Goal: Task Accomplishment & Management: Manage account settings

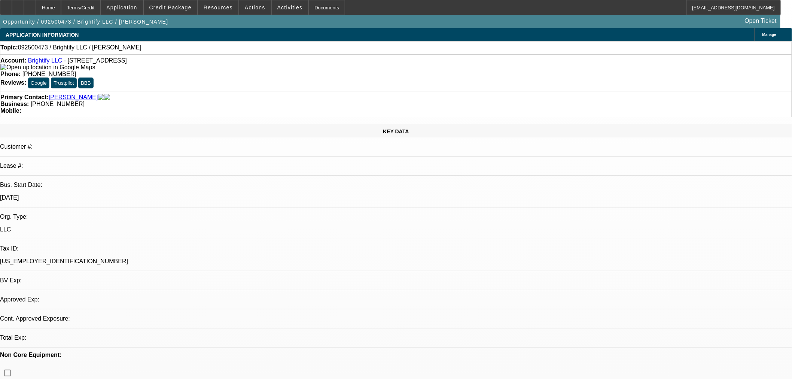
select select "0"
select select "2"
select select "0.1"
select select "4"
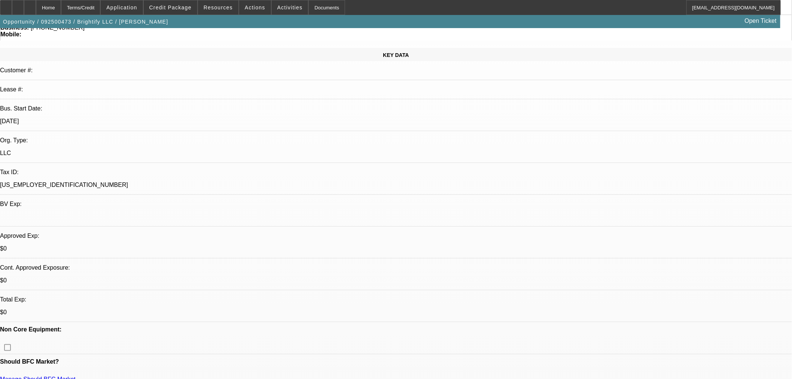
scroll to position [166, 0]
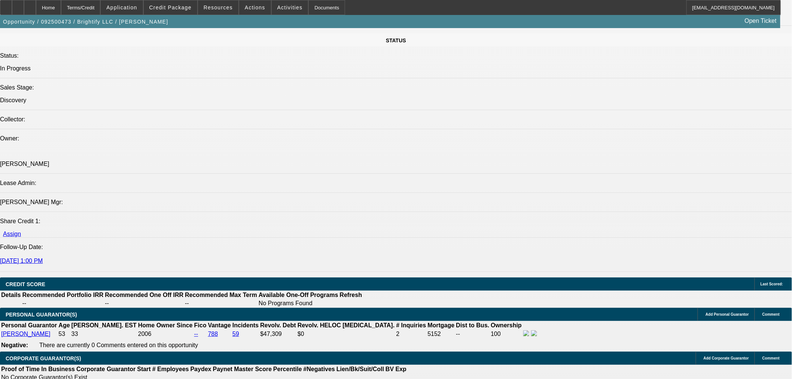
scroll to position [956, 0]
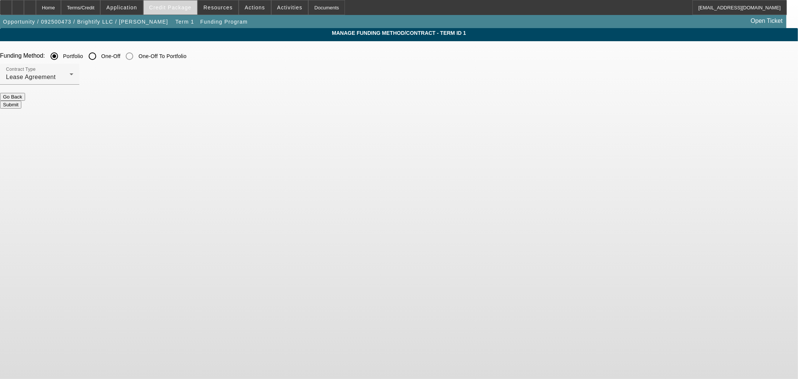
click at [182, 6] on span "Credit Package" at bounding box center [170, 7] width 42 height 6
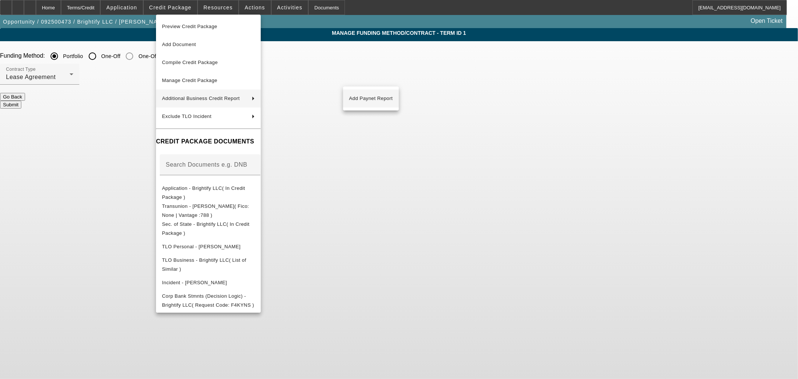
click at [357, 95] on span "Add Paynet Report" at bounding box center [371, 98] width 44 height 9
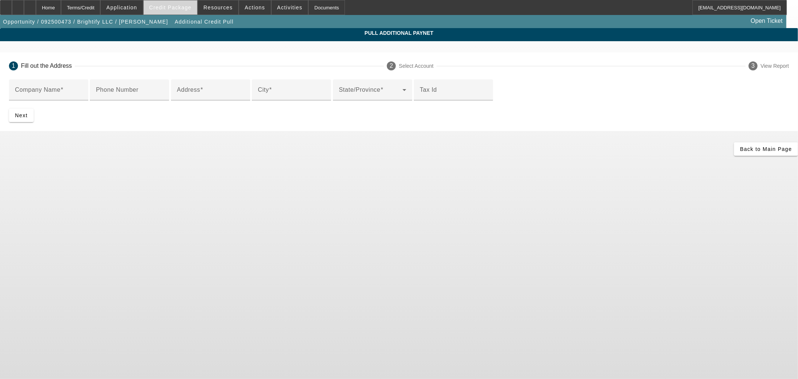
click at [178, 13] on span at bounding box center [171, 8] width 54 height 18
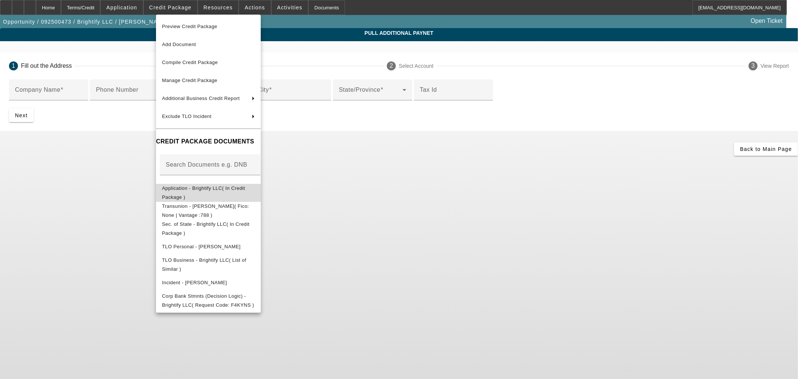
click at [186, 185] on span "Application - Brightify LLC( In Credit Package )" at bounding box center [208, 192] width 93 height 18
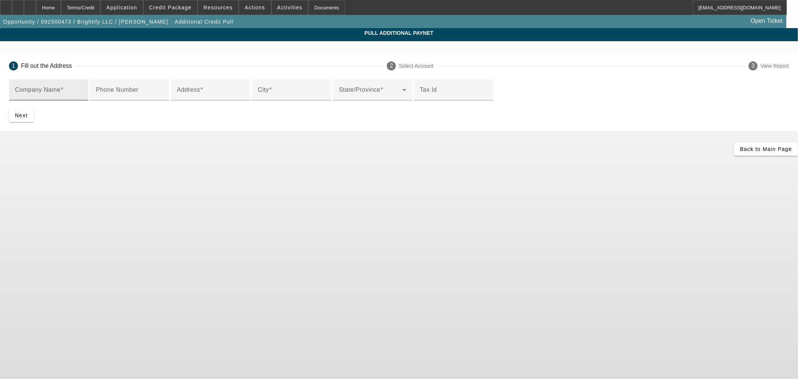
click at [82, 94] on input "Company Name" at bounding box center [48, 92] width 67 height 9
paste input "John Baize"
type input "John Baize"
click at [227, 100] on div "Address" at bounding box center [210, 89] width 67 height 21
paste input "2721 Plantation Drive"
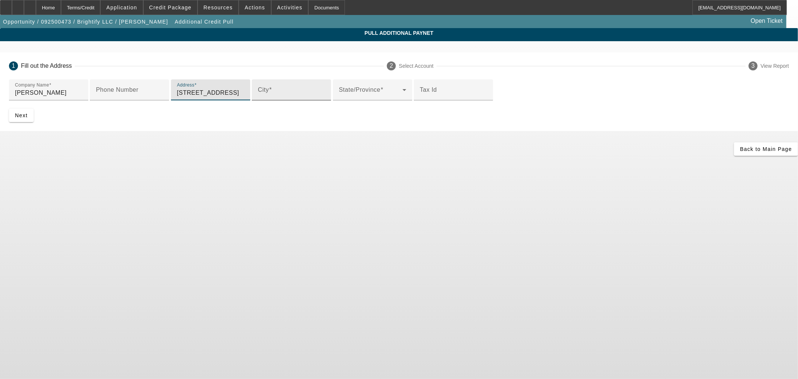
type input "2721 Plantation Drive"
click at [258, 97] on input "City" at bounding box center [291, 92] width 67 height 9
type input "Round Rock"
click at [339, 97] on span at bounding box center [371, 92] width 64 height 9
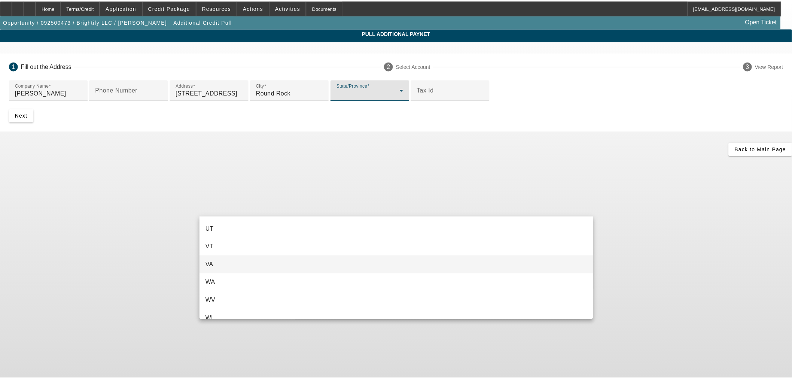
scroll to position [748, 0]
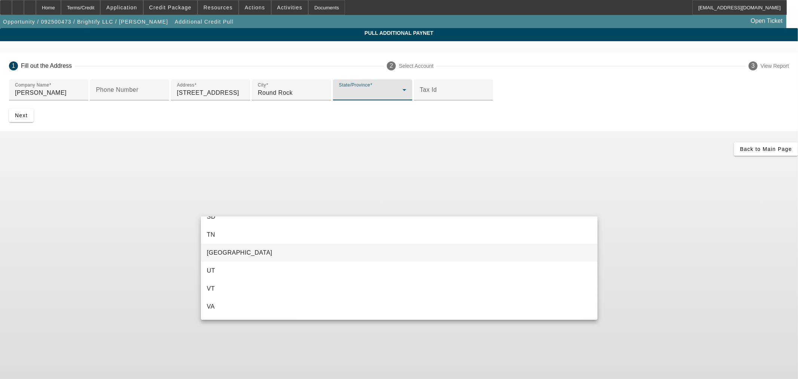
click at [223, 251] on mat-option "TX" at bounding box center [399, 253] width 397 height 18
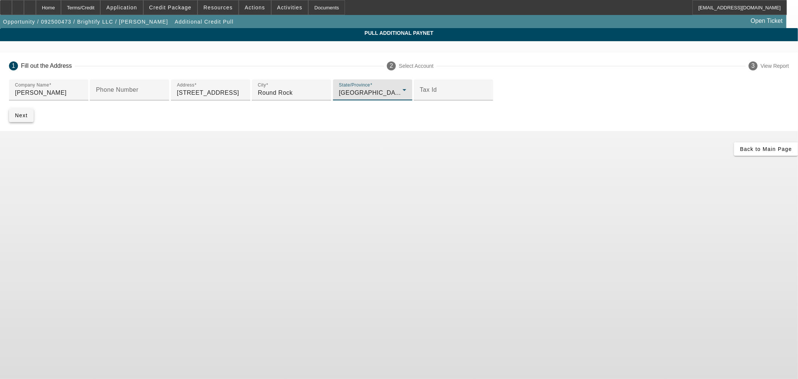
click at [28, 118] on span "Next" at bounding box center [21, 115] width 13 height 6
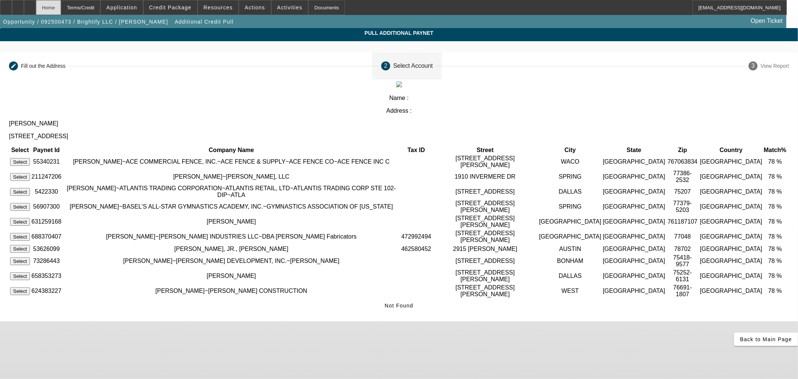
click at [61, 6] on div "Home" at bounding box center [48, 7] width 25 height 15
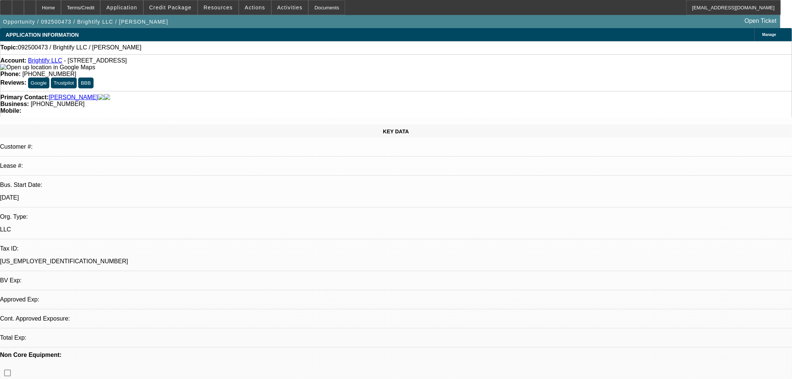
select select "0"
select select "2"
select select "0.1"
select select "4"
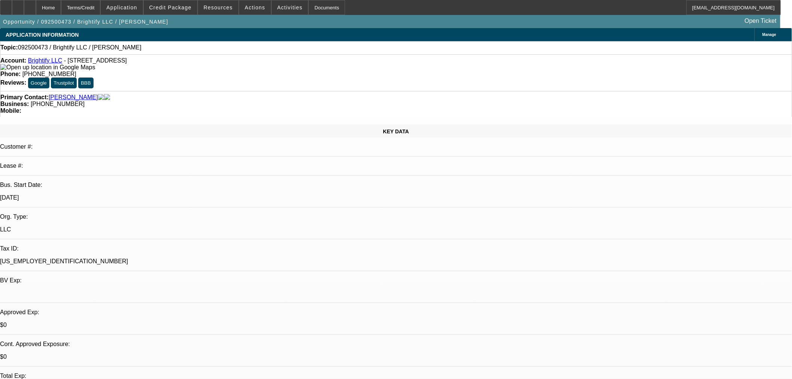
click at [15, 69] on img at bounding box center [47, 67] width 95 height 7
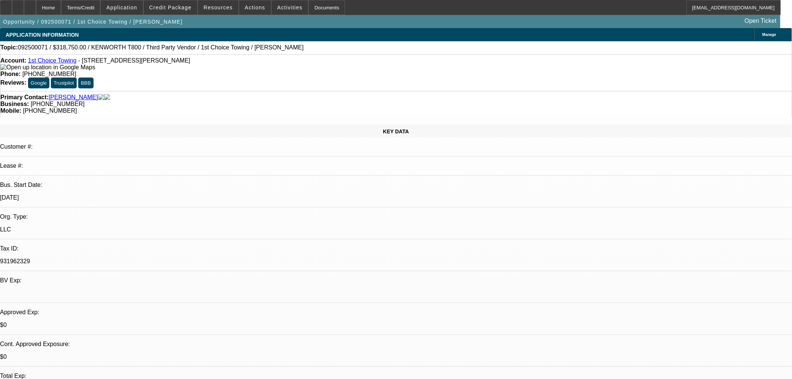
select select "0.15"
select select "2"
select select "0.1"
select select "4"
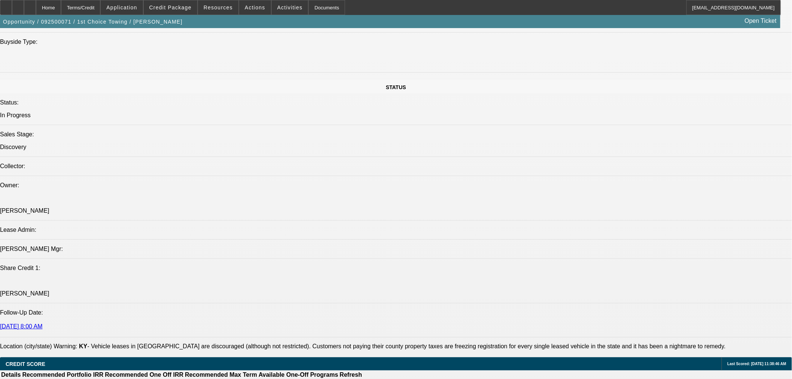
scroll to position [665, 0]
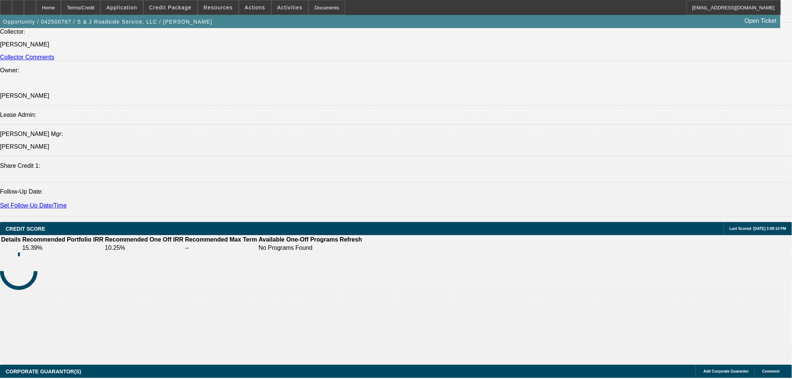
select select "0"
select select "2"
select select "0"
select select "6"
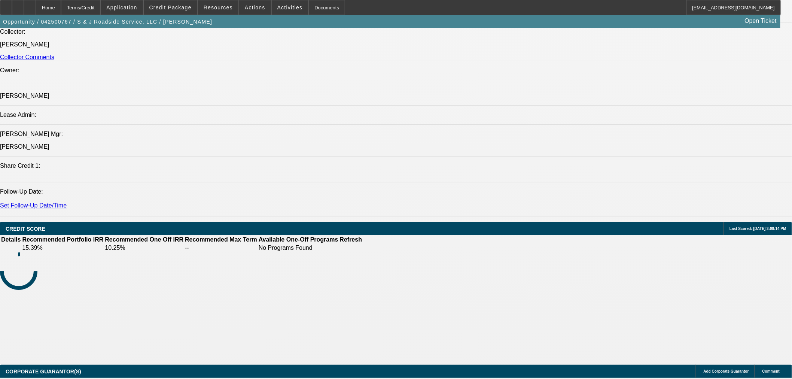
select select "0"
select select "2"
select select "0"
select select "6"
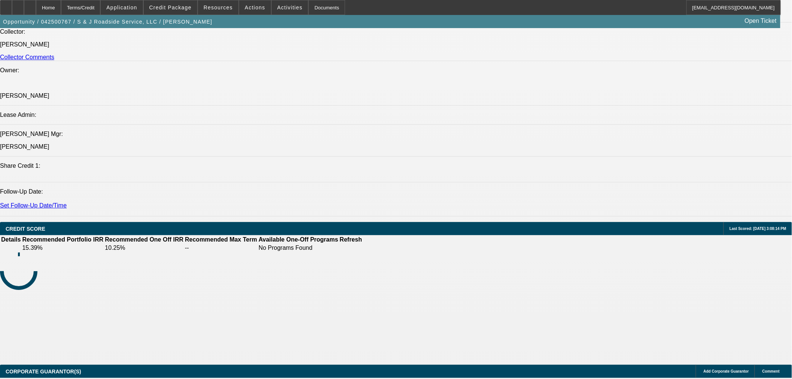
select select "0"
select select "2"
select select "0"
select select "6"
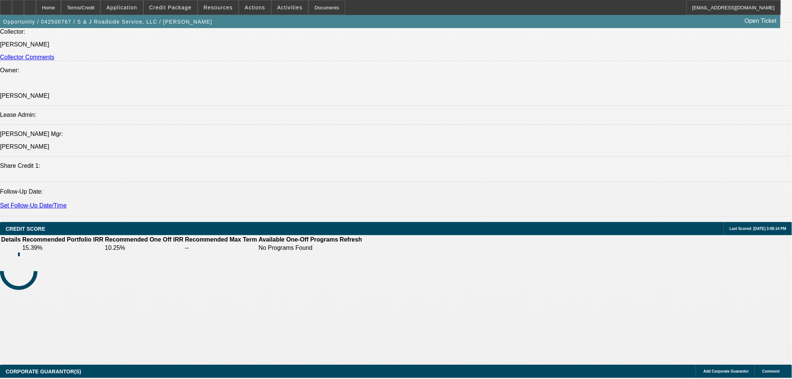
select select "0"
select select "2"
select select "0"
select select "6"
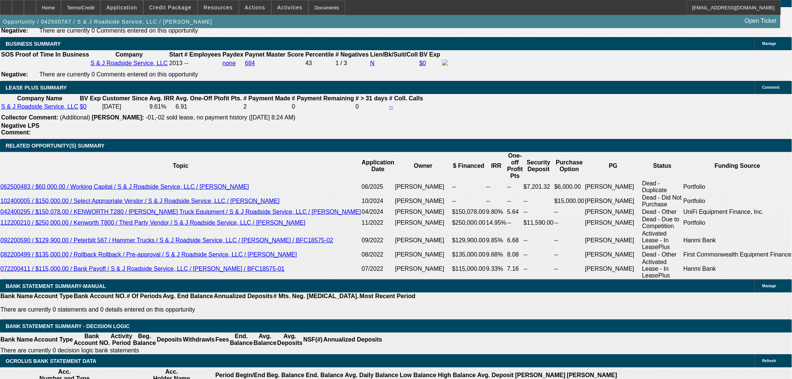
scroll to position [1217, 0]
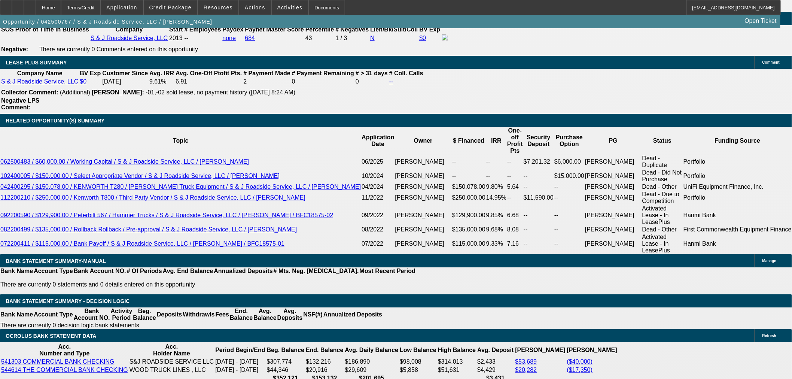
select select "0"
select select "2"
select select "0"
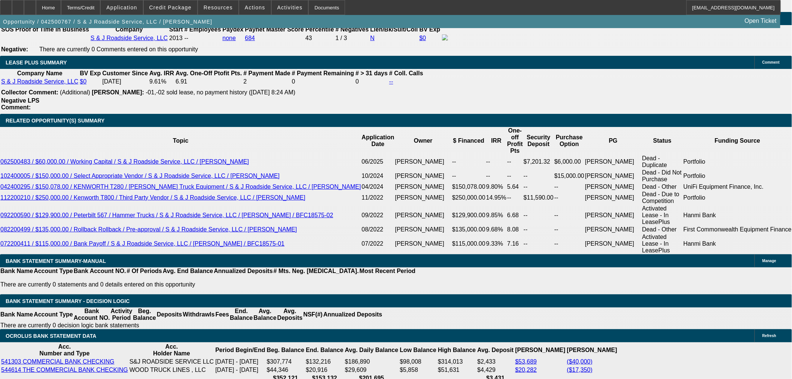
select select "6"
select select "0"
select select "2"
select select "0"
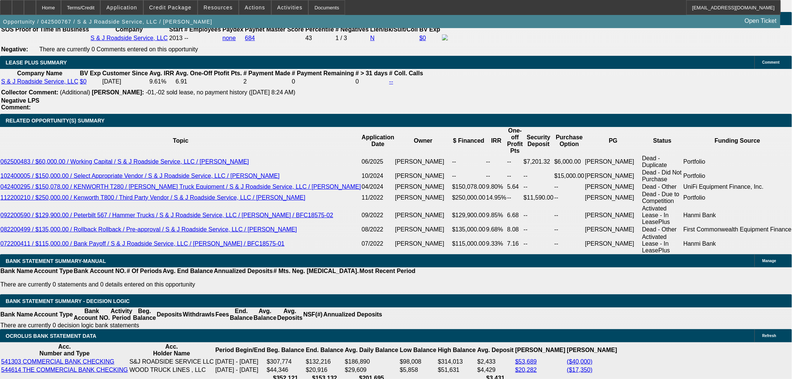
select select "6"
select select "0"
select select "2"
select select "0"
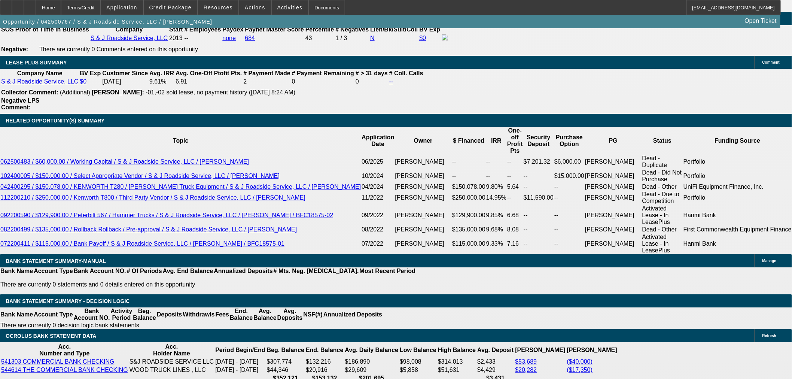
select select "6"
select select "2"
select select "0"
select select "6"
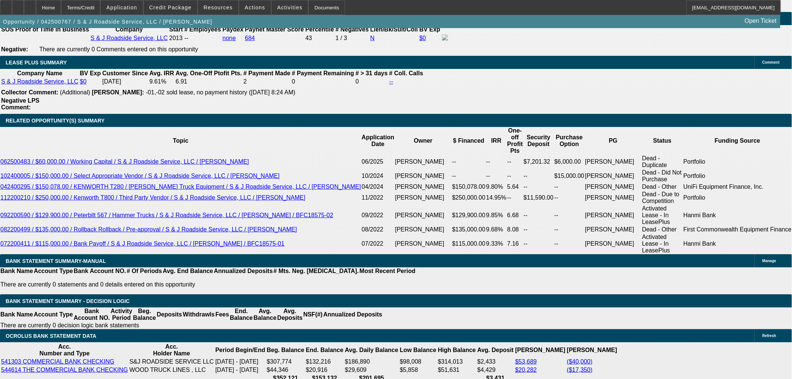
select select "0"
select select "3"
select select "0"
select select "6"
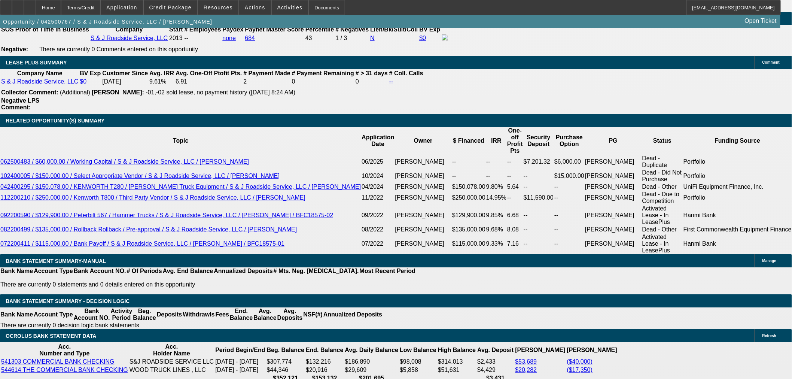
select select "0"
select select "2"
select select "0"
select select "6"
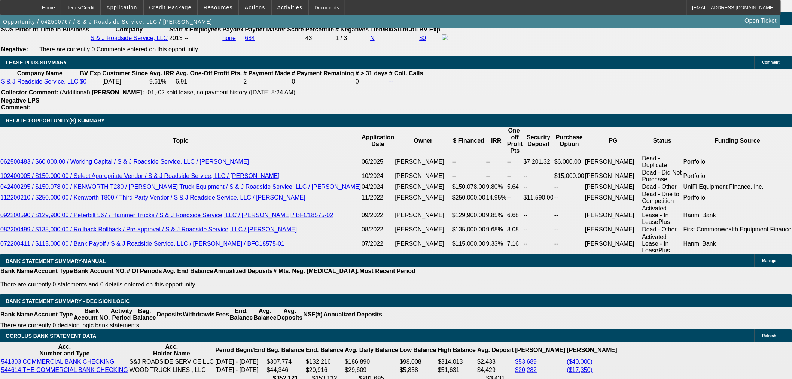
select select "0"
select select "2"
select select "0"
select select "6"
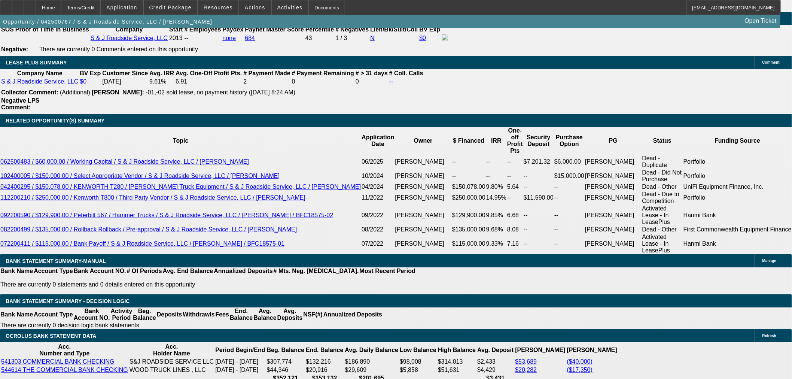
select select "0"
select select "2"
select select "0"
select select "6"
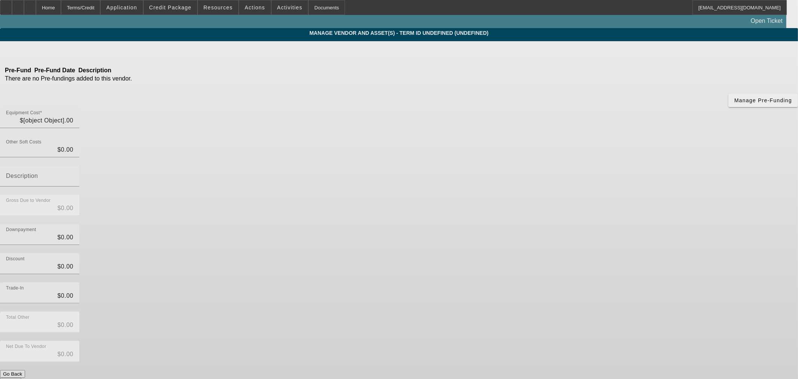
type input "$699,000.00"
type input "$55,920.00"
type input "Sales tax"
type input "$754,920.00"
type input "$119,825.19"
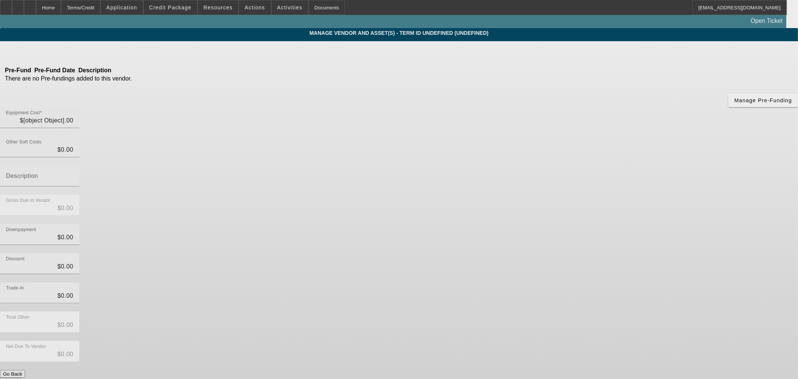
type input "$119,825.19"
type input "$635,094.81"
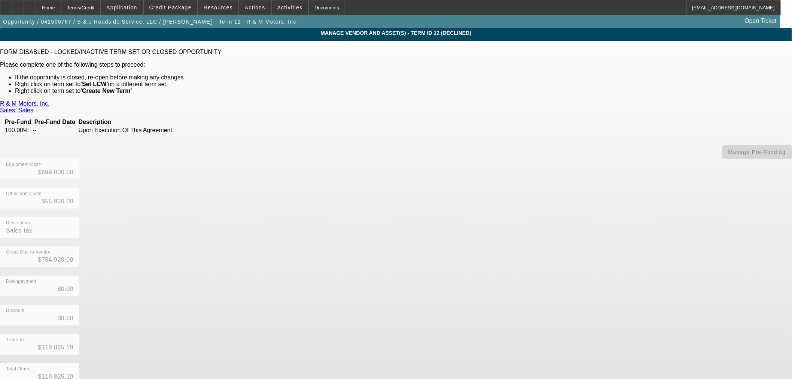
click at [204, 107] on div "R & M Motors, Inc. Sales, Sales Pre-Fund Pre-Fund Date Description 100.00% -- U…" at bounding box center [396, 129] width 792 height 58
click at [49, 102] on link "R & M Motors, Inc." at bounding box center [24, 103] width 49 height 7
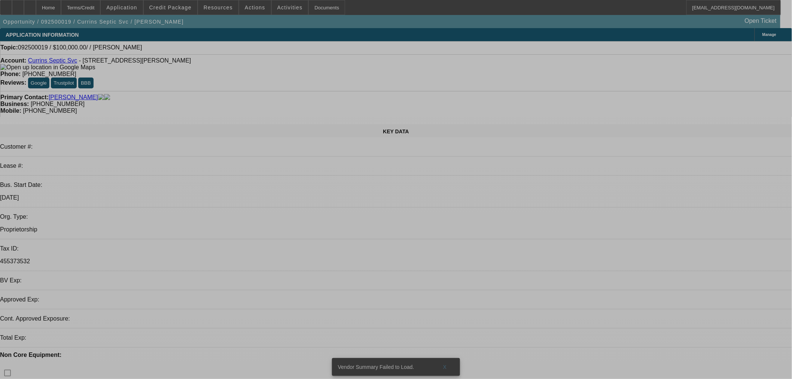
select select "0"
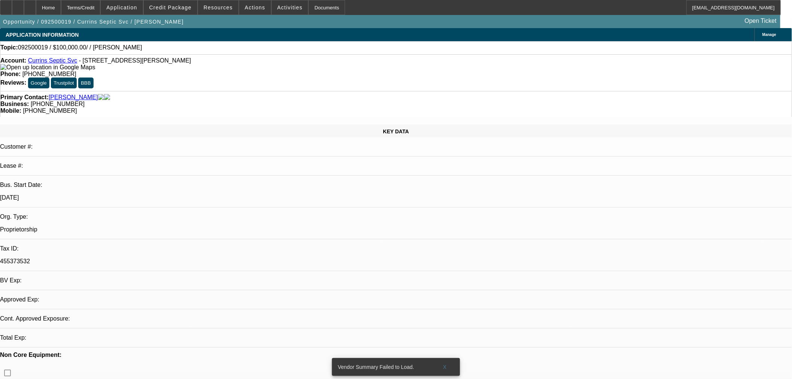
select select "2"
select select "0.1"
select select "4"
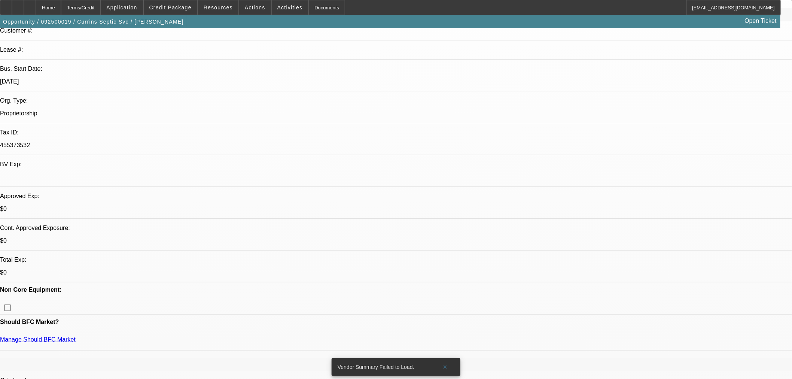
scroll to position [208, 0]
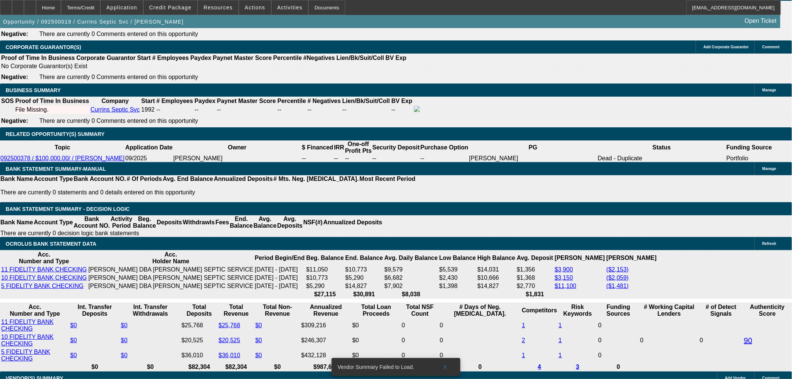
scroll to position [1081, 0]
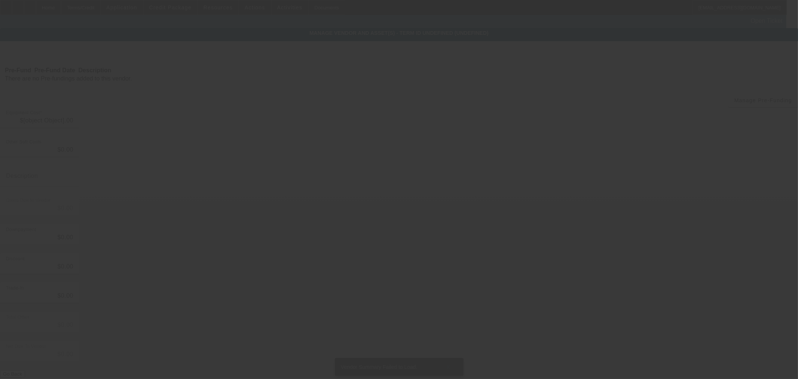
type input "$100,000.00"
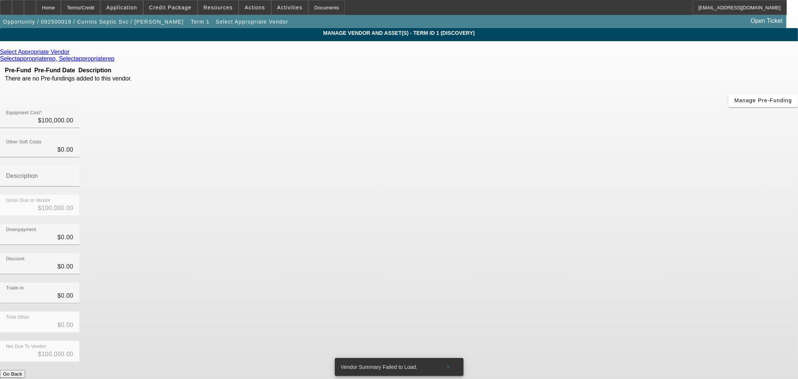
click at [71, 54] on icon at bounding box center [71, 52] width 0 height 6
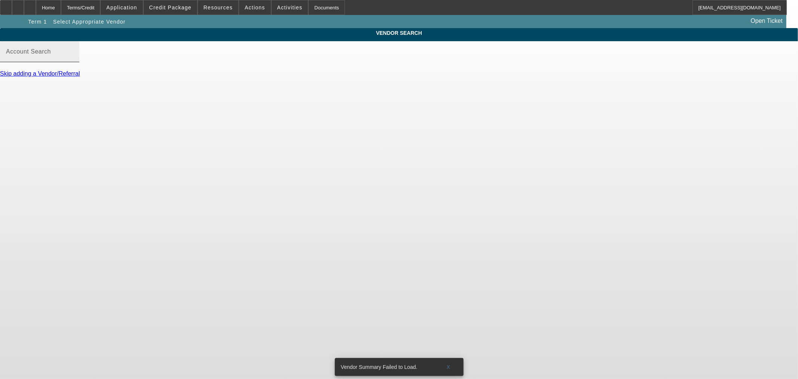
click at [73, 59] on input "Account Search" at bounding box center [39, 54] width 67 height 9
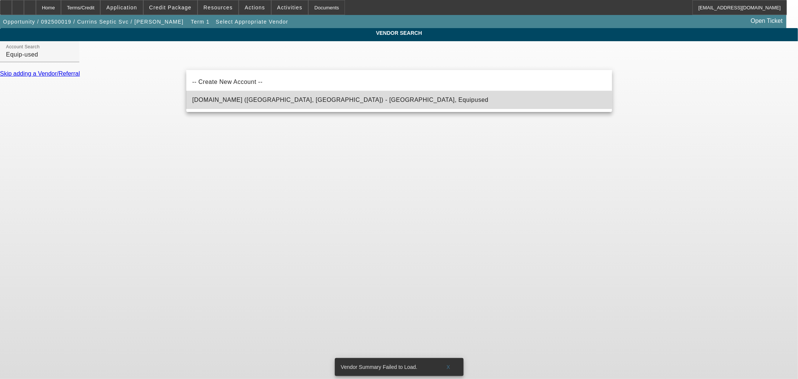
click at [236, 100] on span "Equip-Used.com (Northbrook, IL) - Equipused, Equipused" at bounding box center [340, 100] width 296 height 6
type input "Equip-Used.com (Northbrook, IL) - Equipused, Equipused"
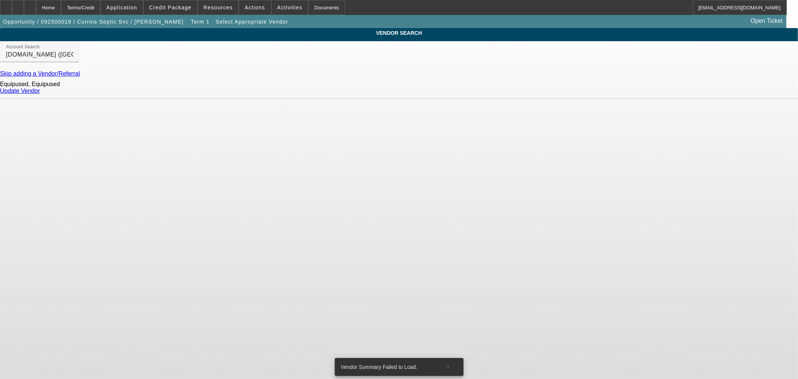
click at [40, 94] on link "Update Vendor" at bounding box center [20, 91] width 40 height 6
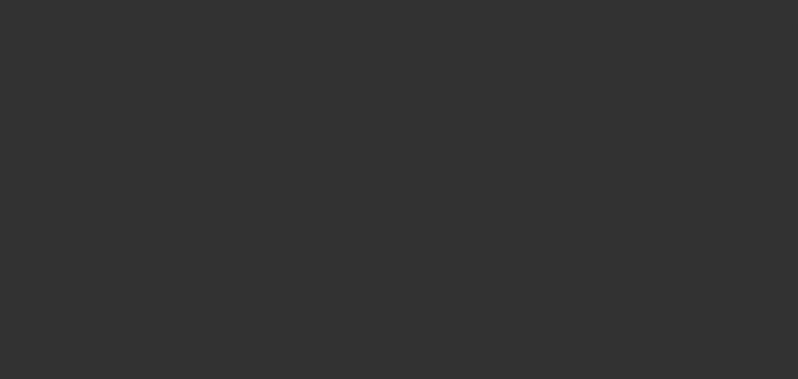
type input "$100,000.00"
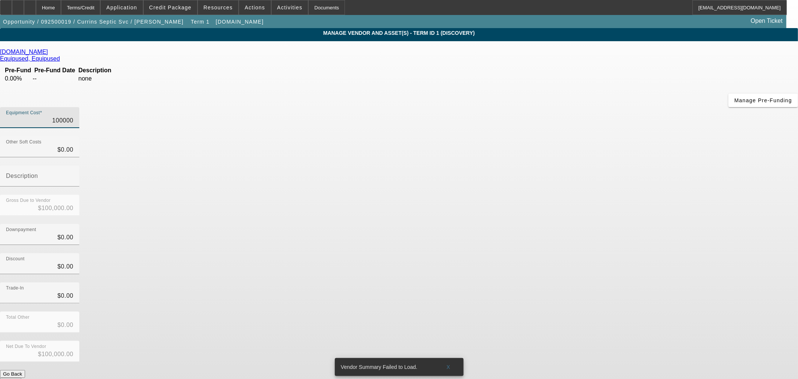
drag, startPoint x: 727, startPoint y: 83, endPoint x: 798, endPoint y: 98, distance: 72.2
click at [798, 97] on app-vendor-asset-manage "MANAGE VENDOR AND ASSET(S) - Term ID 1 (Discovery) Remove Vendor Equip-Used.com…" at bounding box center [399, 229] width 798 height 402
type input "1"
type input "$1.00"
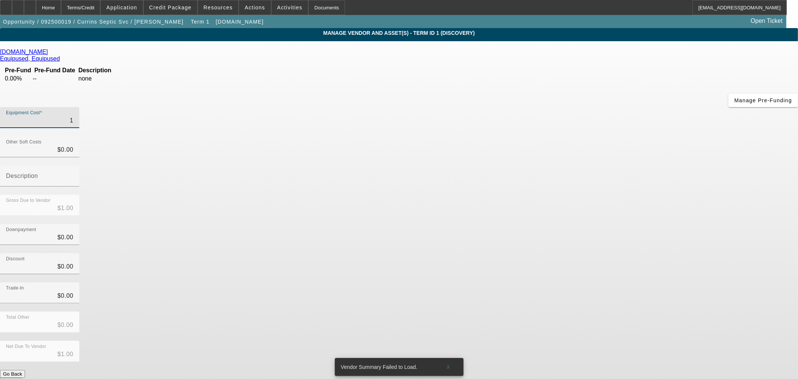
type input "12"
type input "$12.00"
type input "124"
type input "$124.00"
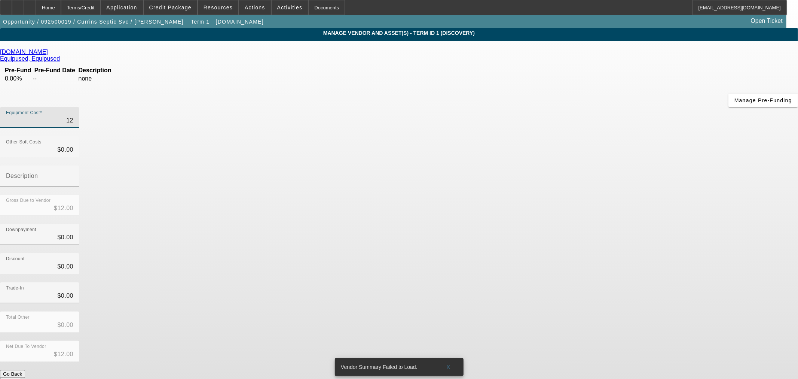
type input "$124.00"
type input "1249"
type input "$1,249.00"
type input "12499"
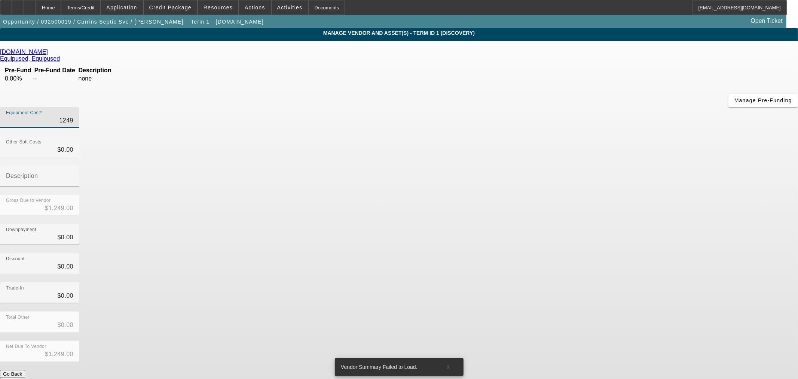
type input "$12,499.00"
type input "124995"
type input "$124,995.00"
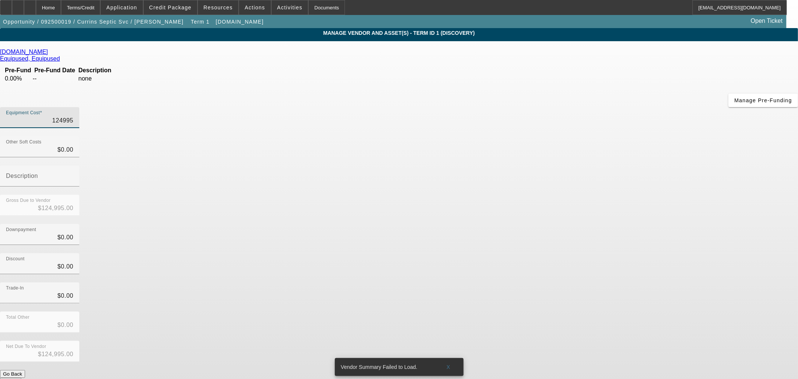
type input "$124,995.00"
click at [589, 195] on div "Gross Due to Vendor $124,995.00" at bounding box center [399, 209] width 798 height 29
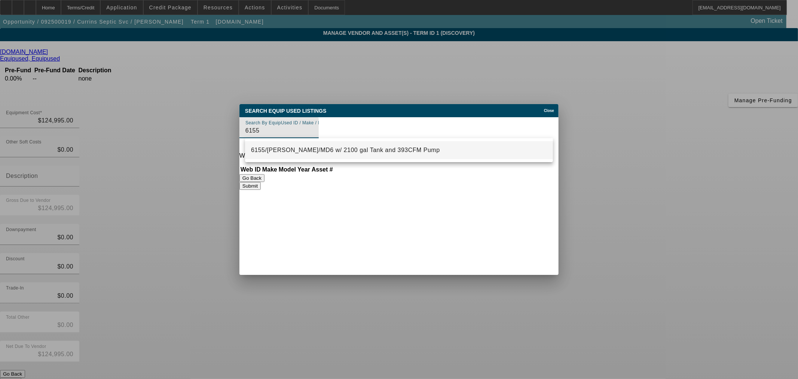
click at [326, 144] on mat-option "6155/Mack/MD6 w/ 2100 gal Tank and 393CFM Pump" at bounding box center [399, 150] width 308 height 18
type input "6155/Mack/MD6 w/ 2100 gal Tank and 393CFM Pump"
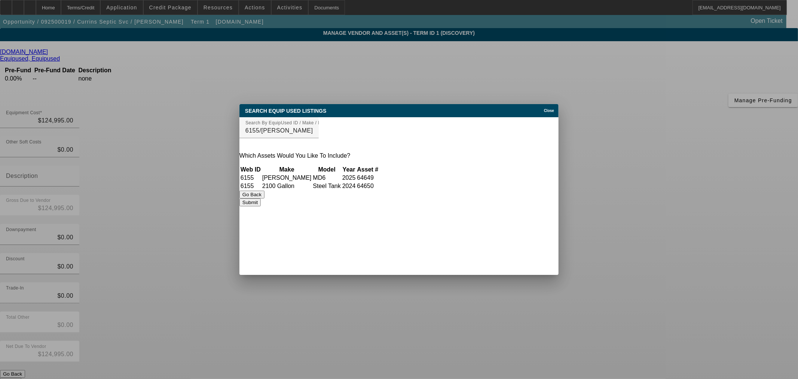
click at [261, 206] on button "Submit" at bounding box center [249, 202] width 21 height 8
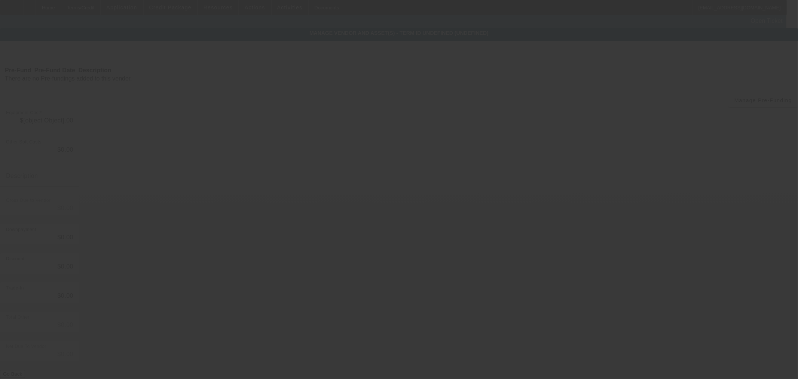
type input "$124,995.00"
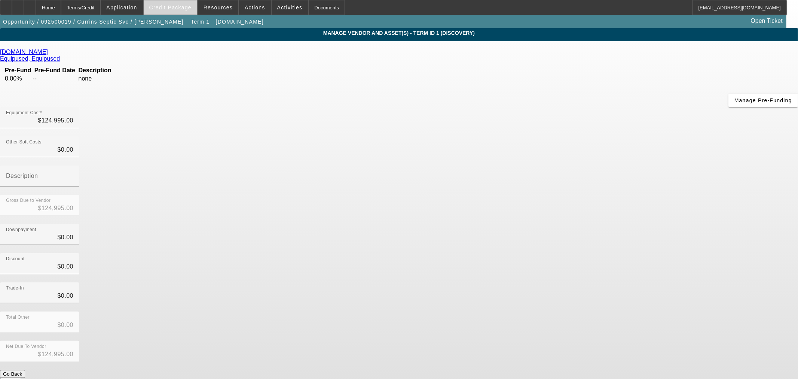
click at [189, 10] on span "Credit Package" at bounding box center [170, 7] width 42 height 6
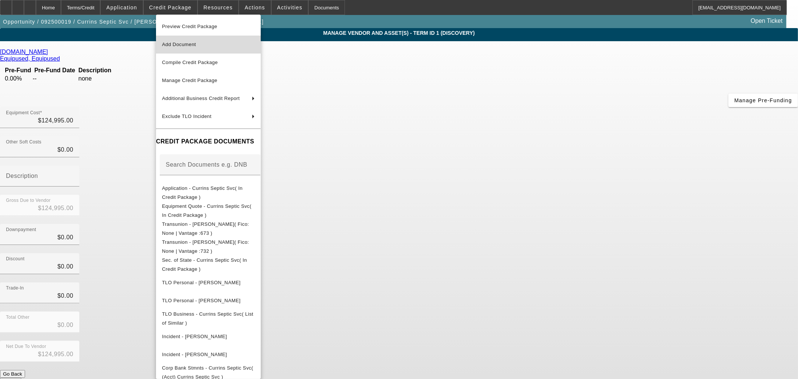
click at [207, 39] on button "Add Document" at bounding box center [208, 45] width 105 height 18
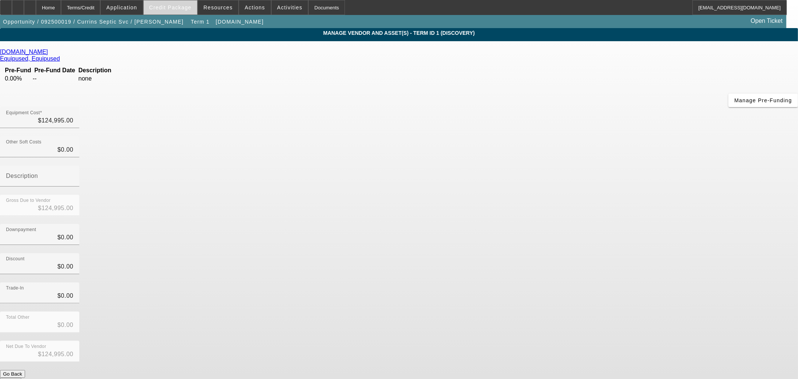
click at [190, 5] on span "Credit Package" at bounding box center [170, 7] width 42 height 6
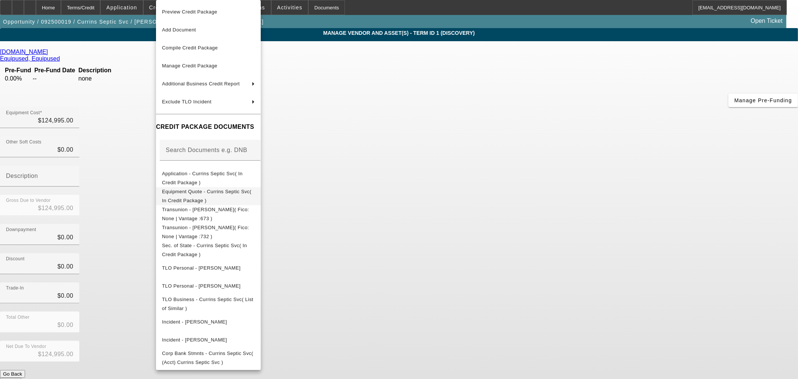
click at [233, 192] on span "Equipment Quote - Currins Septic Svc( In Credit Package )" at bounding box center [206, 196] width 89 height 15
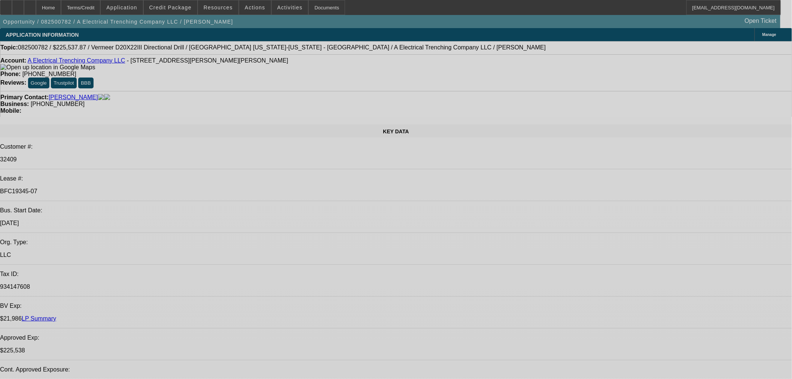
select select "0"
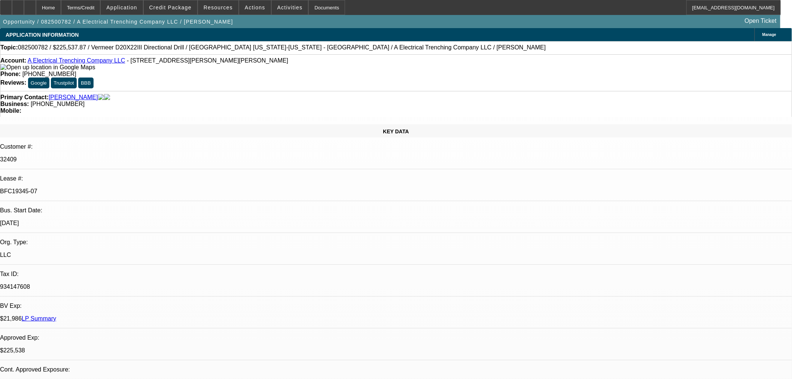
select select "0"
select select "3"
select select "0"
select select "6"
select select "0"
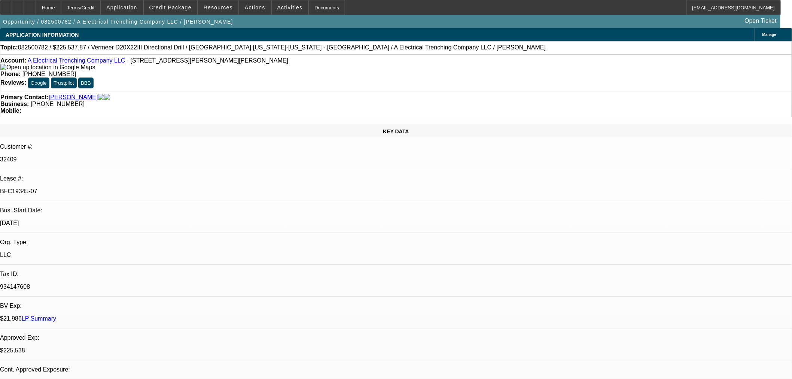
select select "0"
select select "3"
select select "0"
select select "6"
select select "0"
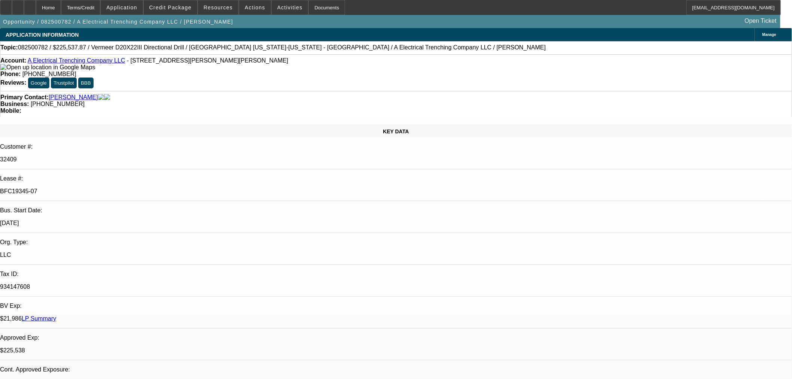
select select "0"
select select "3"
select select "0"
select select "6"
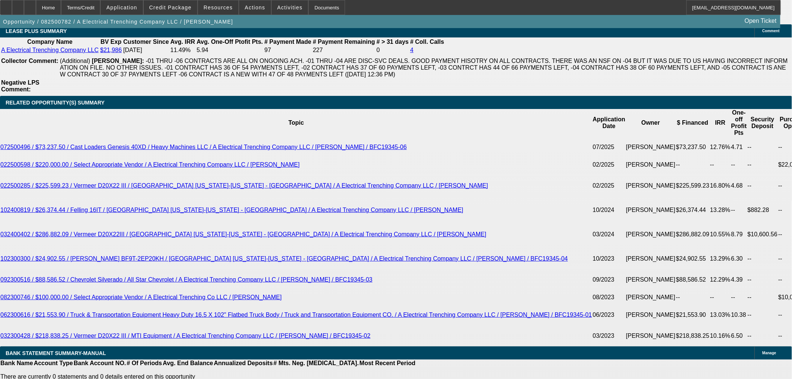
scroll to position [1413, 0]
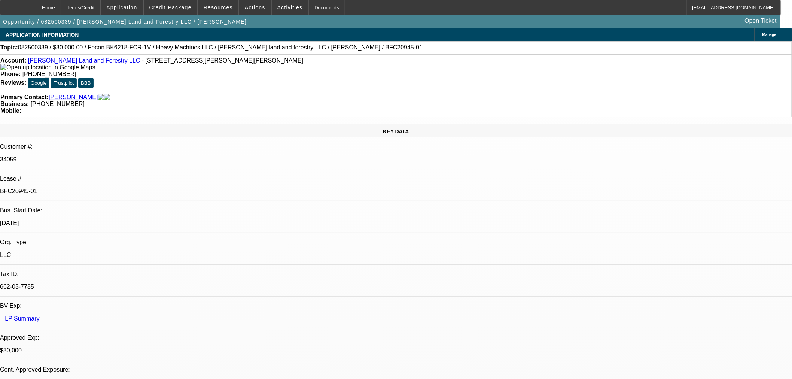
select select "0"
select select "2"
select select "0"
select select "6"
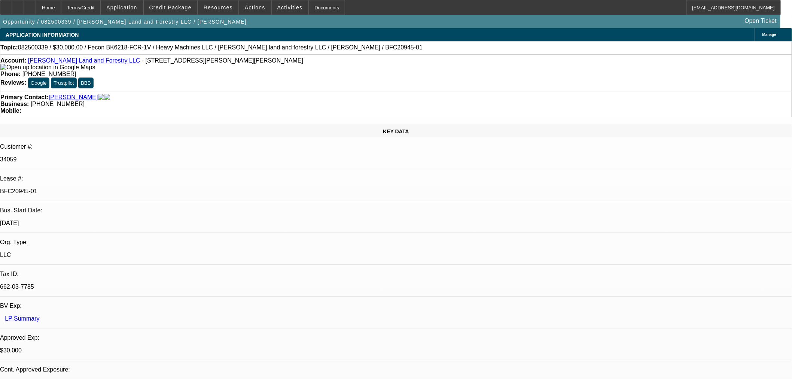
select select "0"
select select "2"
select select "0"
select select "6"
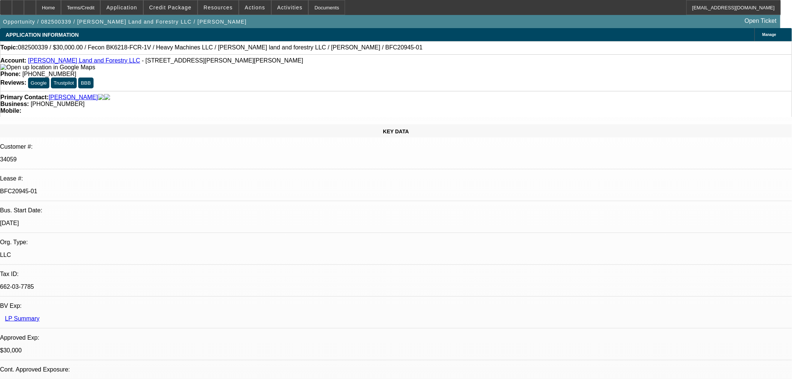
select select "0.2"
select select "2"
select select "0"
select select "6"
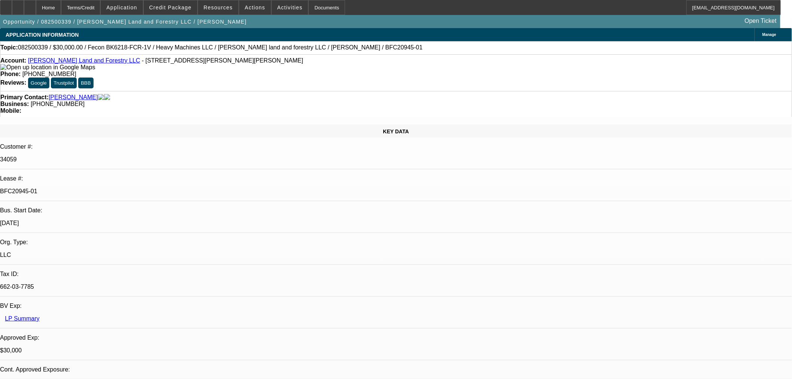
select select "0"
select select "19"
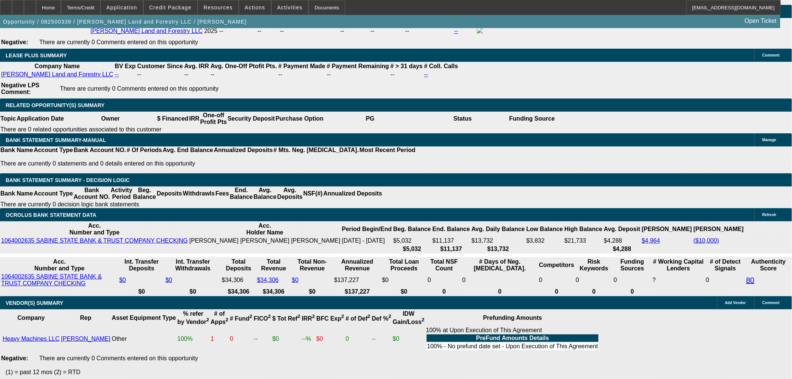
scroll to position [1145, 0]
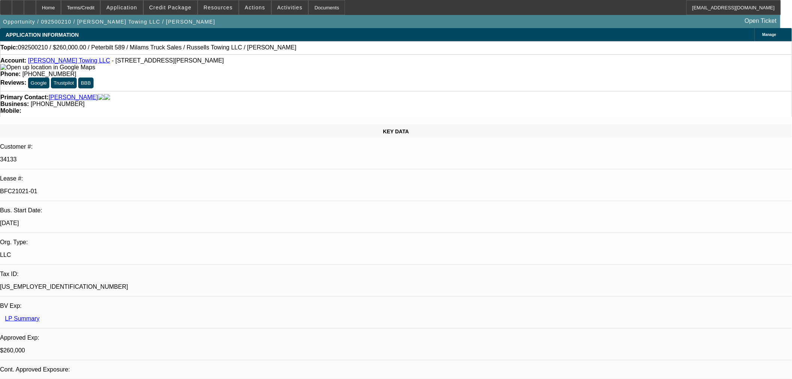
select select "0"
select select "3"
select select "0"
select select "6"
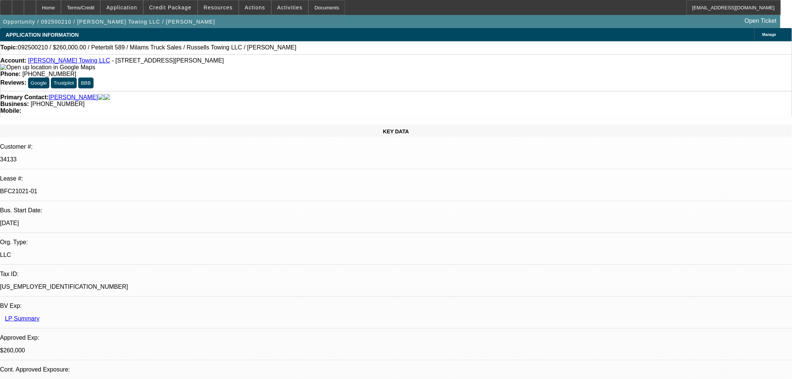
select select "0"
select select "3"
select select "0"
select select "6"
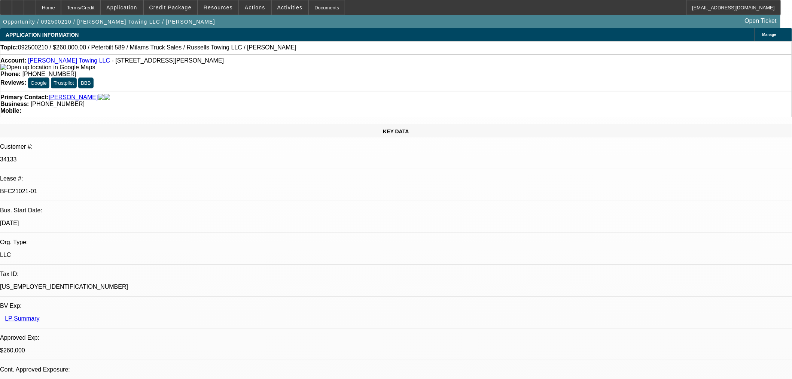
select select "0"
select select "3"
select select "0"
select select "6"
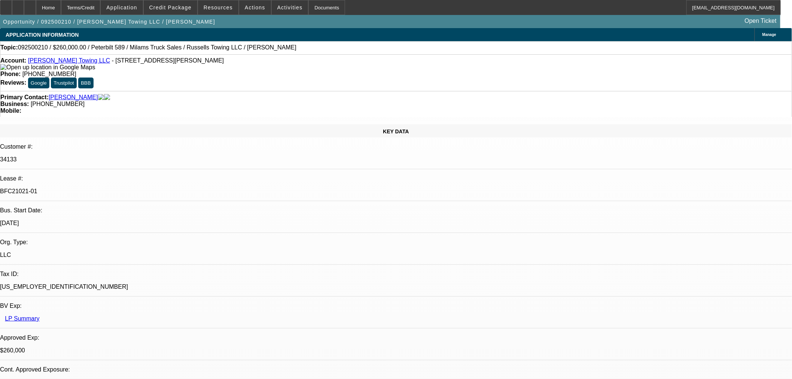
select select "0"
select select "3"
select select "0"
select select "6"
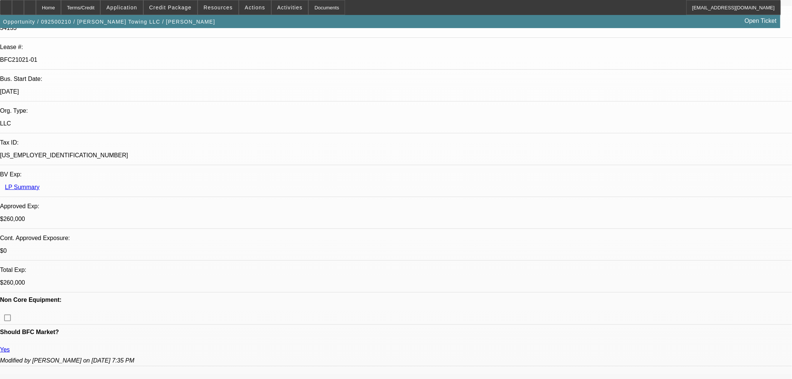
scroll to position [249, 0]
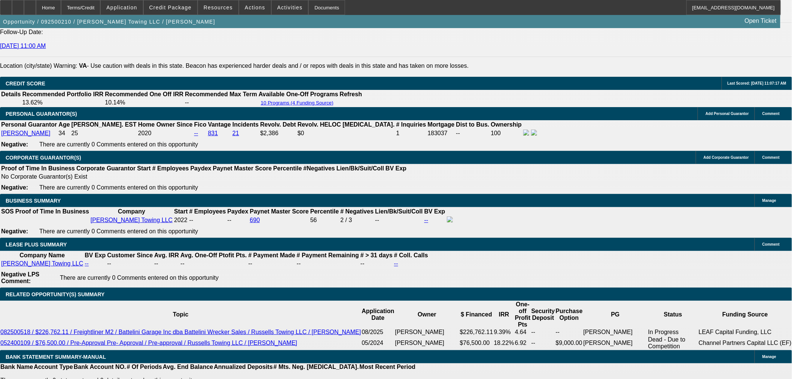
scroll to position [1081, 0]
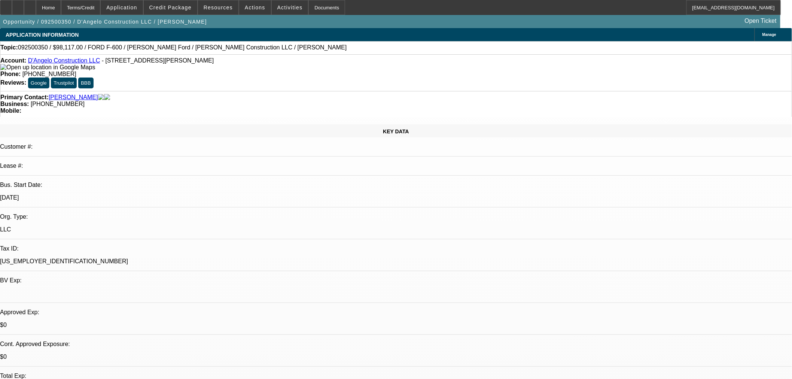
select select "0"
select select "3"
select select "0.1"
select select "4"
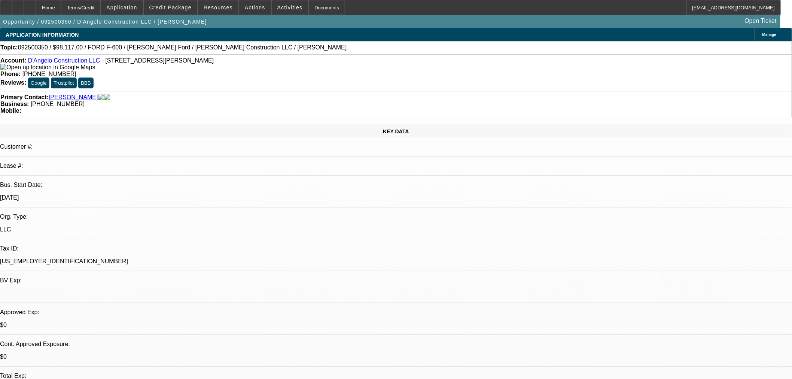
select select "0"
select select "0.1"
select select "4"
select select "0.1"
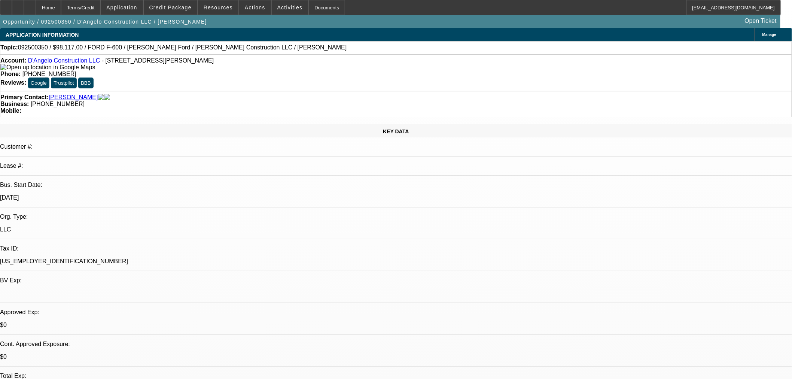
select select "2"
select select "0.1"
select select "4"
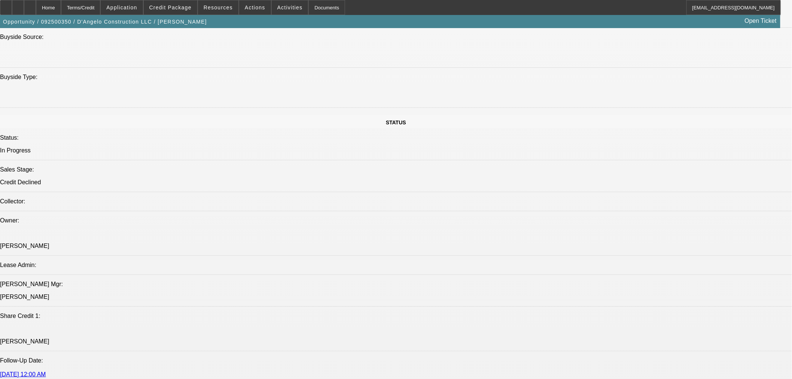
scroll to position [790, 0]
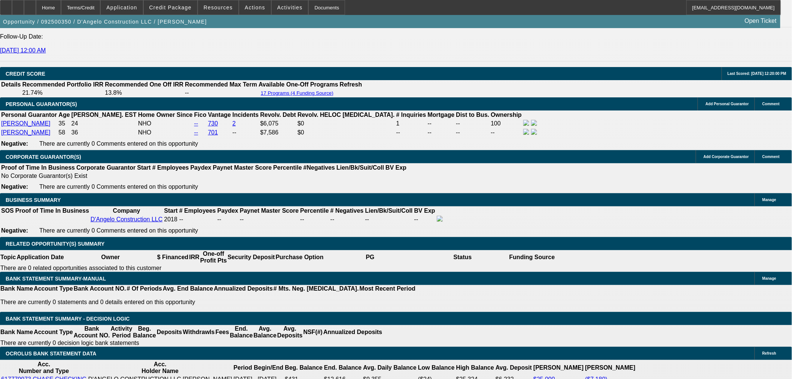
scroll to position [997, 0]
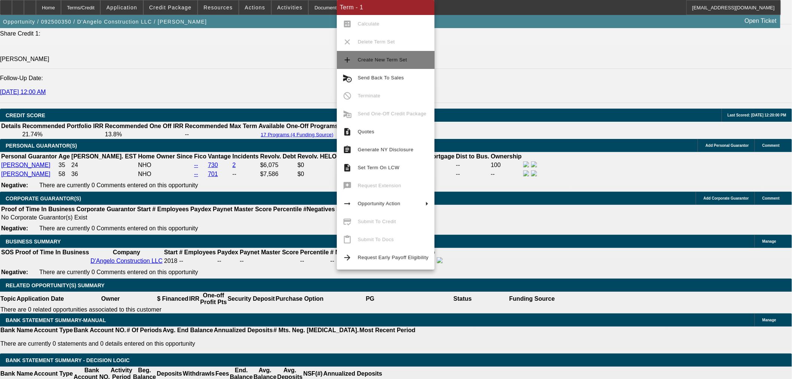
click at [366, 61] on span "Create New Term Set" at bounding box center [382, 60] width 49 height 6
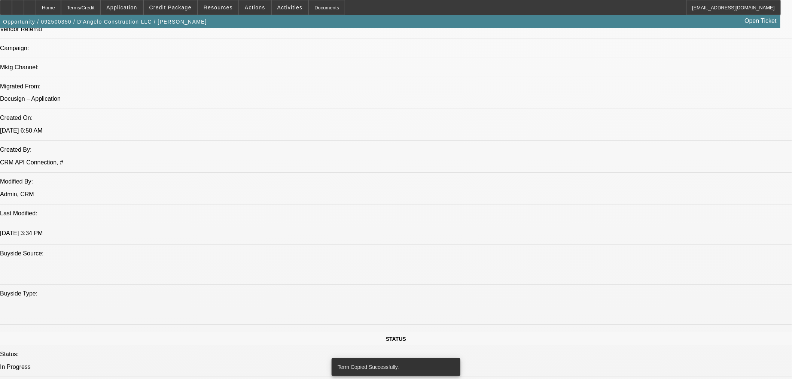
scroll to position [492, 0]
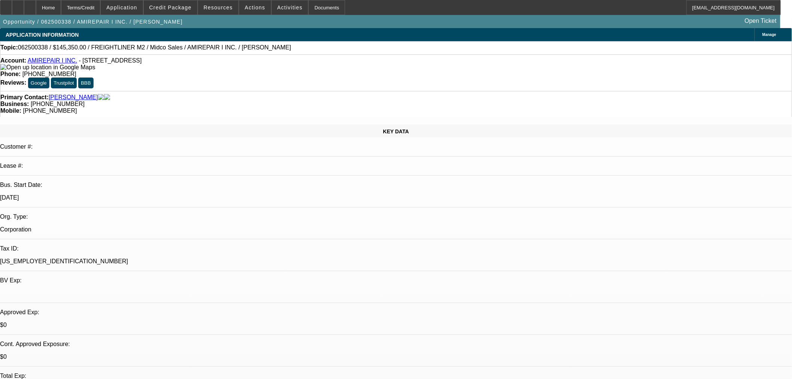
select select "2"
select select "0.1"
select select "4"
select select "0.1"
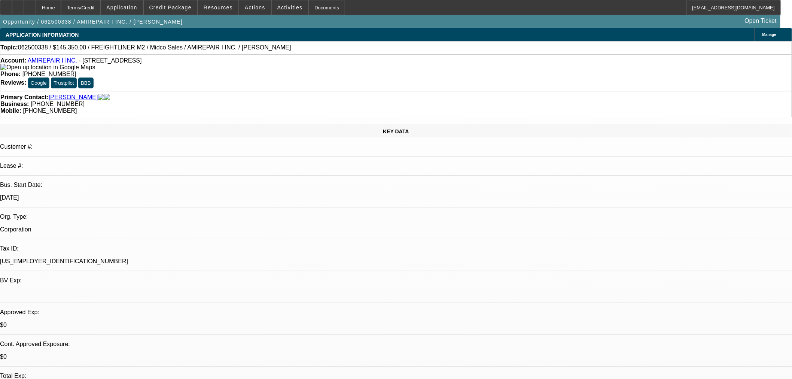
select select "2"
select select "0.1"
select select "4"
select select "2"
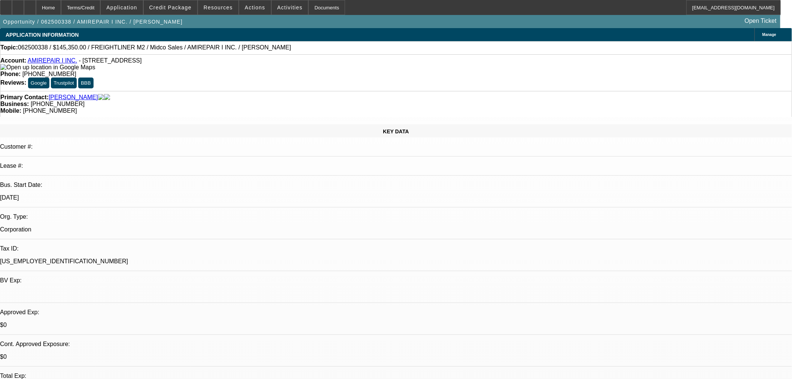
select select "2"
select select "0.1"
select select "4"
select select "2"
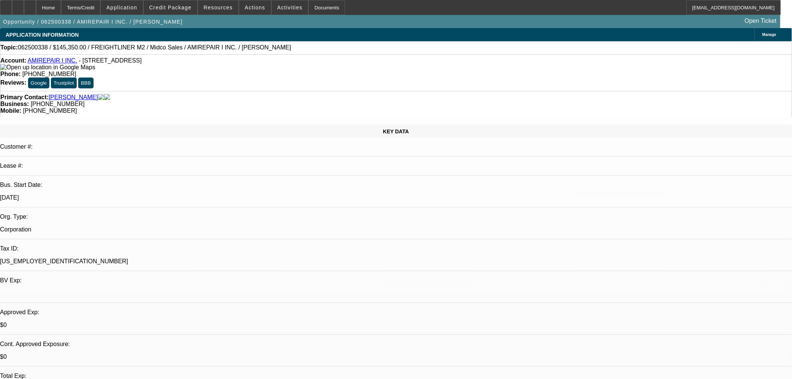
select select "0.1"
select select "4"
click at [185, 9] on span "Credit Package" at bounding box center [170, 7] width 42 height 6
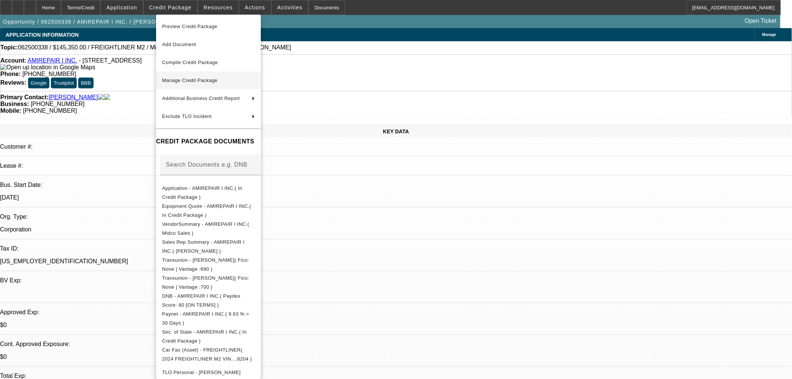
drag, startPoint x: 185, startPoint y: 74, endPoint x: 231, endPoint y: 109, distance: 57.8
click at [186, 75] on button "Manage Credit Package" at bounding box center [208, 80] width 105 height 18
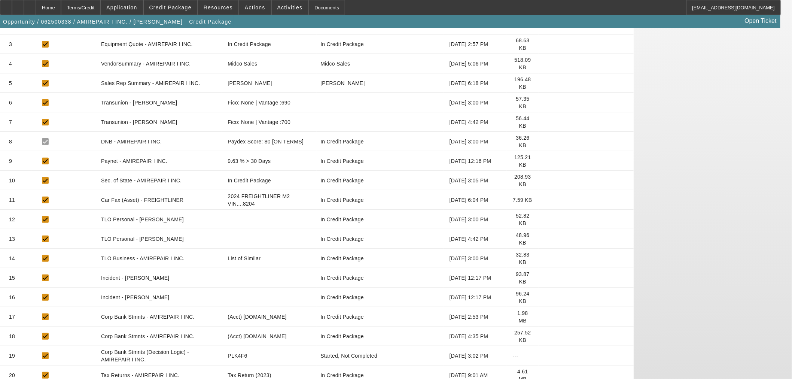
scroll to position [155, 0]
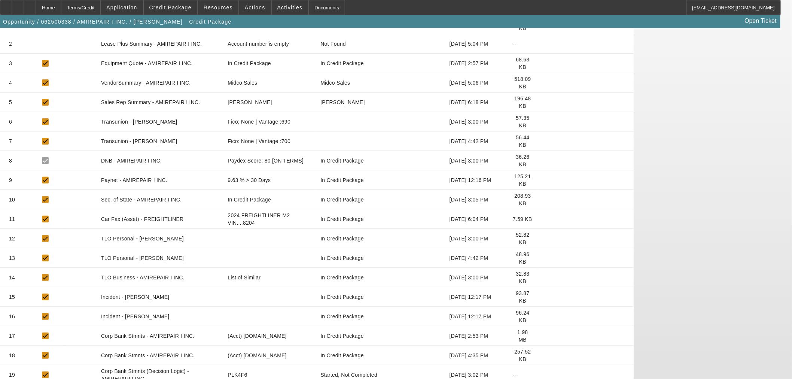
click at [544, 180] on icon at bounding box center [544, 180] width 0 height 0
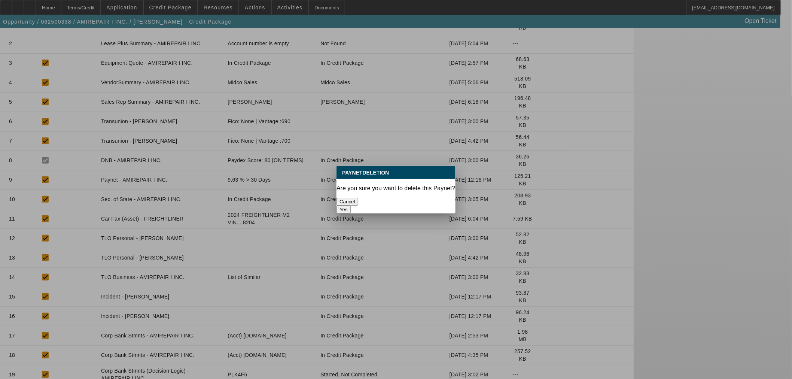
click at [351, 205] on button "Yes" at bounding box center [343, 209] width 14 height 8
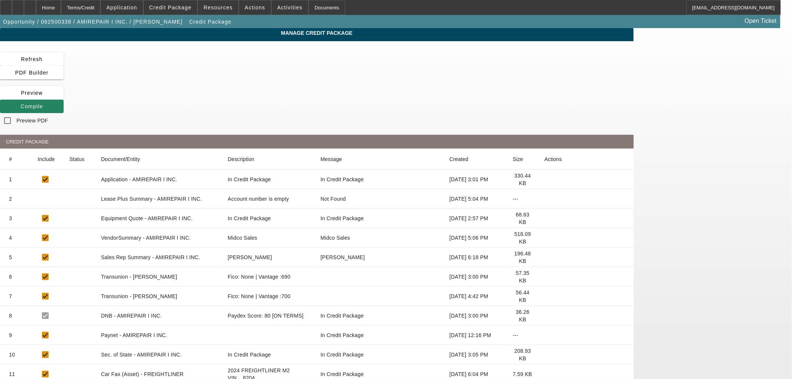
click at [544, 335] on icon at bounding box center [544, 335] width 0 height 0
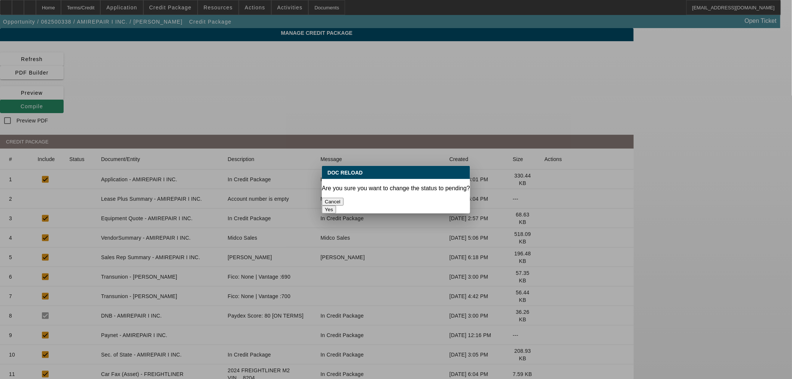
click at [336, 205] on button "Yes" at bounding box center [329, 209] width 14 height 8
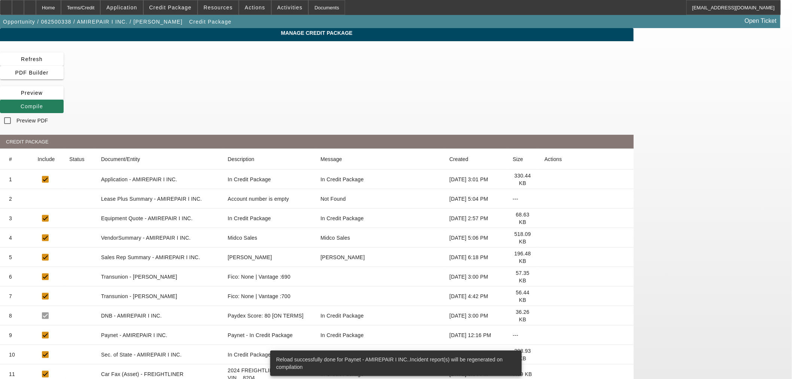
click at [43, 103] on span "Compile" at bounding box center [32, 106] width 22 height 6
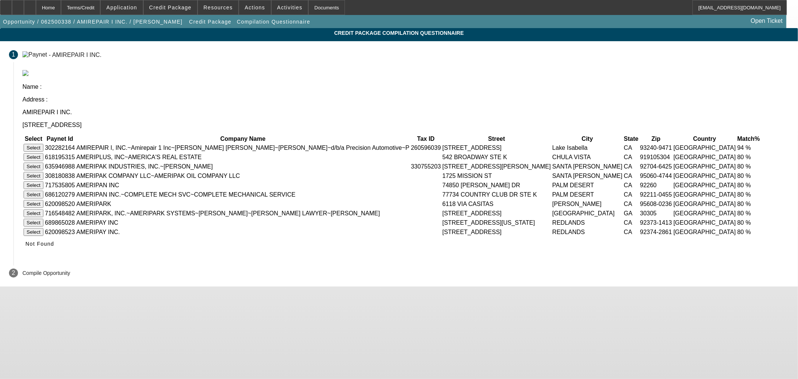
click at [43, 144] on button "Select" at bounding box center [34, 148] width 20 height 8
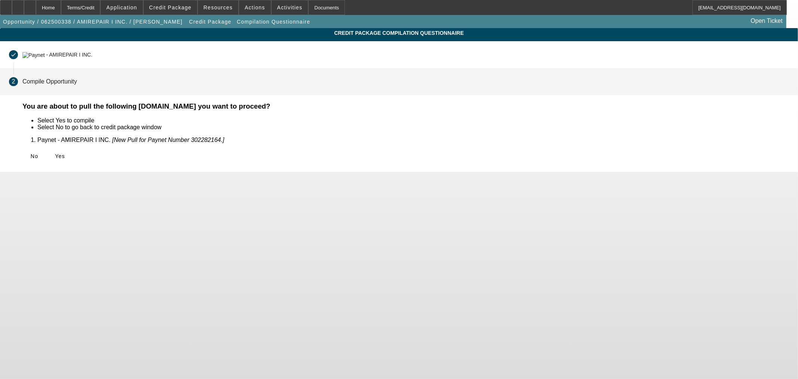
click at [55, 153] on icon at bounding box center [55, 156] width 0 height 6
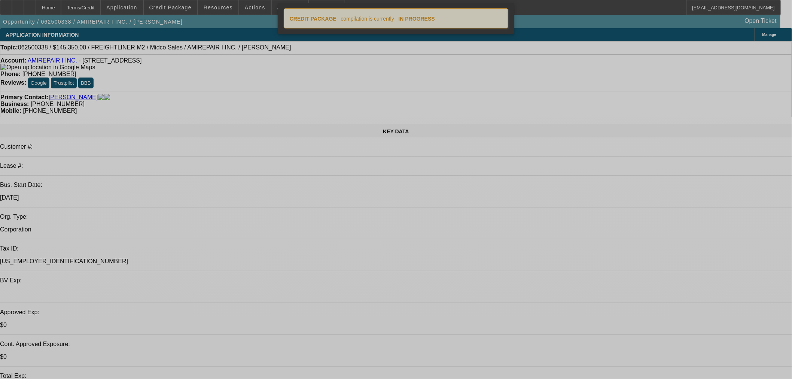
select select "2"
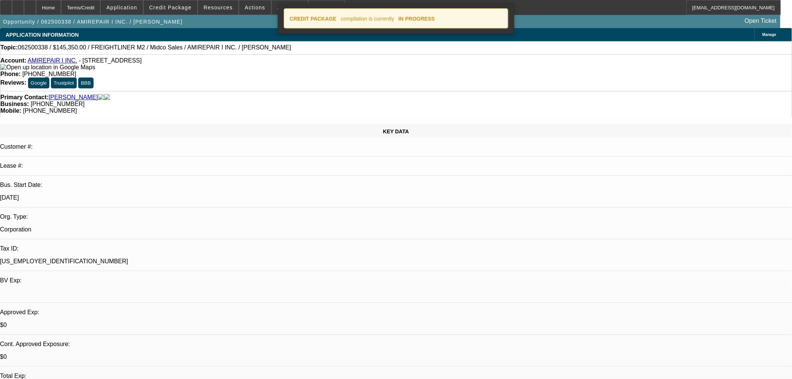
select select "0.1"
select select "4"
select select "0.1"
select select "2"
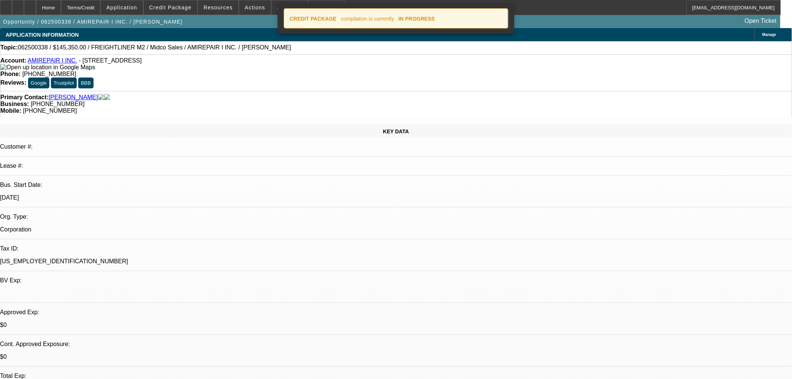
select select "0.1"
select select "4"
select select "2"
select select "0.1"
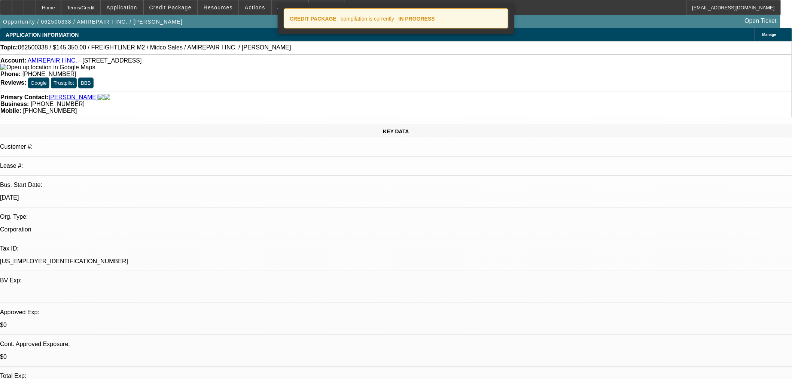
select select "4"
select select "2"
select select "0.1"
select select "4"
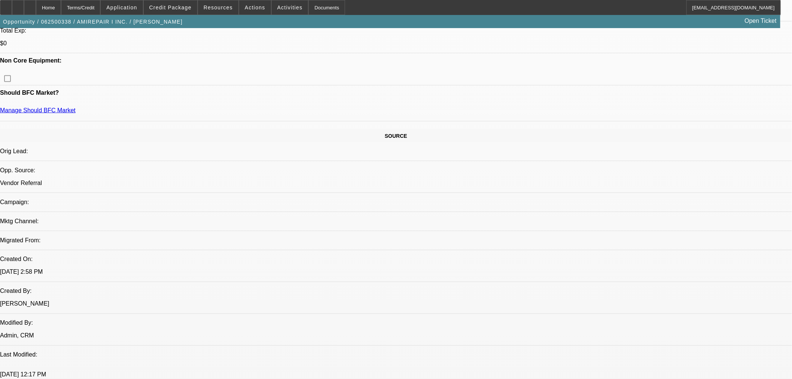
scroll to position [416, 0]
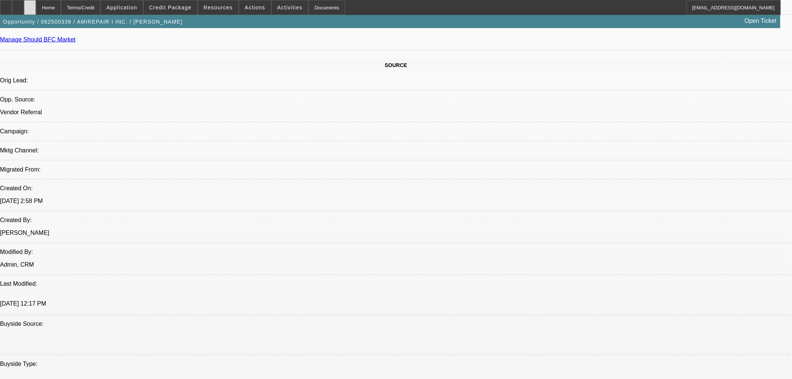
click at [30, 5] on icon at bounding box center [30, 5] width 0 height 0
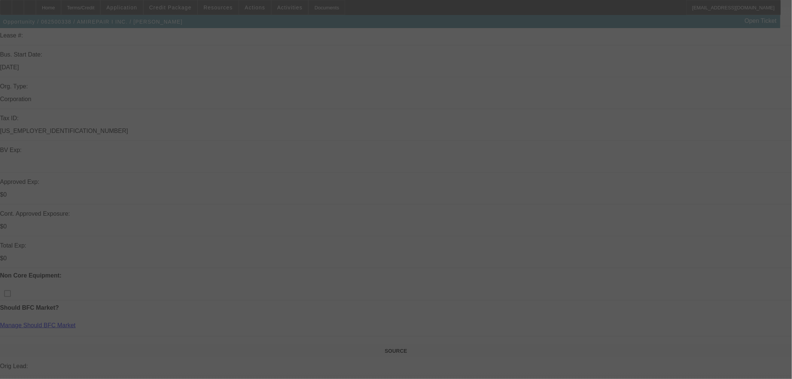
scroll to position [208, 0]
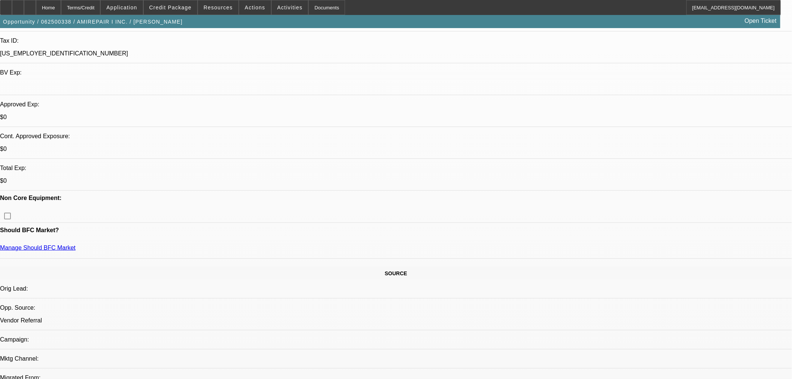
select select "2"
select select "0.1"
select select "4"
select select "0.1"
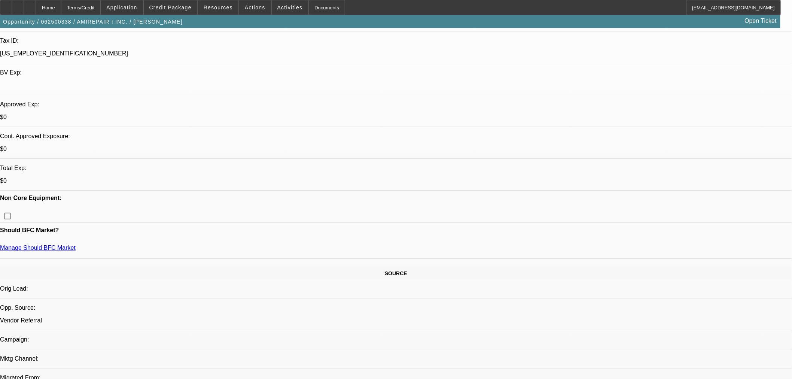
select select "2"
select select "0.1"
select select "4"
select select "2"
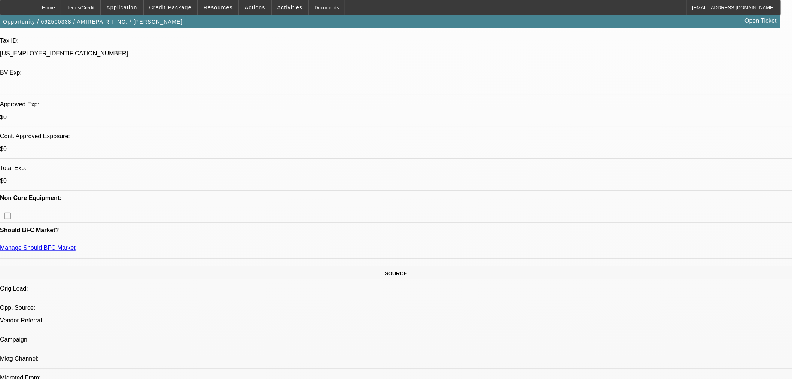
select select "2"
select select "0.1"
select select "4"
select select "2"
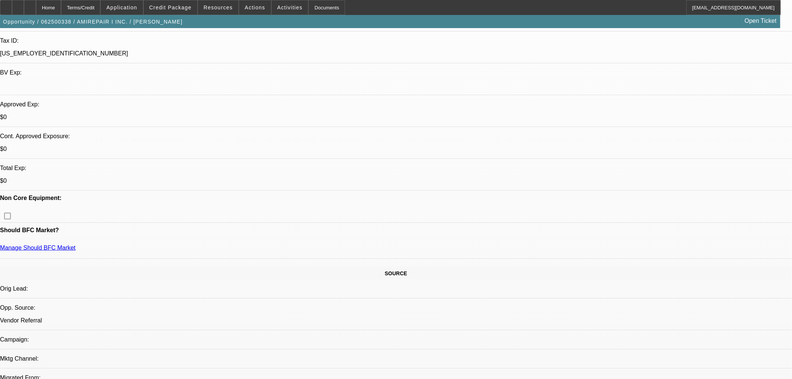
select select "0.1"
select select "4"
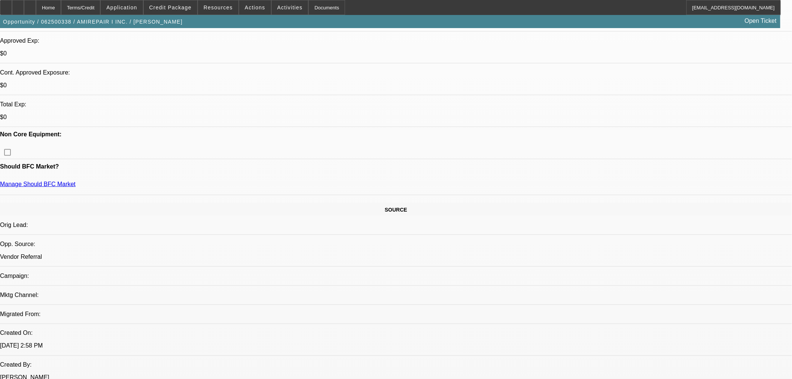
scroll to position [332, 0]
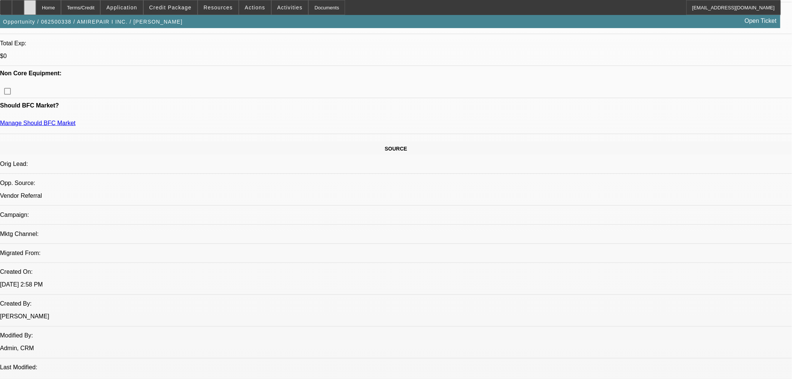
click at [30, 5] on icon at bounding box center [30, 5] width 0 height 0
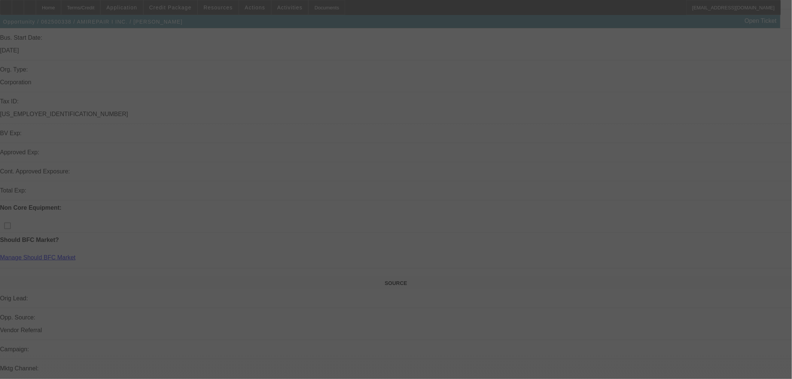
scroll to position [208, 0]
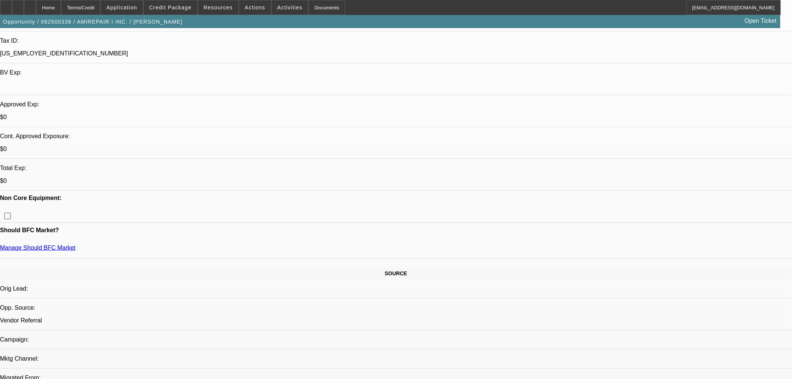
select select "2"
select select "0.1"
select select "4"
select select "0.1"
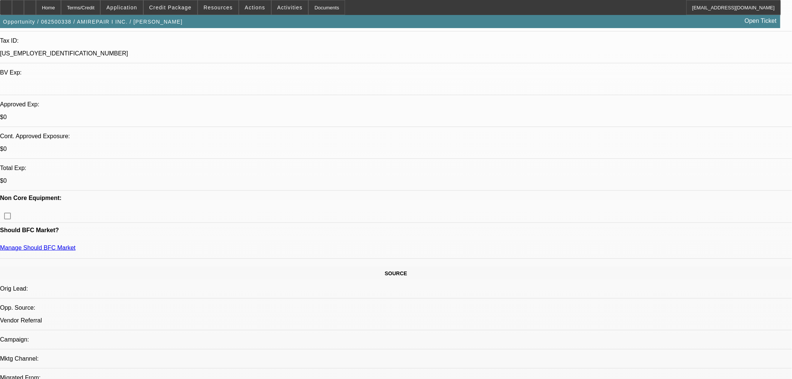
select select "2"
select select "0.1"
select select "4"
select select "2"
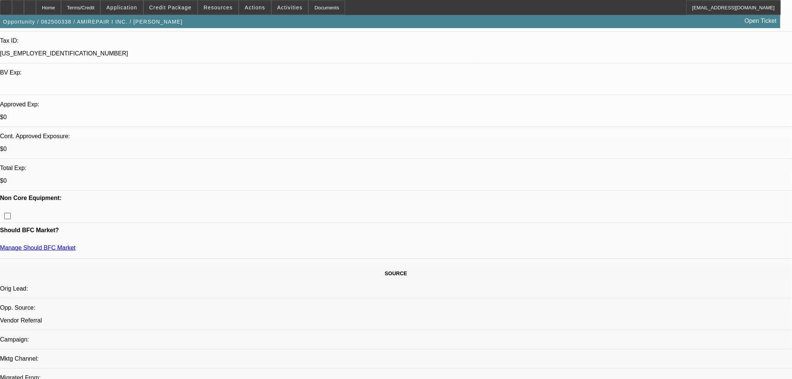
select select "2"
select select "0.1"
select select "4"
select select "2"
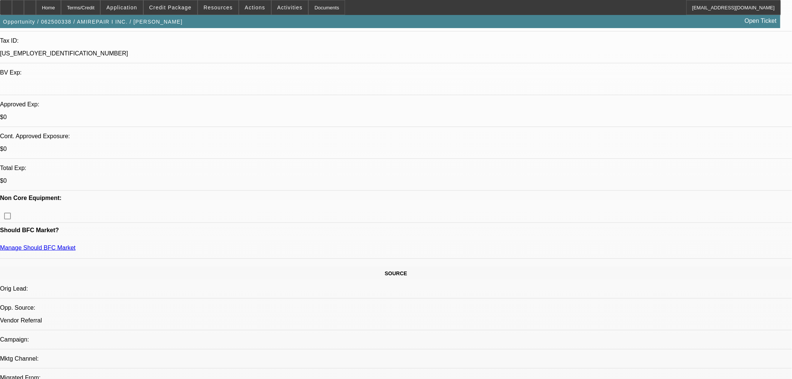
select select "0.1"
select select "4"
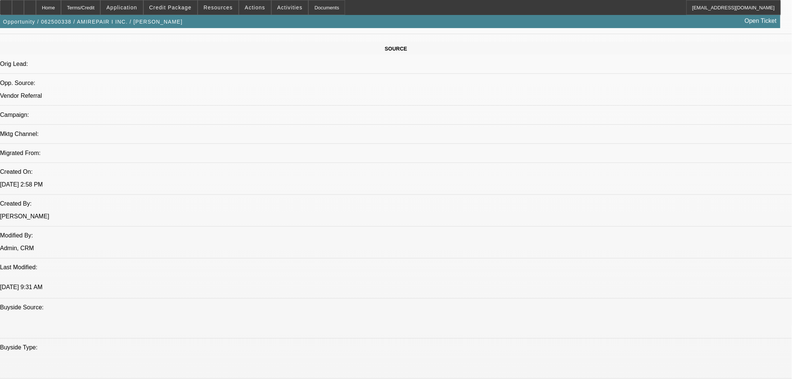
scroll to position [499, 0]
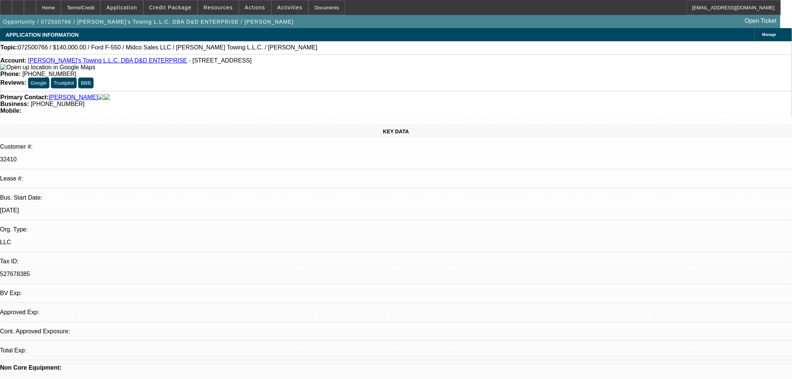
select select "0"
select select "2"
select select "0.1"
select select "4"
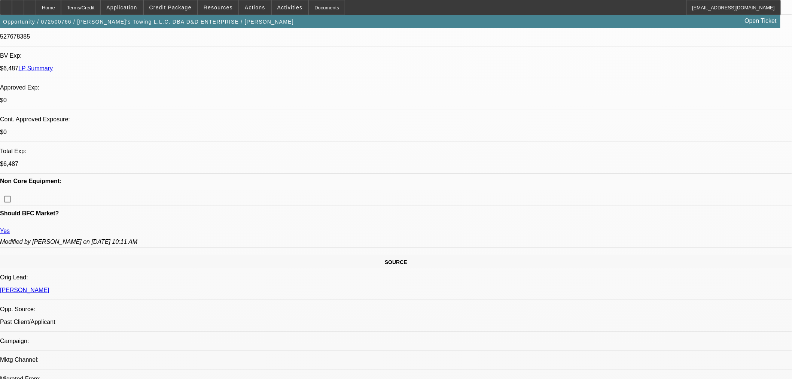
scroll to position [407, 0]
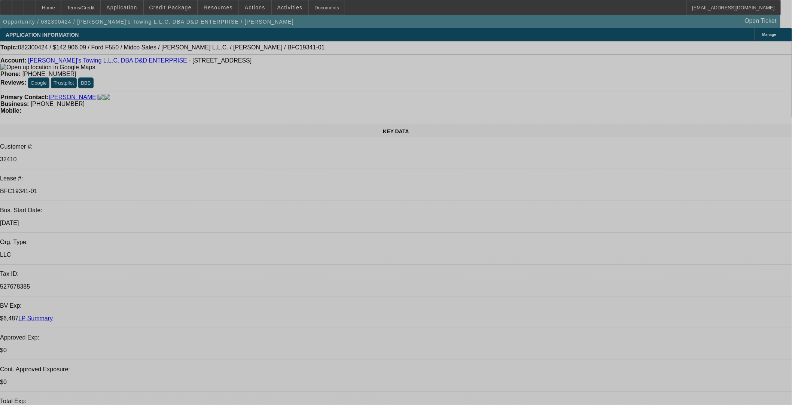
select select "0"
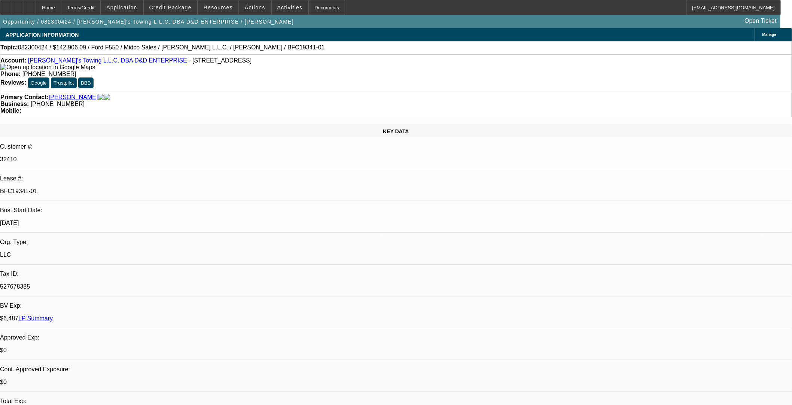
select select "0"
select select "2"
select select "0.1"
select select "4"
select select "0"
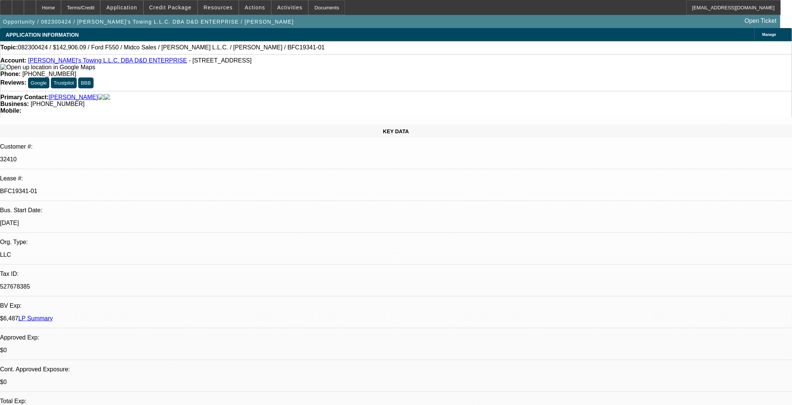
select select "0"
select select "2"
select select "0.1"
select select "4"
select select "0"
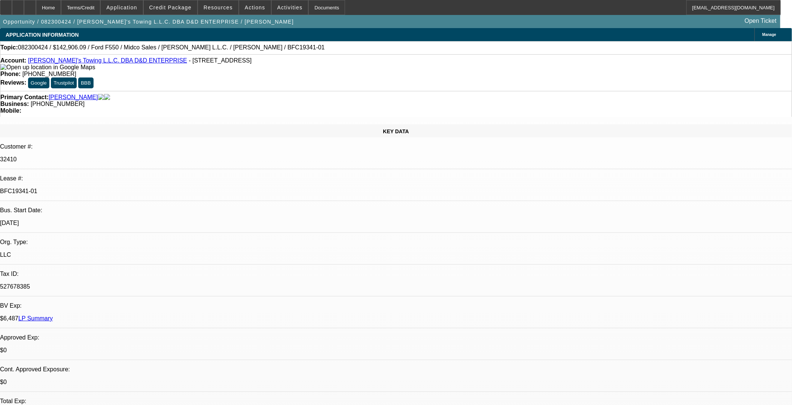
select select "0"
select select "2"
select select "0.1"
select select "4"
select select "0"
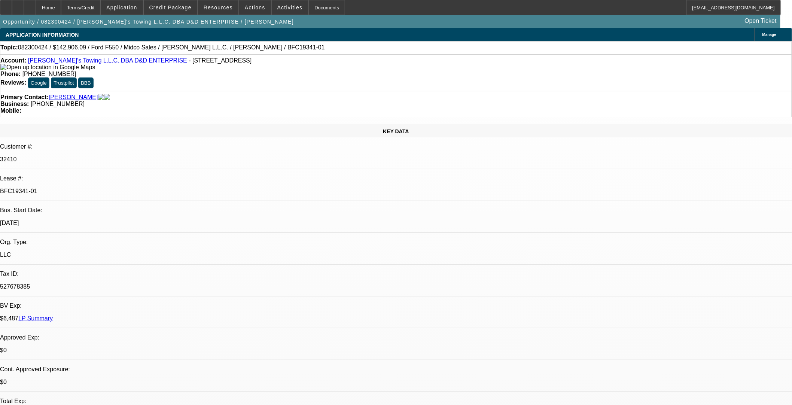
select select "0"
select select "2"
select select "0.1"
select select "4"
drag, startPoint x: 128, startPoint y: 126, endPoint x: 95, endPoint y: 126, distance: 33.3
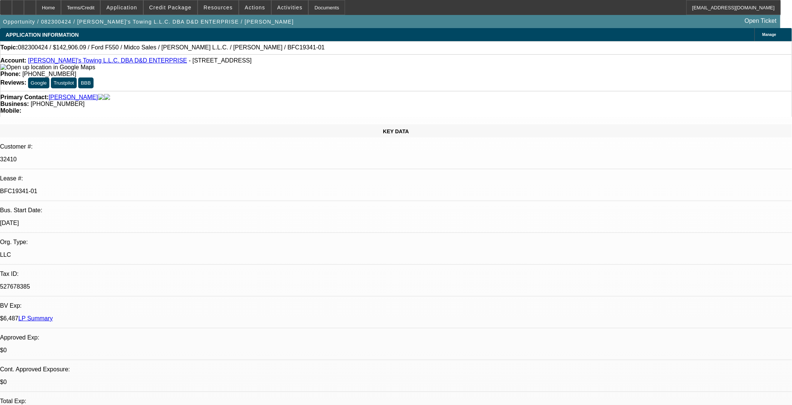
click at [94, 188] on div "BFC19341-01" at bounding box center [396, 191] width 792 height 7
copy p "BFC19341-01"
drag, startPoint x: 140, startPoint y: 62, endPoint x: 35, endPoint y: 64, distance: 104.4
click at [35, 64] on div "Account: Daniel's Towing L.L.C. DBA D&D ENTERPRISE - 9459 N Stonebrook Dr, Tucs…" at bounding box center [395, 63] width 791 height 13
copy div "Daniel's Towing L.L.C. DBA D&D ENTERPRISE -"
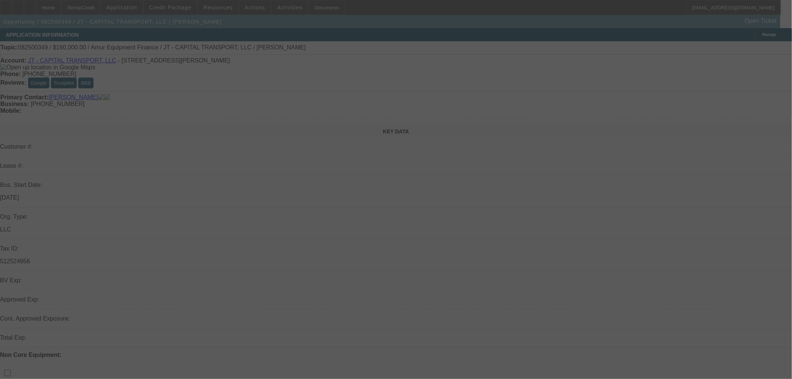
select select "0"
select select "2"
select select "0.1"
select select "4"
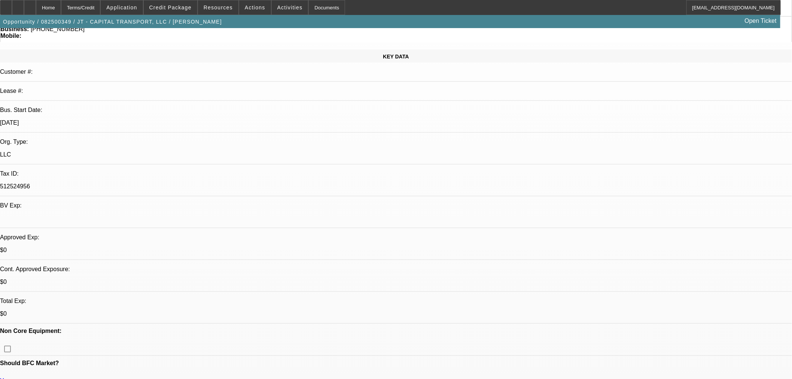
scroll to position [291, 0]
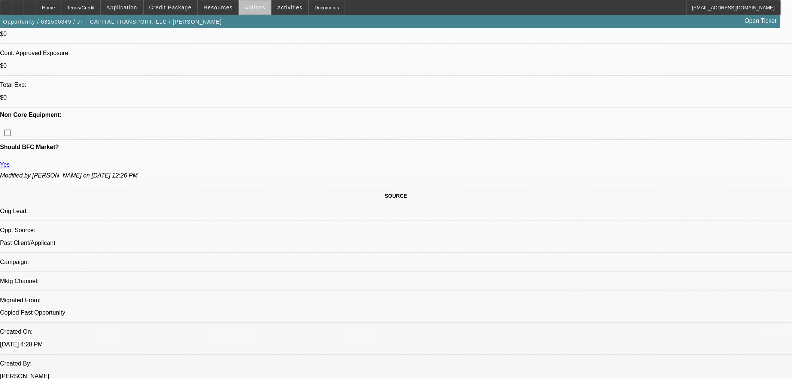
click at [255, 13] on span at bounding box center [255, 8] width 32 height 18
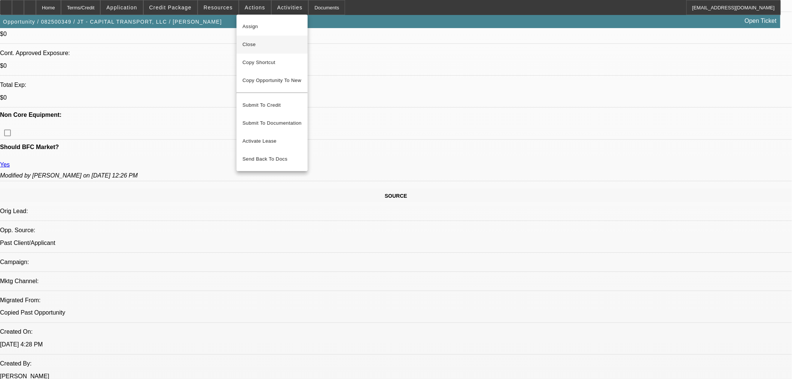
click at [253, 44] on span "Close" at bounding box center [271, 44] width 59 height 9
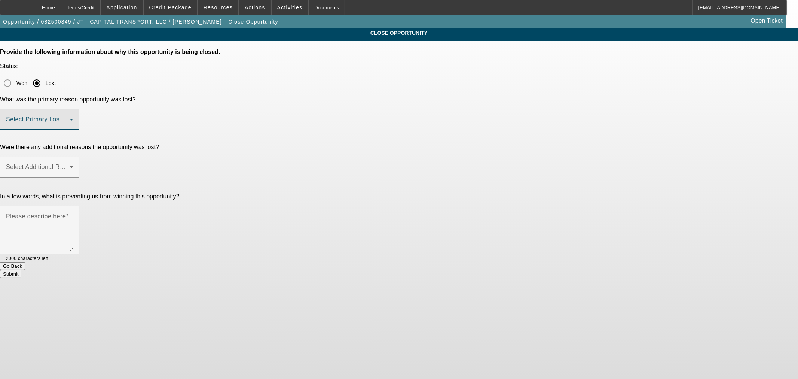
click at [70, 118] on span at bounding box center [38, 122] width 64 height 9
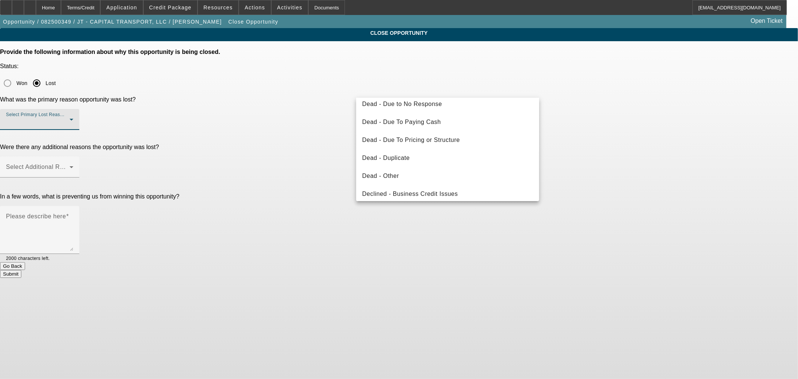
scroll to position [100, 0]
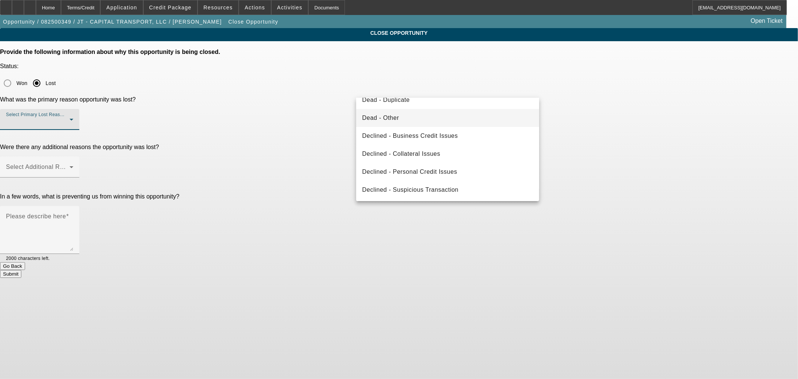
drag, startPoint x: 418, startPoint y: 122, endPoint x: 399, endPoint y: 123, distance: 18.4
click at [418, 121] on mat-option "Dead - Other" at bounding box center [447, 118] width 183 height 18
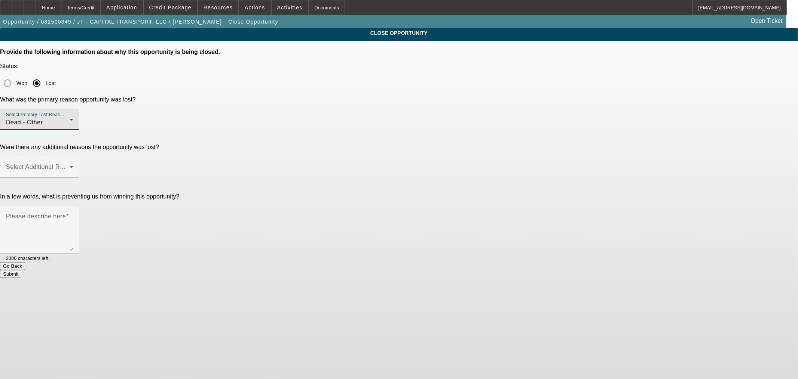
click at [331, 144] on div "Were there any additional reasons the opportunity was lost? Select Additional R…" at bounding box center [399, 165] width 798 height 42
click at [73, 156] on div "Select Additional Reasons" at bounding box center [39, 166] width 67 height 21
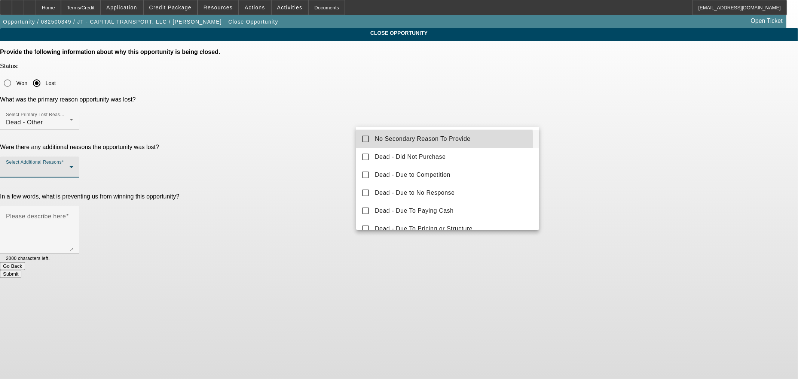
click at [365, 142] on mat-pseudo-checkbox at bounding box center [365, 138] width 7 height 7
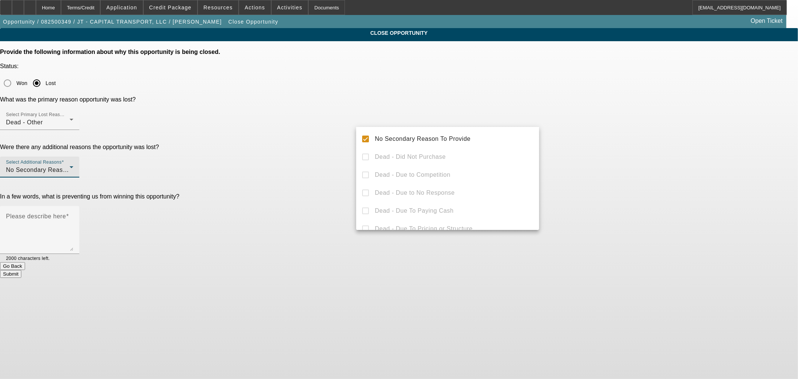
click at [343, 176] on div at bounding box center [399, 189] width 798 height 379
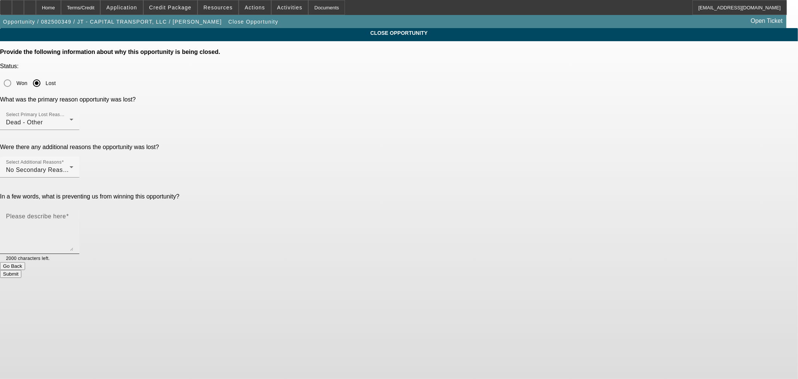
click at [73, 215] on textarea "Please describe here" at bounding box center [39, 233] width 67 height 36
type textarea "Already having problems with Amur. Should have taken our original approval."
click at [21, 270] on button "Submit" at bounding box center [10, 274] width 21 height 8
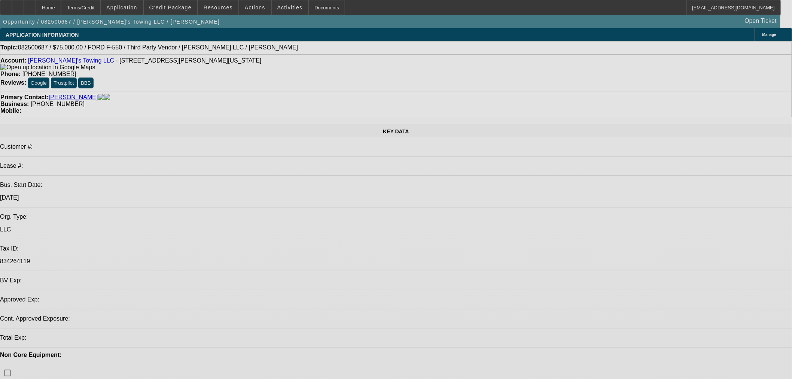
select select "0"
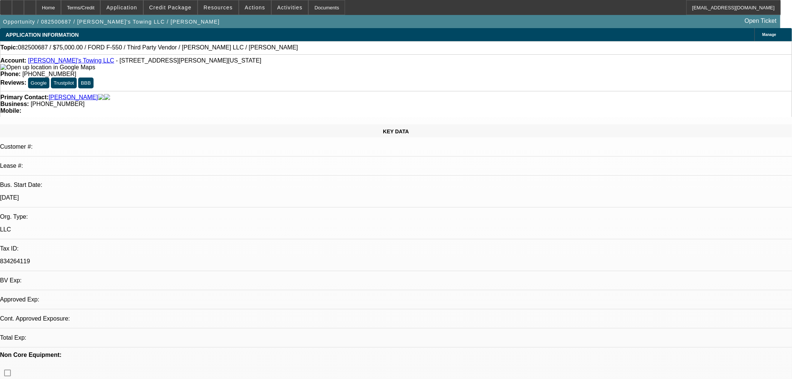
select select "2"
select select "0.1"
select select "4"
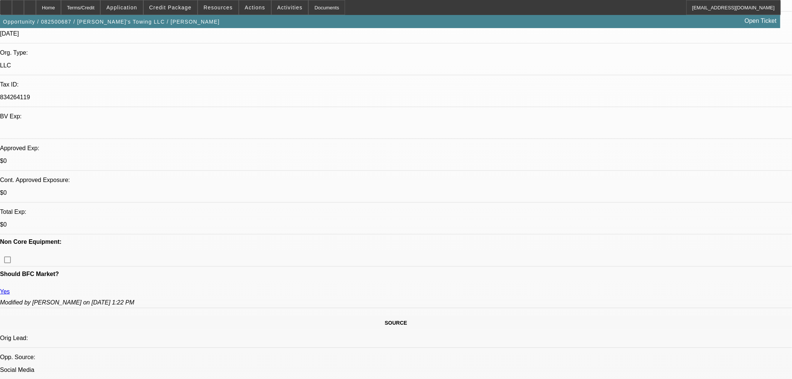
scroll to position [166, 0]
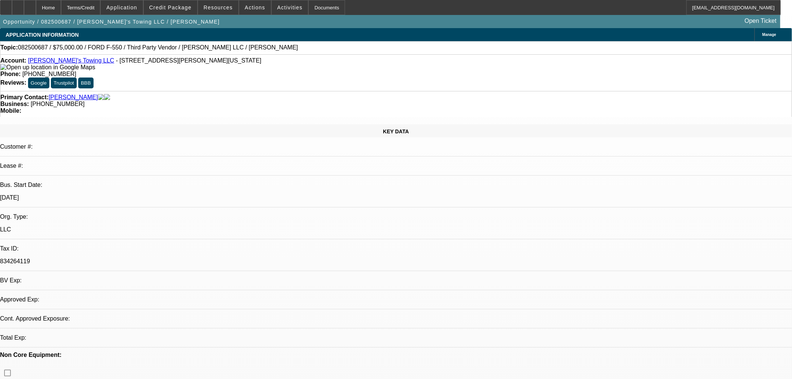
select select "0"
select select "2"
select select "0.1"
select select "4"
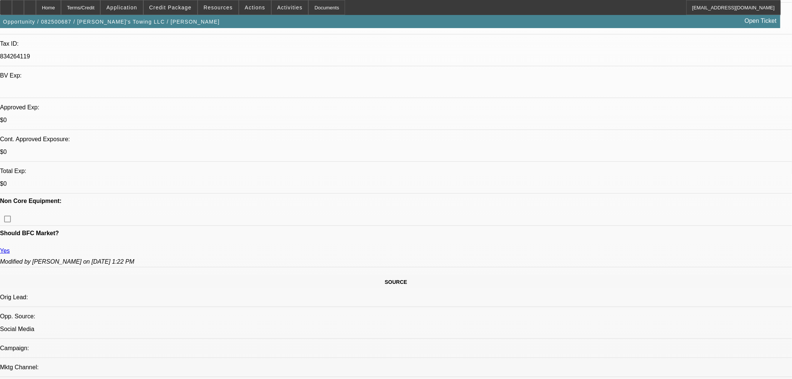
scroll to position [125, 0]
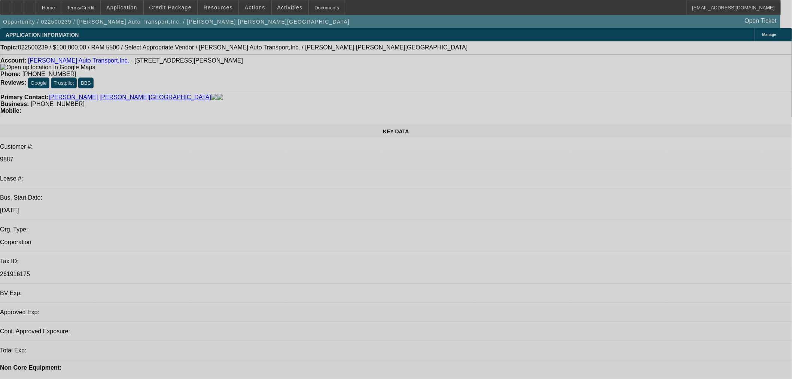
select select "0"
select select "2"
select select "0.1"
select select "4"
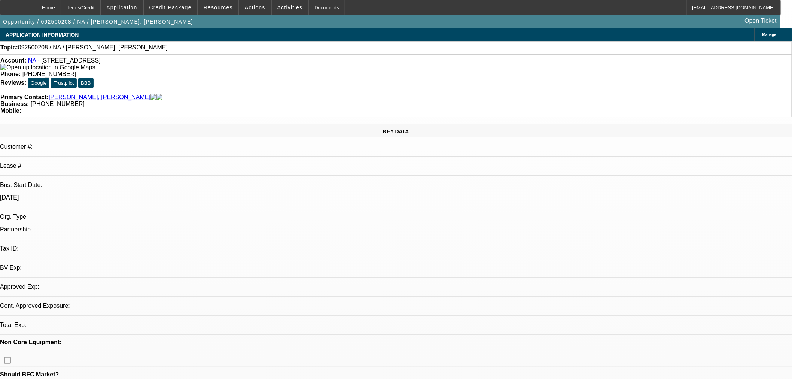
select select "0"
select select "2"
select select "0.1"
select select "4"
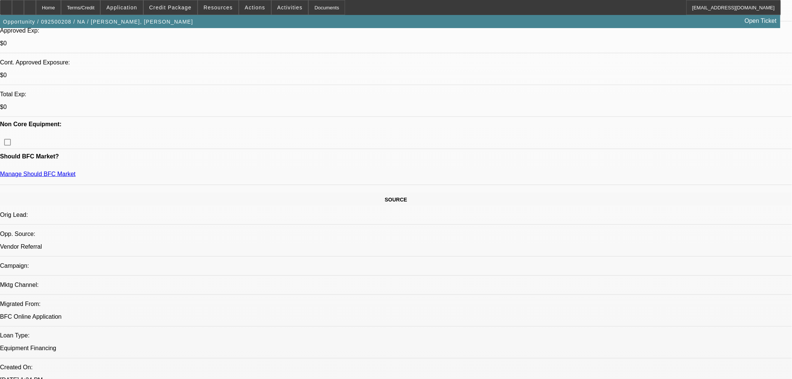
scroll to position [166, 0]
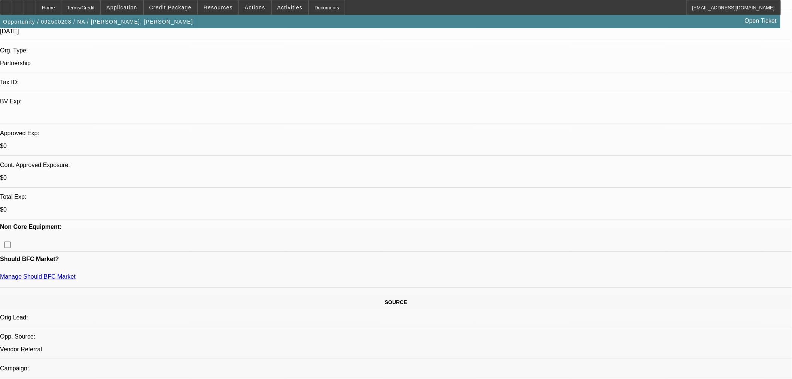
click at [248, 9] on span "Actions" at bounding box center [255, 7] width 21 height 6
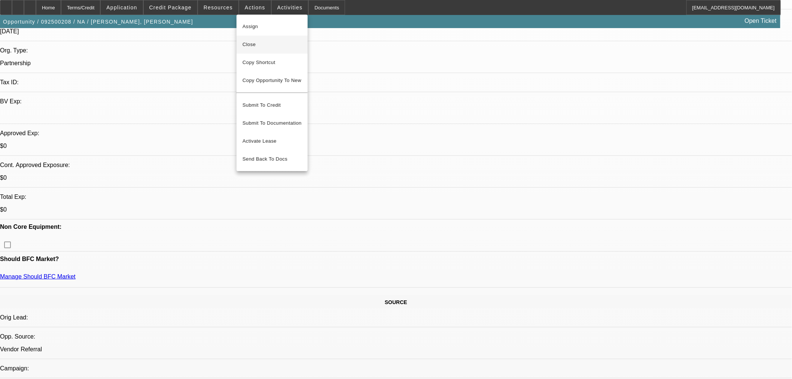
click at [244, 39] on button "Close" at bounding box center [271, 45] width 71 height 18
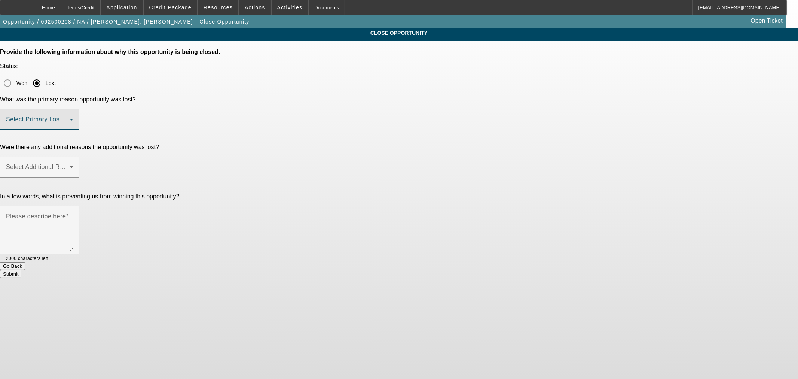
click at [70, 118] on span at bounding box center [38, 122] width 64 height 9
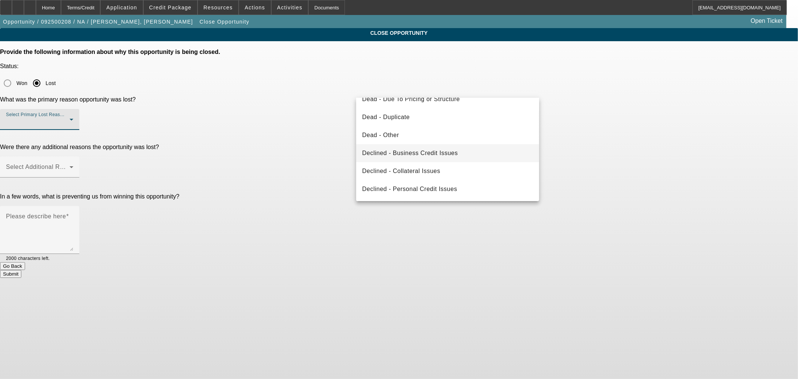
scroll to position [83, 0]
click at [456, 186] on span "Declined - Personal Credit Issues" at bounding box center [409, 188] width 95 height 9
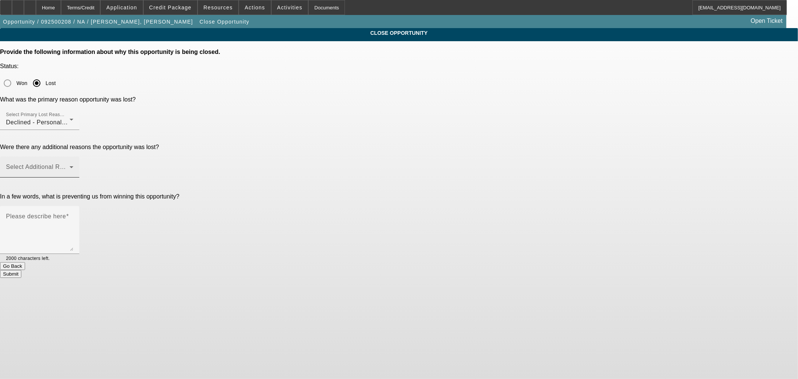
click at [73, 156] on div "Select Additional Reasons" at bounding box center [39, 166] width 67 height 21
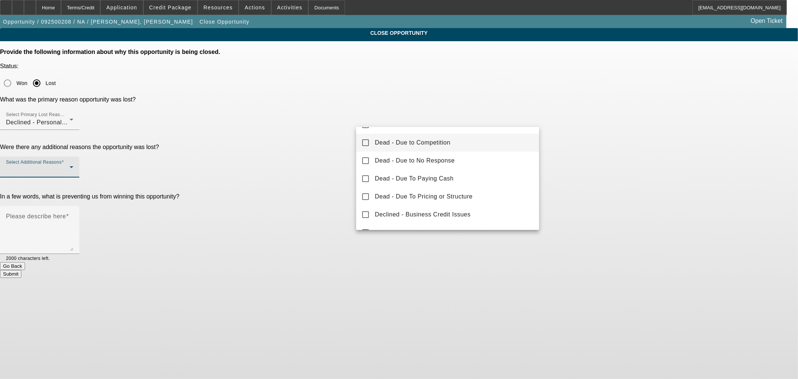
scroll to position [82, 0]
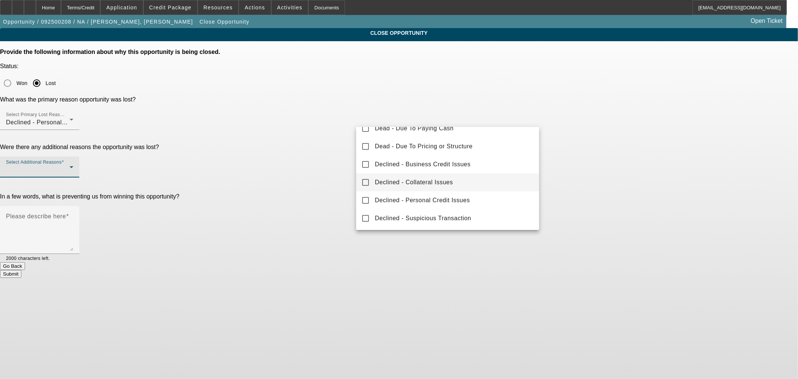
click at [466, 176] on mat-option "Declined - Collateral Issues" at bounding box center [447, 182] width 183 height 18
click at [293, 162] on div at bounding box center [399, 189] width 798 height 379
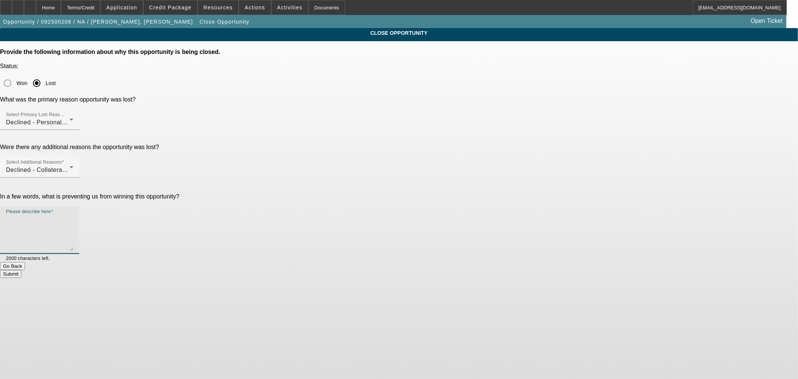
click at [73, 215] on textarea "Please describe here" at bounding box center [39, 233] width 67 height 36
type textarea "Start up trucking with bad credit"
click at [21, 270] on button "Submit" at bounding box center [10, 274] width 21 height 8
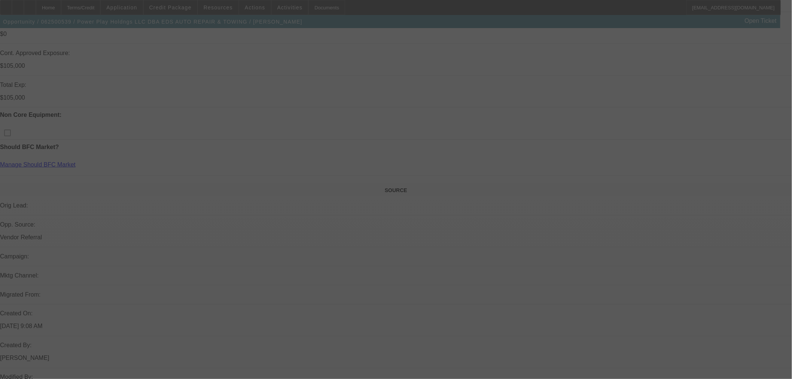
scroll to position [330, 0]
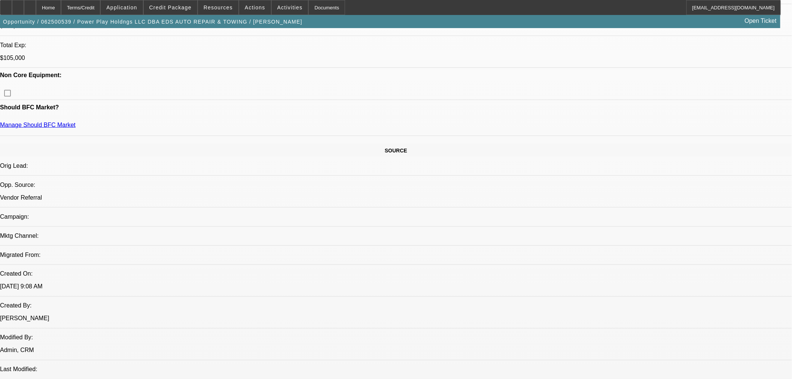
select select "0.1"
select select "2"
select select "0"
select select "6"
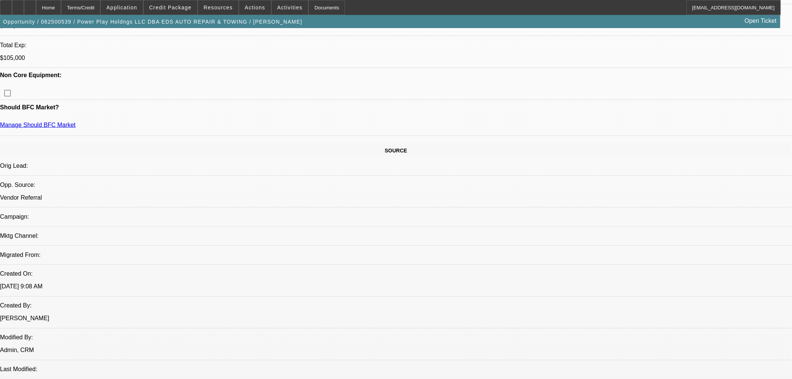
select select "0.15"
select select "2"
select select "0.1"
select select "4"
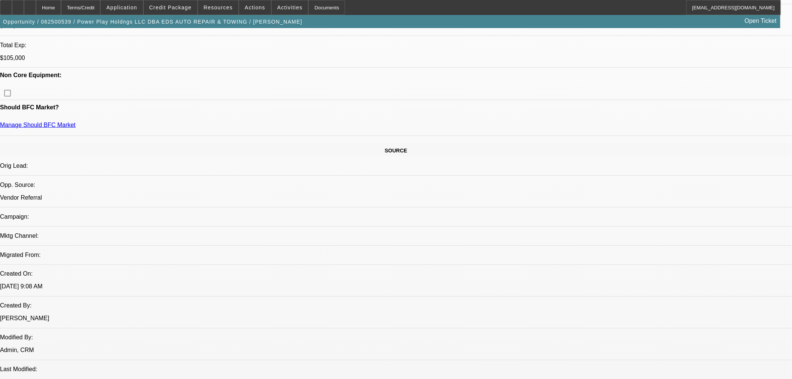
select select "0.15"
select select "2"
select select "0.1"
select select "4"
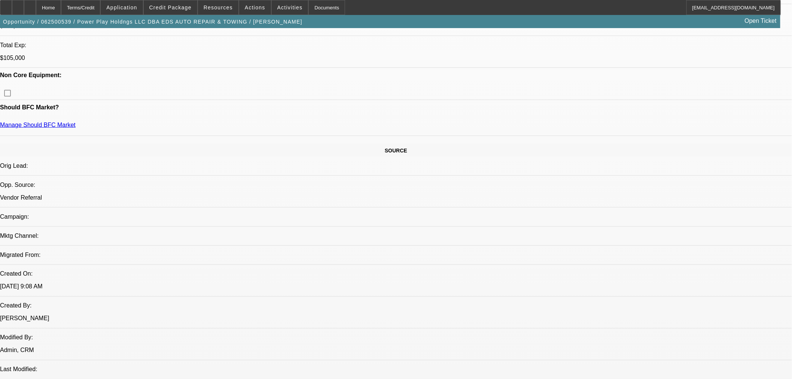
select select "0"
select select "2"
select select "0.1"
select select "4"
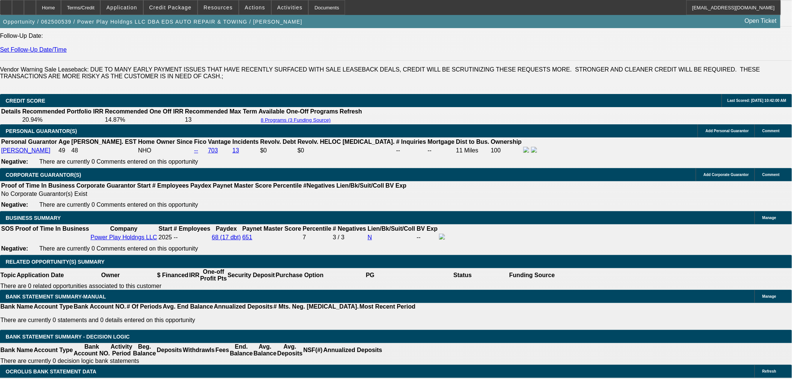
scroll to position [1037, 0]
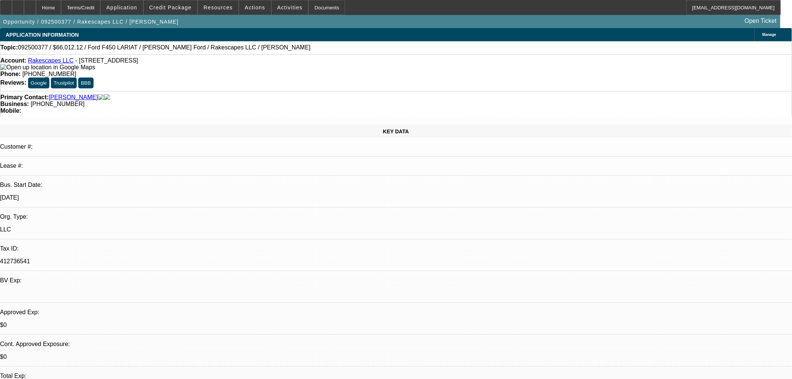
select select "0"
select select "3"
select select "0"
select select "6"
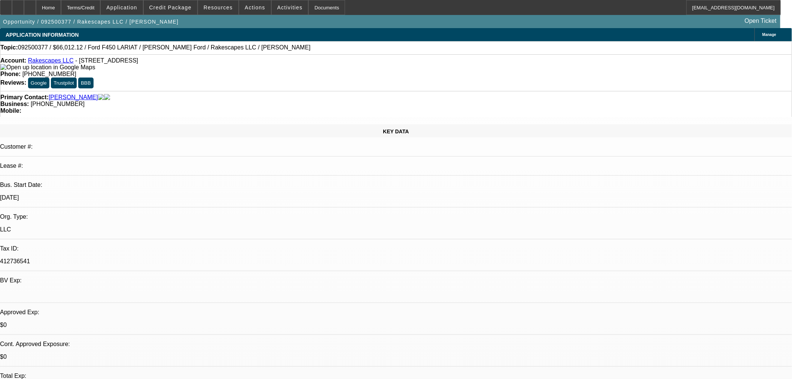
select select "0"
select select "3"
select select "0"
select select "6"
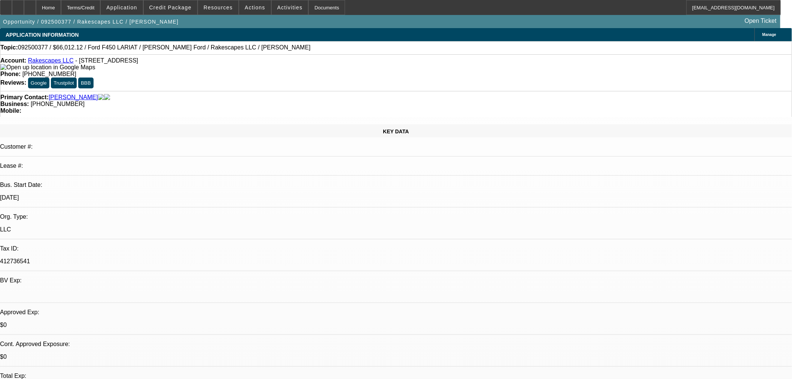
select select "0"
select select "2"
select select "0"
select select "6"
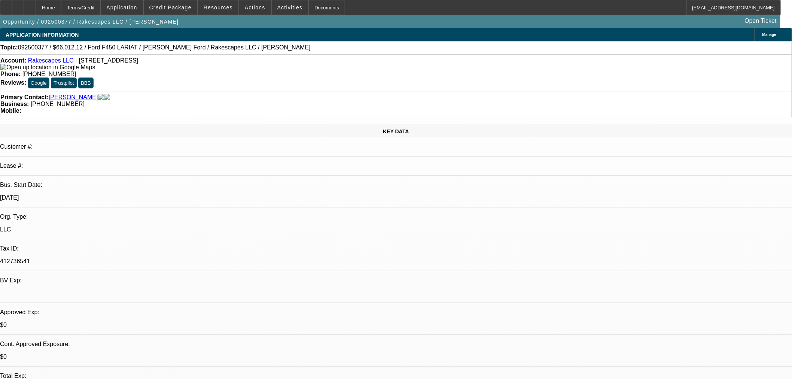
select select "0"
select select "3"
select select "0.1"
select select "4"
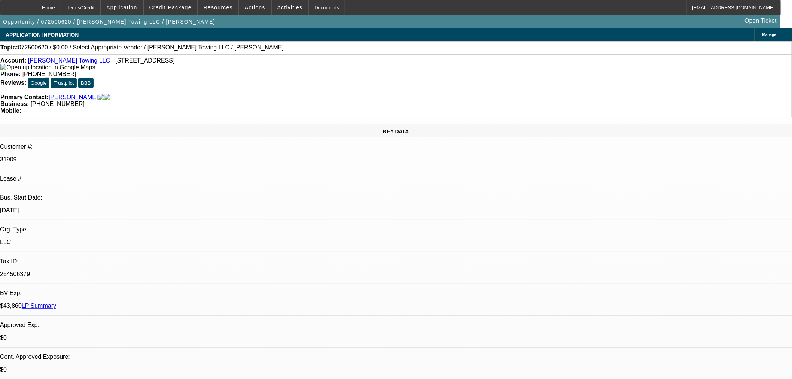
select select "0"
select select "2"
select select "0.1"
select select "4"
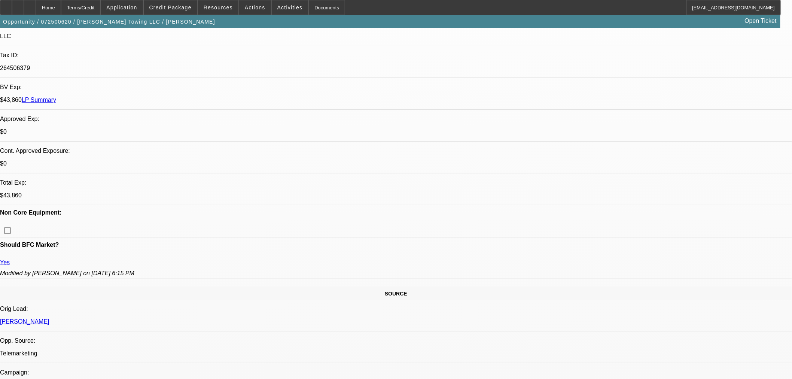
scroll to position [125, 0]
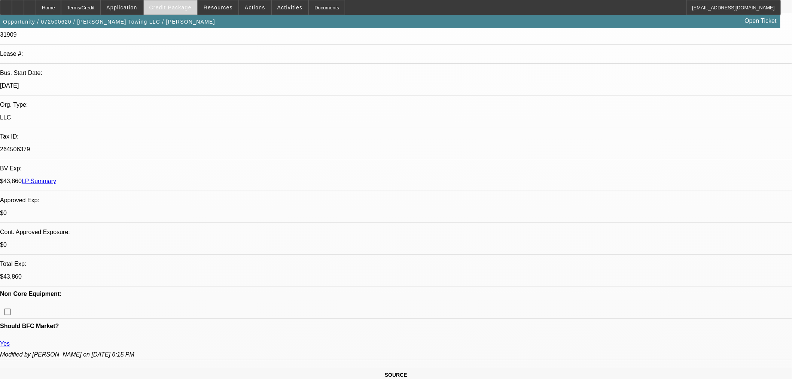
click at [194, 13] on span at bounding box center [171, 8] width 54 height 18
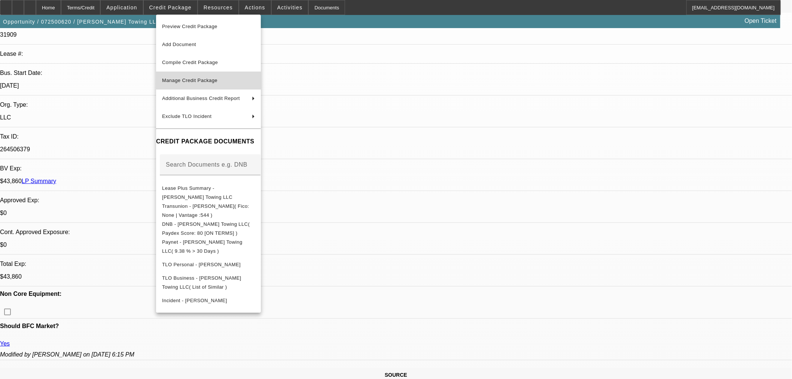
click at [187, 77] on span "Manage Credit Package" at bounding box center [189, 80] width 55 height 6
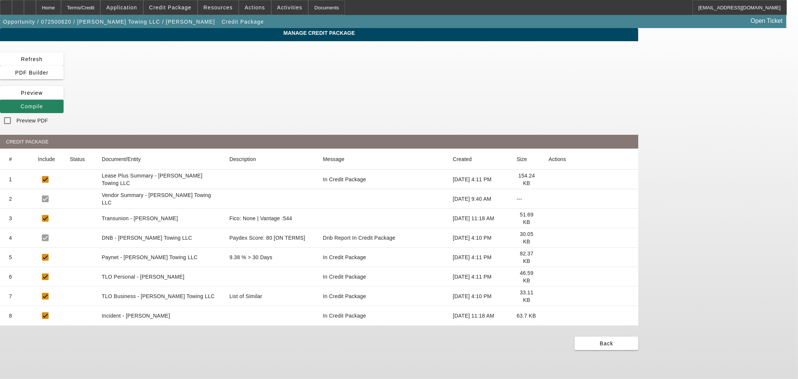
click at [548, 218] on icon at bounding box center [548, 218] width 0 height 0
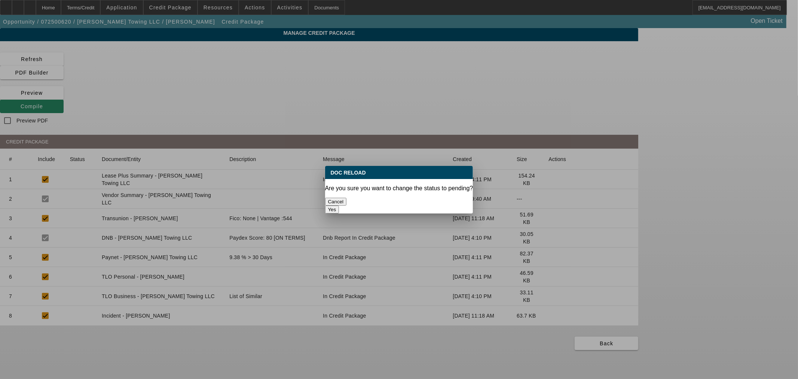
click at [339, 205] on button "Yes" at bounding box center [332, 209] width 14 height 8
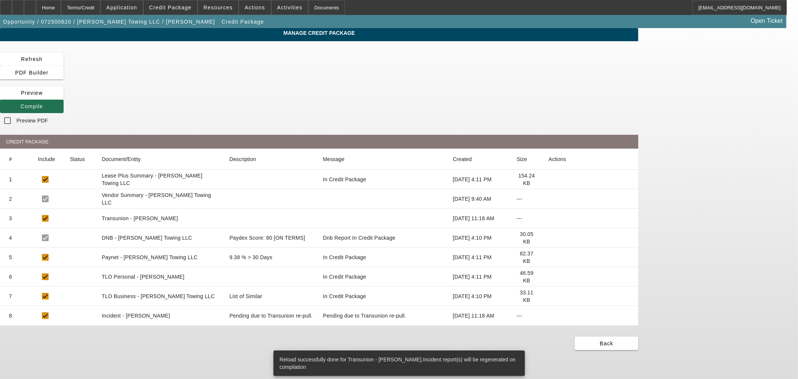
click at [64, 97] on span at bounding box center [32, 106] width 64 height 18
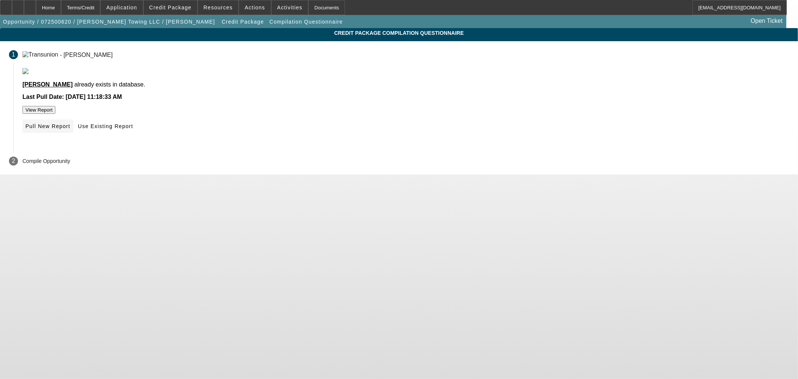
click at [70, 129] on span "Pull New Report" at bounding box center [47, 126] width 45 height 6
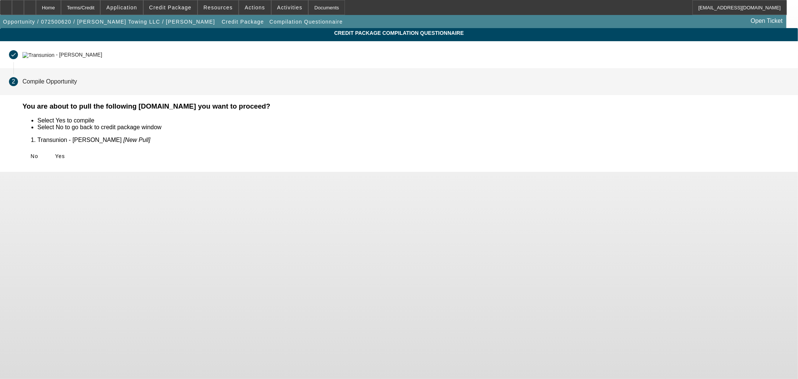
click at [247, 155] on div "No Yes" at bounding box center [405, 155] width 767 height 13
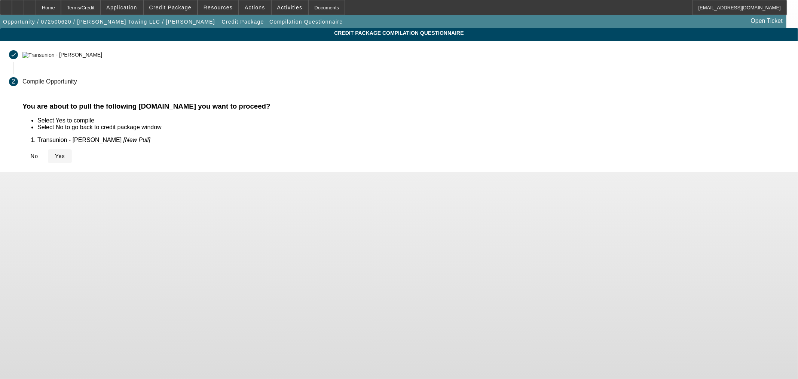
click at [72, 158] on span at bounding box center [60, 156] width 24 height 18
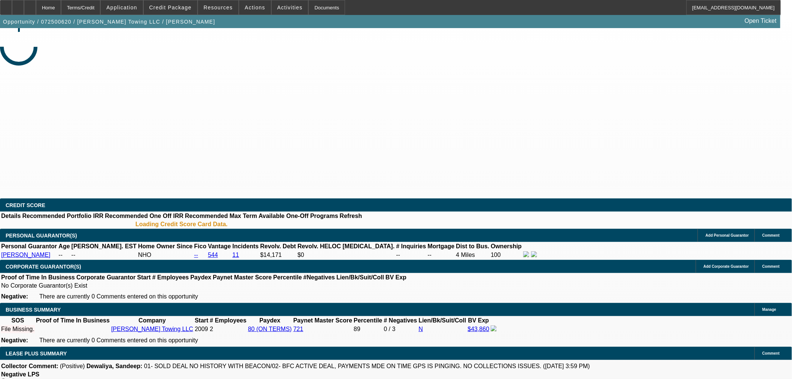
select select "0"
select select "2"
select select "0.1"
select select "4"
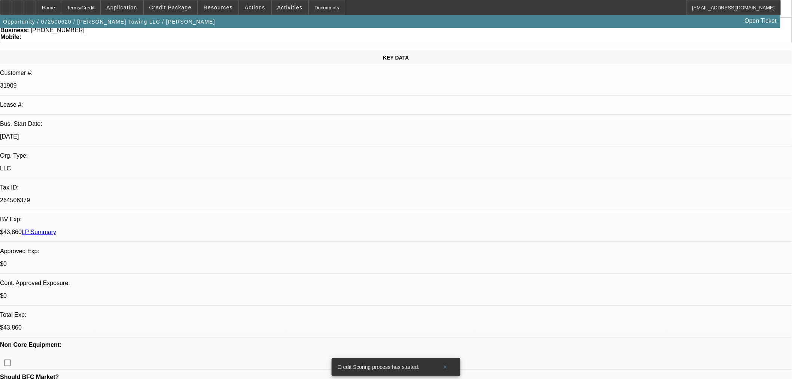
scroll to position [166, 0]
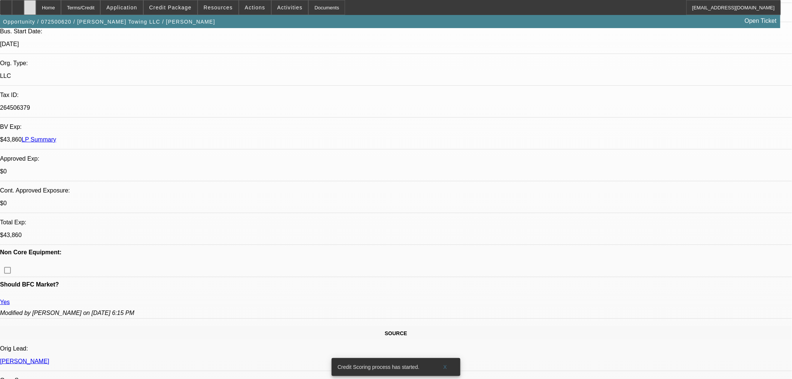
click at [30, 5] on icon at bounding box center [30, 5] width 0 height 0
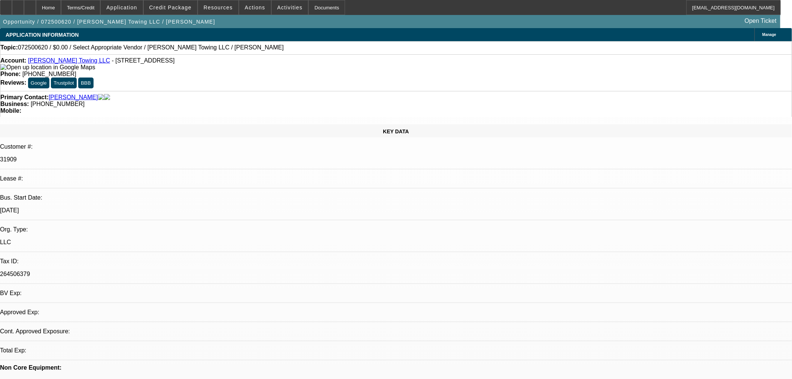
select select "0"
select select "2"
select select "0.1"
select select "4"
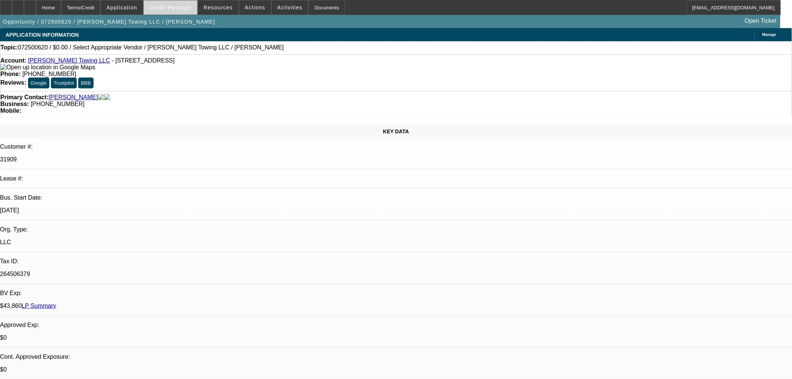
click at [181, 11] on span at bounding box center [171, 8] width 54 height 18
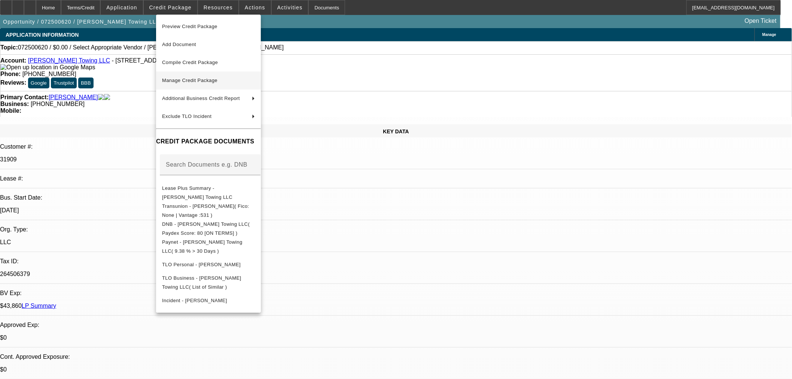
click at [186, 77] on span "Manage Credit Package" at bounding box center [189, 80] width 55 height 6
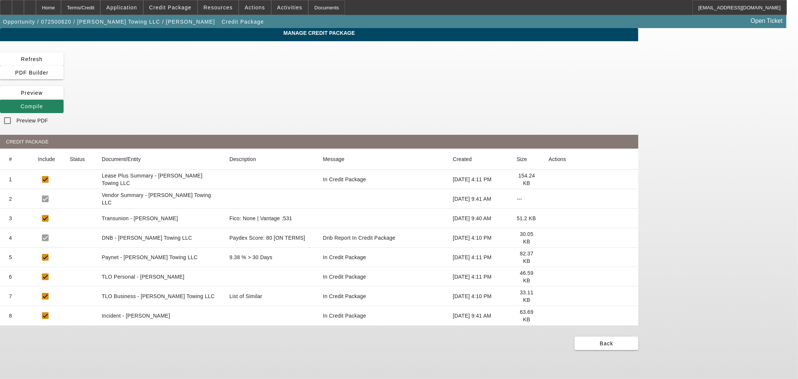
click at [548, 218] on icon at bounding box center [548, 218] width 0 height 0
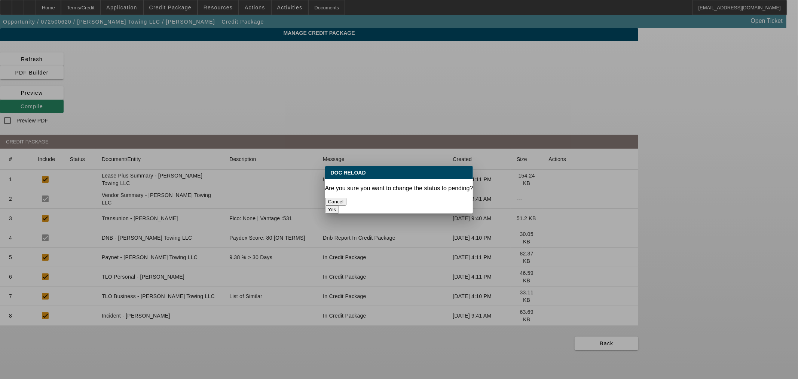
click at [339, 205] on button "Yes" at bounding box center [332, 209] width 14 height 8
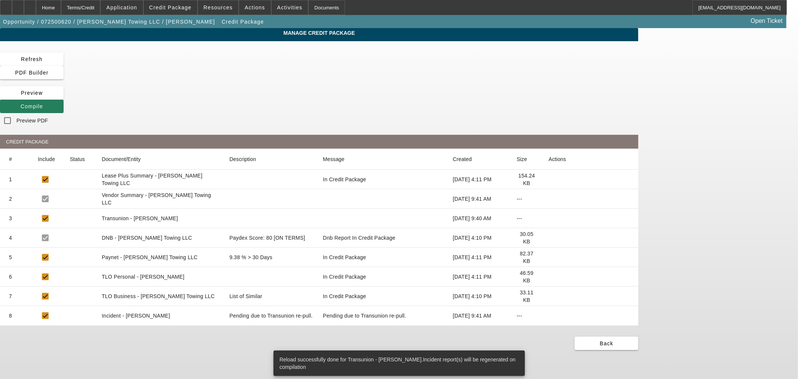
click at [64, 97] on span at bounding box center [32, 106] width 64 height 18
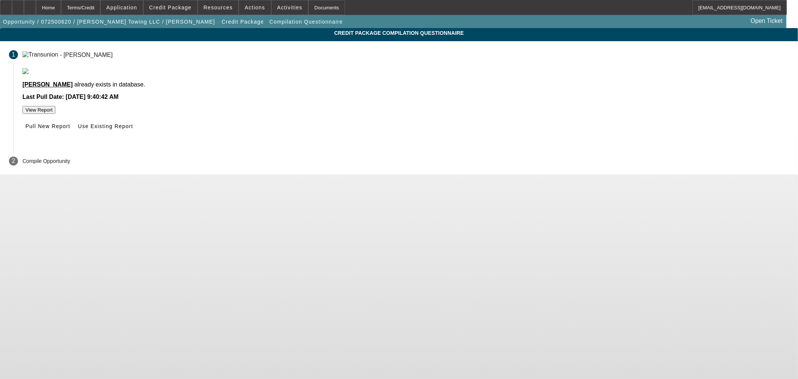
click at [363, 133] on app-transunion-existing-company "Afzal, Naeem already exists in database. Last Pull Date: Sep 23, 2025, 9:40:42 …" at bounding box center [405, 100] width 767 height 65
click at [70, 129] on span "Pull New Report" at bounding box center [47, 126] width 45 height 6
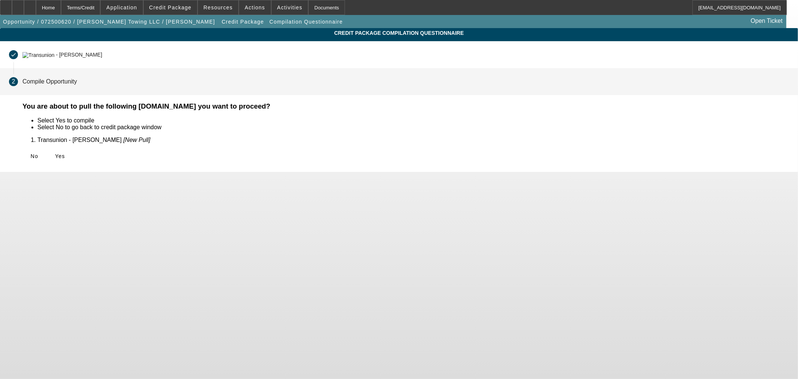
click at [224, 144] on div "You are about to pull the following documents.Do you want to proceed? Select Ye…" at bounding box center [405, 137] width 785 height 70
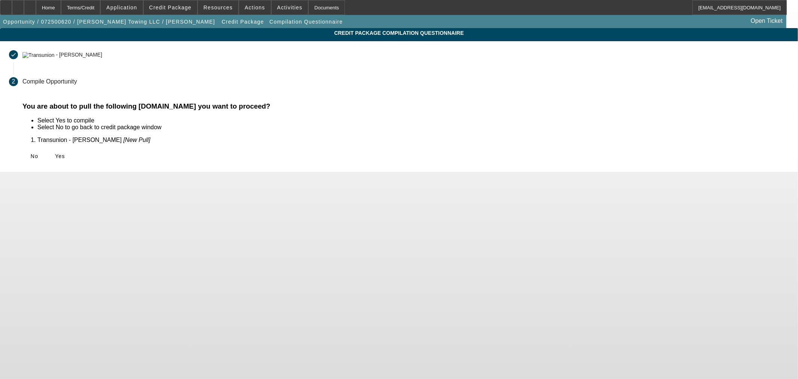
click at [72, 159] on span at bounding box center [60, 156] width 24 height 18
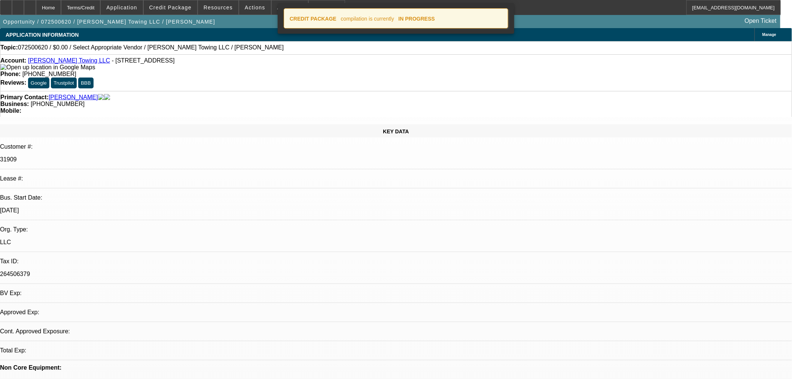
select select "0"
select select "2"
select select "0.1"
select select "4"
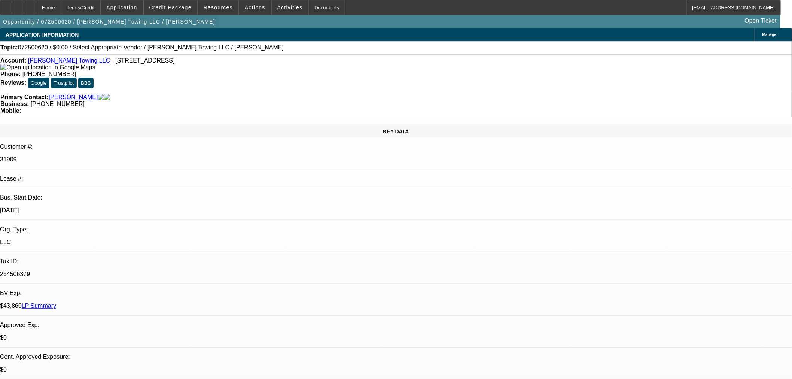
drag, startPoint x: 47, startPoint y: 9, endPoint x: 44, endPoint y: 18, distance: 9.6
click at [30, 5] on icon at bounding box center [30, 5] width 0 height 0
select select "0"
select select "2"
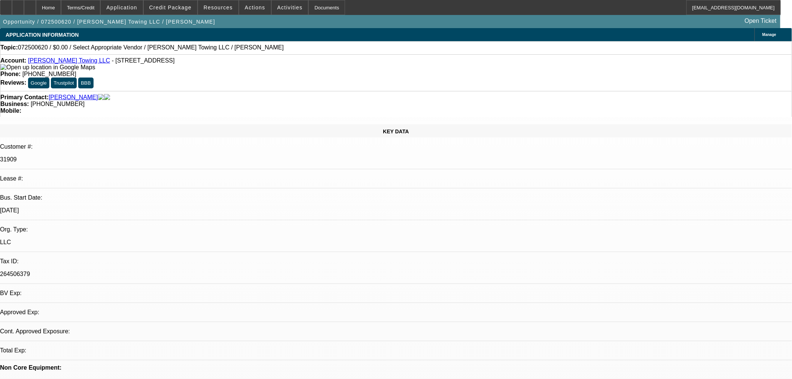
select select "0.1"
select select "4"
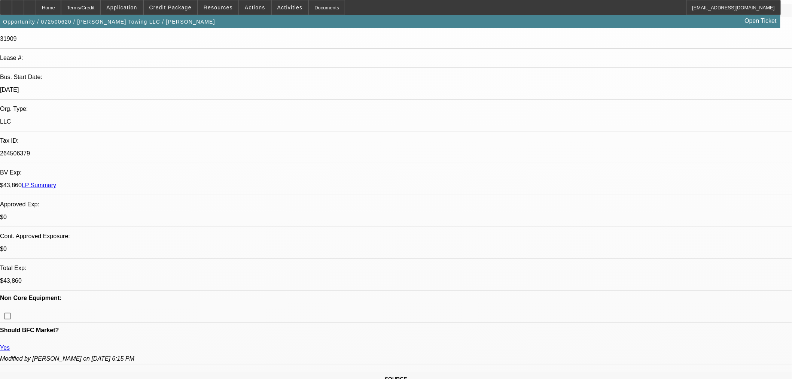
scroll to position [208, 0]
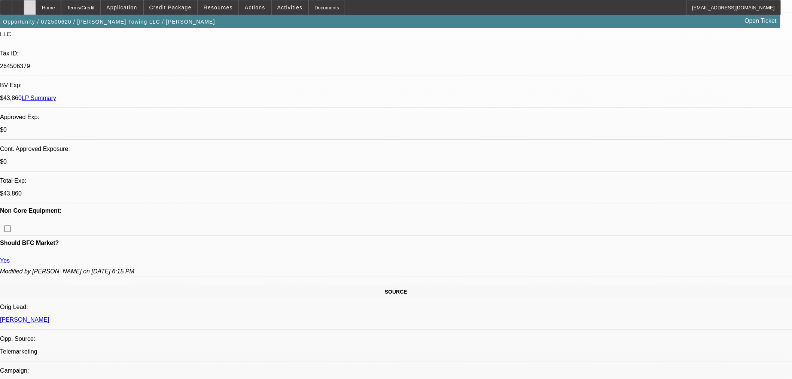
click at [30, 5] on icon at bounding box center [30, 5] width 0 height 0
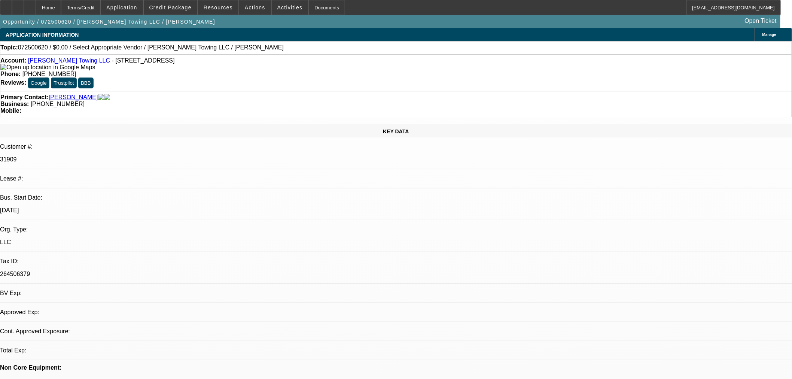
select select "0"
select select "2"
select select "0.1"
select select "4"
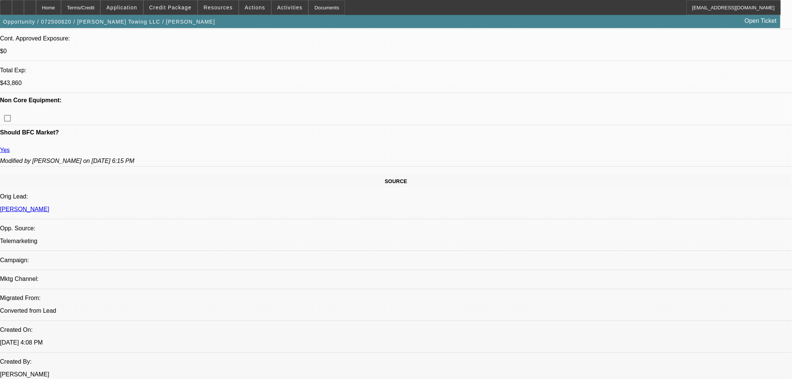
scroll to position [208, 0]
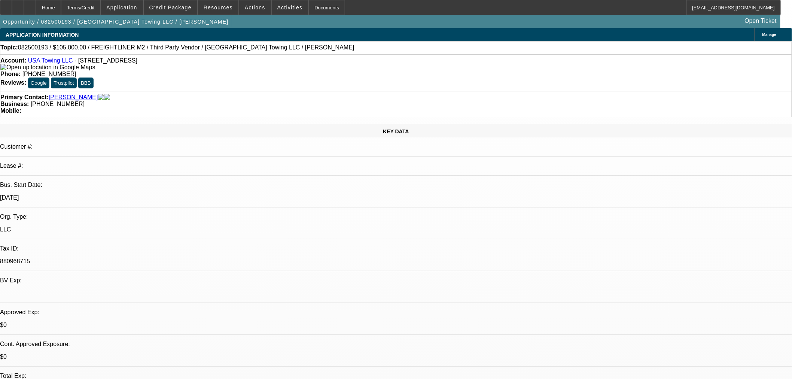
select select "0"
select select "2"
select select "0"
select select "6"
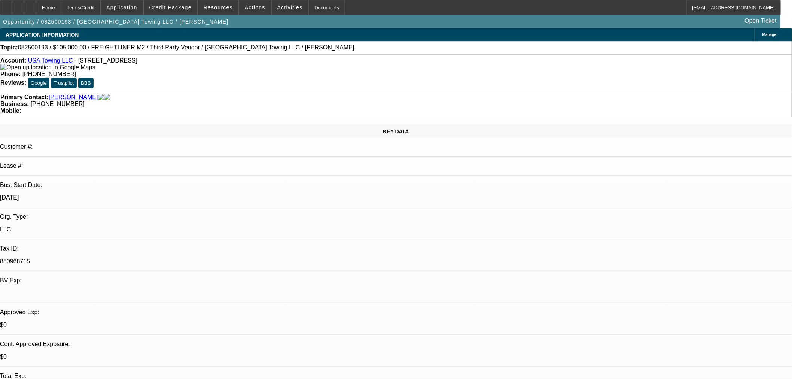
select select "0"
select select "2"
select select "0"
select select "6"
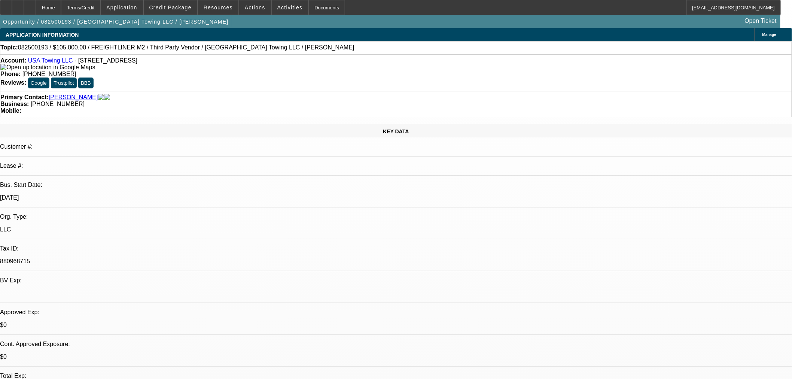
select select "0"
select select "2"
select select "0"
select select "6"
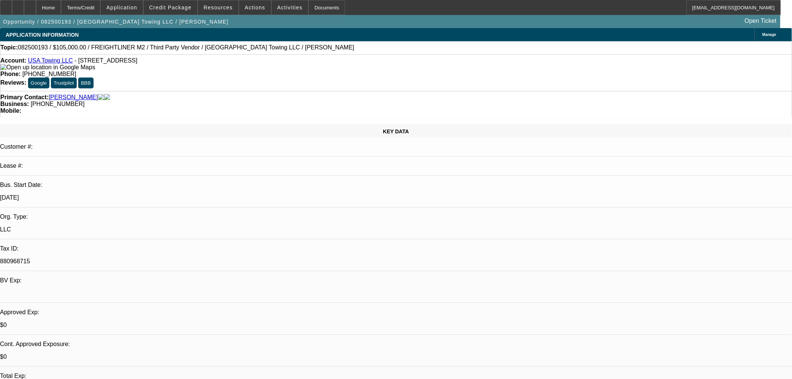
select select "0"
select select "2"
select select "0"
select select "6"
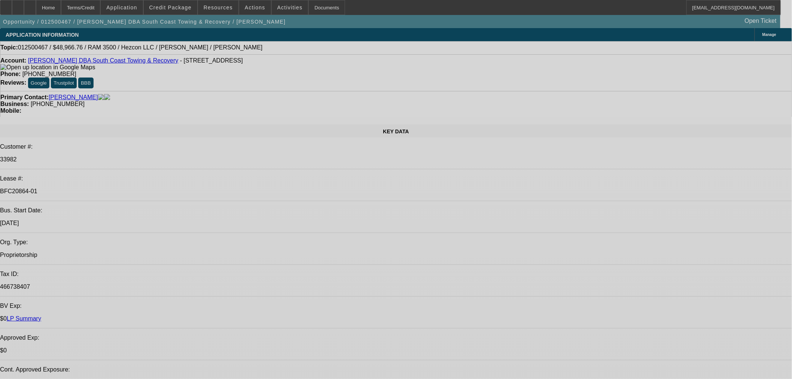
select select "0"
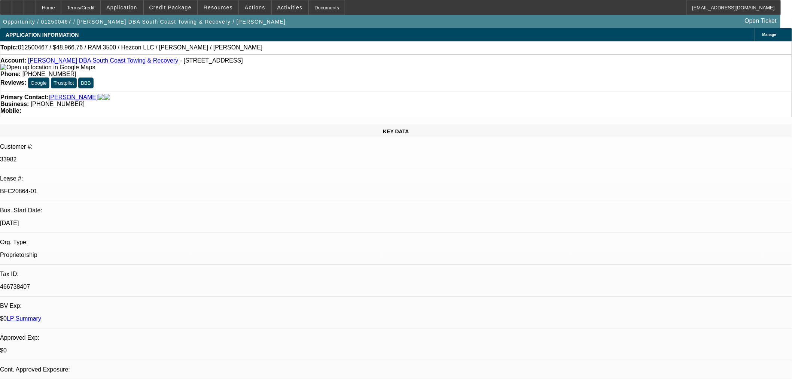
select select "0"
select select "3"
select select "0"
select select "6"
select select "0"
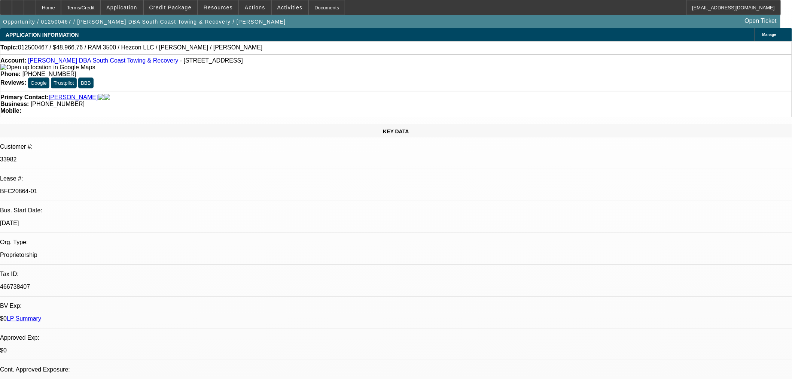
select select "0"
select select "3"
select select "0"
select select "6"
select select "0"
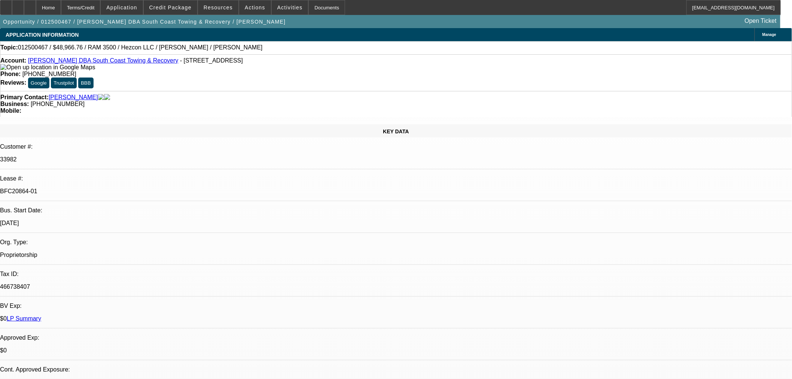
select select "0"
select select "3"
select select "0"
select select "6"
select select "0"
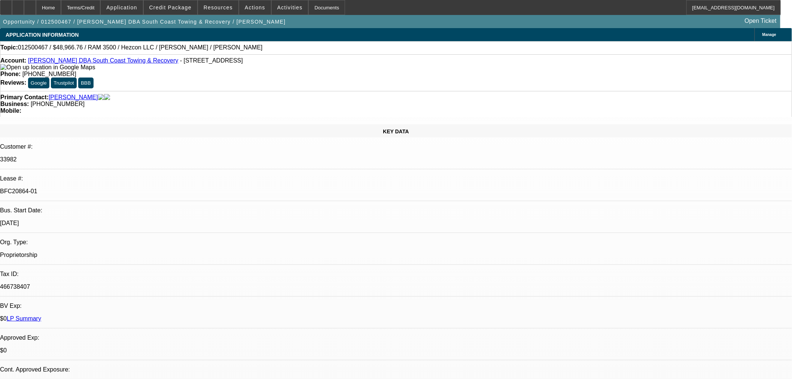
select select "0"
select select "3"
select select "0"
select select "6"
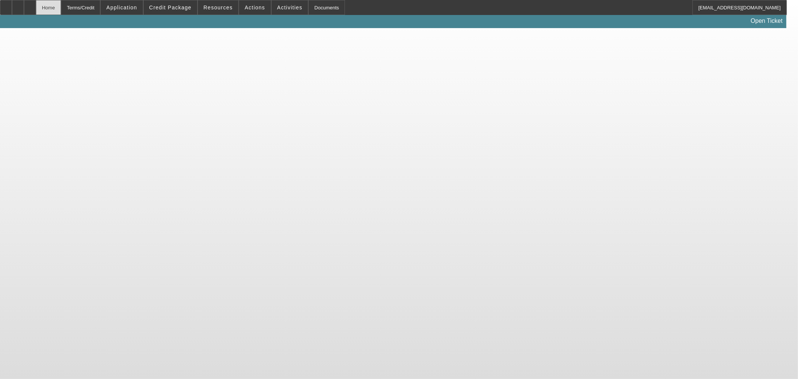
click at [61, 7] on div "Home" at bounding box center [48, 7] width 25 height 15
click at [30, 5] on icon at bounding box center [30, 5] width 0 height 0
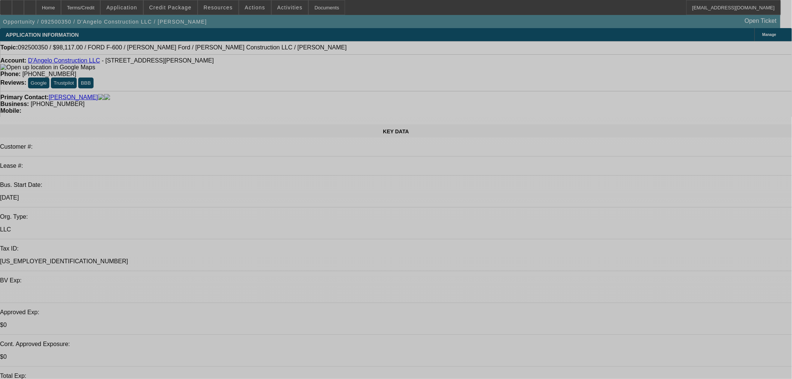
select select "0.1"
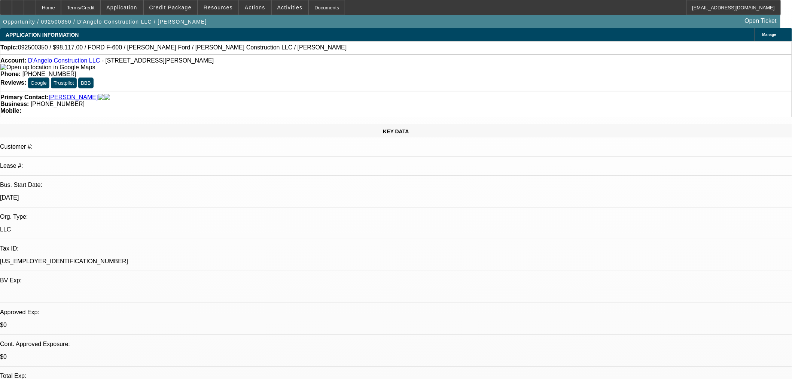
select select "2"
select select "0.1"
select select "4"
select select "0"
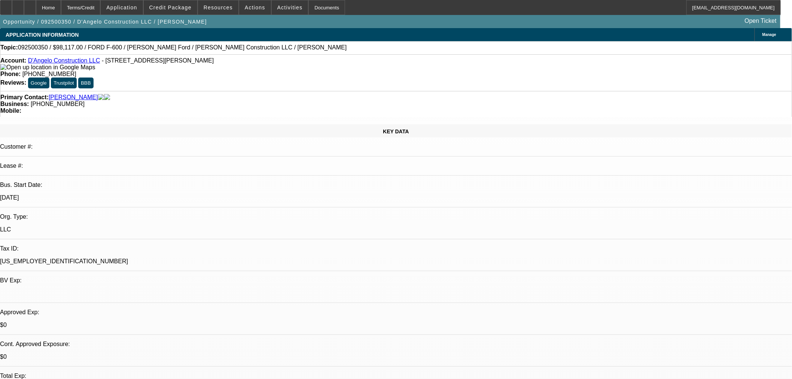
select select "0"
select select "3"
select select "0.1"
select select "4"
select select "0"
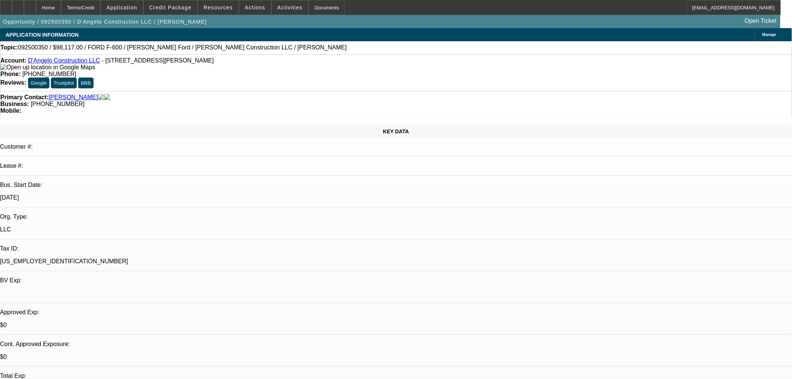
select select "0"
select select "0.1"
select select "4"
select select "0.1"
select select "2"
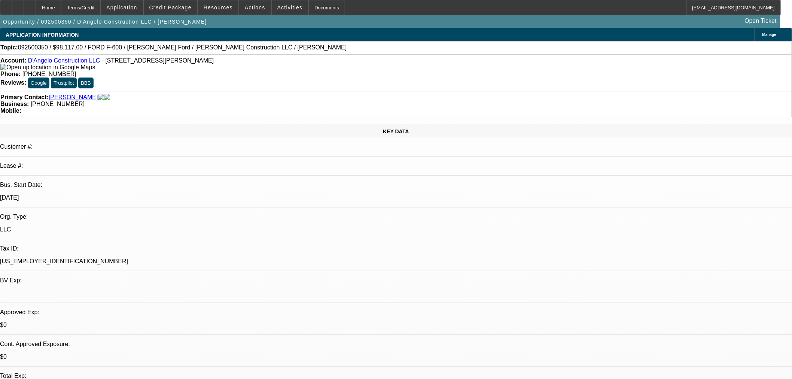
select select "2"
select select "0.1"
select select "4"
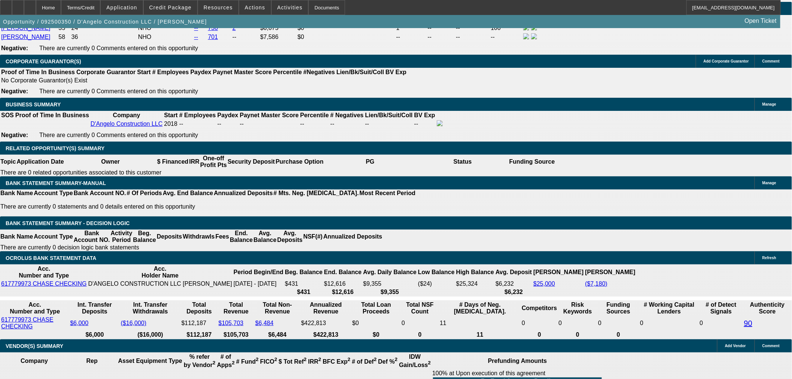
scroll to position [997, 0]
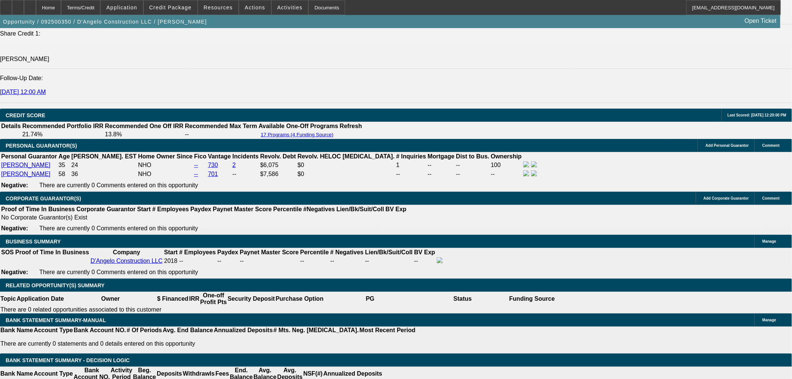
select select "0.2"
type input "$19,623.40"
type input "UNKNOWN"
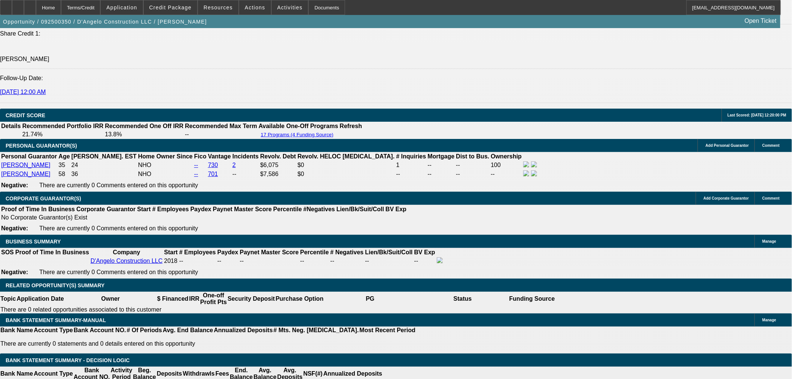
type input "$1,967.69"
type input "$3,935.38"
drag, startPoint x: 145, startPoint y: 221, endPoint x: 199, endPoint y: 213, distance: 55.1
type input "$25,000.00"
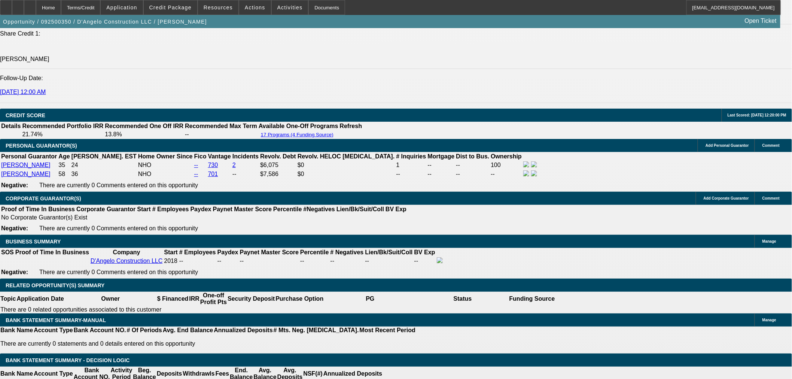
scroll to position [0, 0]
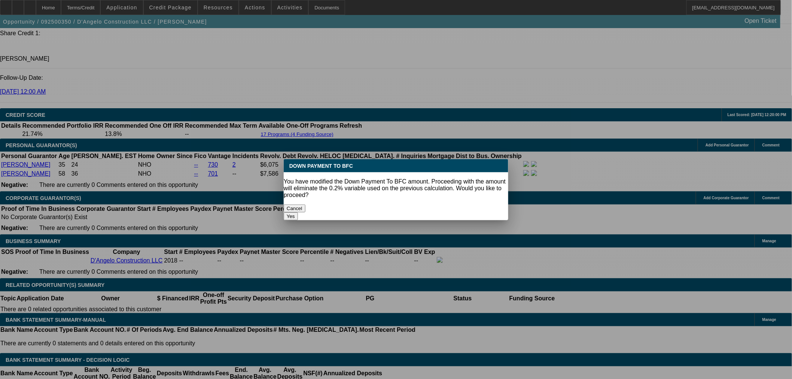
click at [298, 212] on button "Yes" at bounding box center [291, 216] width 14 height 8
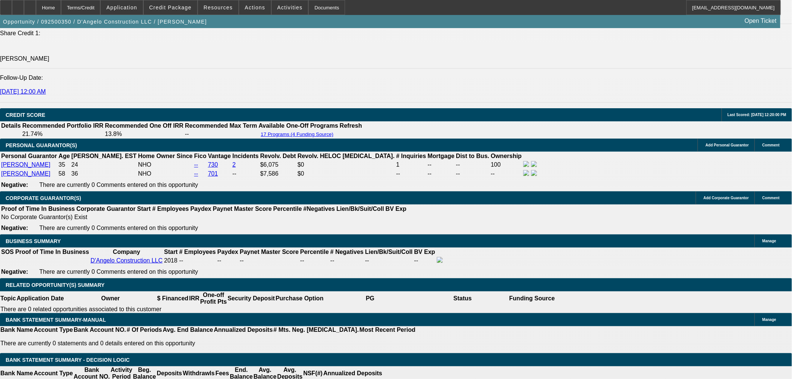
select select "0"
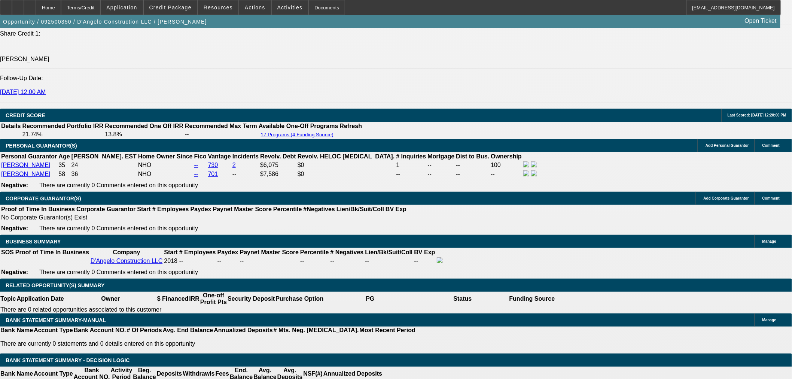
type input "$1,832.91"
type input "$3,665.82"
drag, startPoint x: 155, startPoint y: 278, endPoint x: 189, endPoint y: 276, distance: 34.5
type input "4"
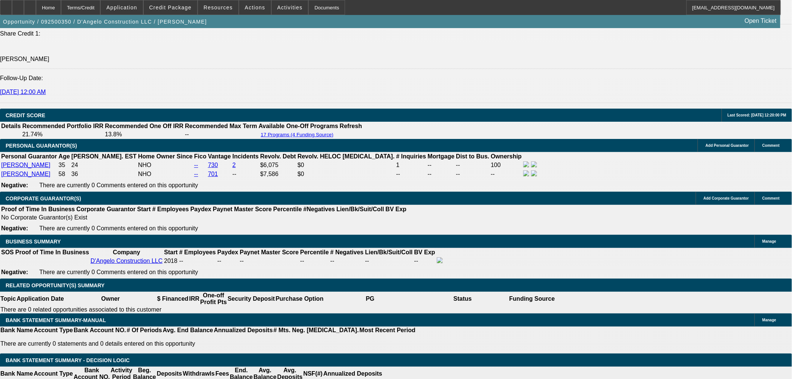
type input "$18,946.64"
type input "48"
type input "$37,893.28"
type input "$2,124.96"
type input "$4,249.92"
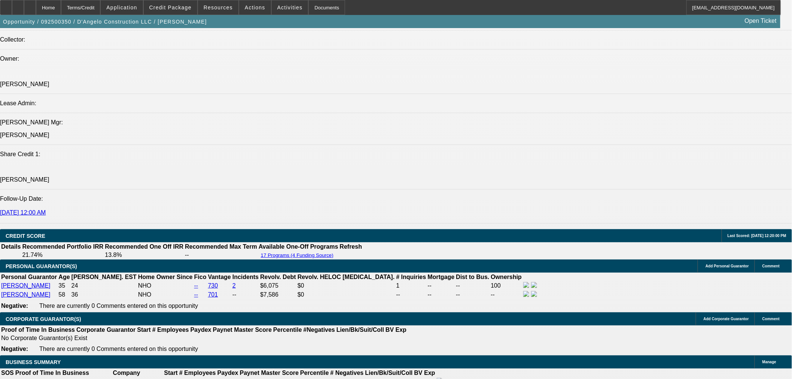
scroll to position [873, 0]
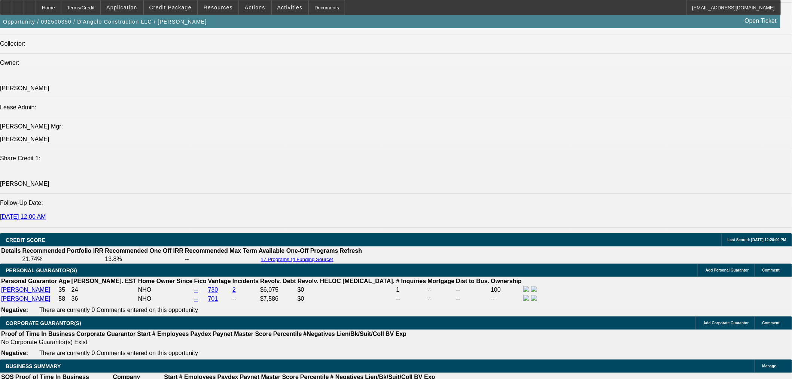
type input "48"
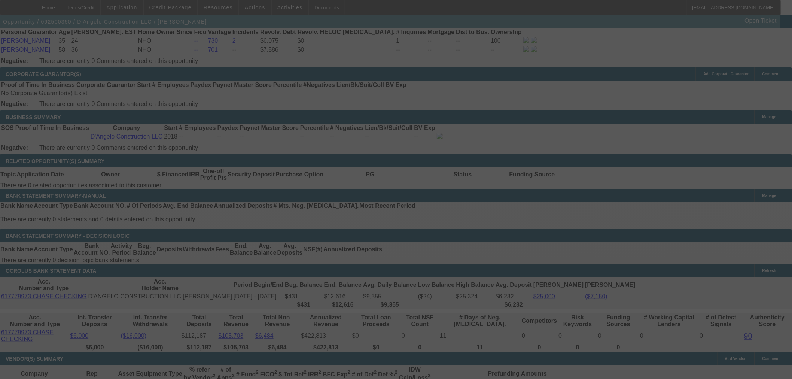
scroll to position [1205, 0]
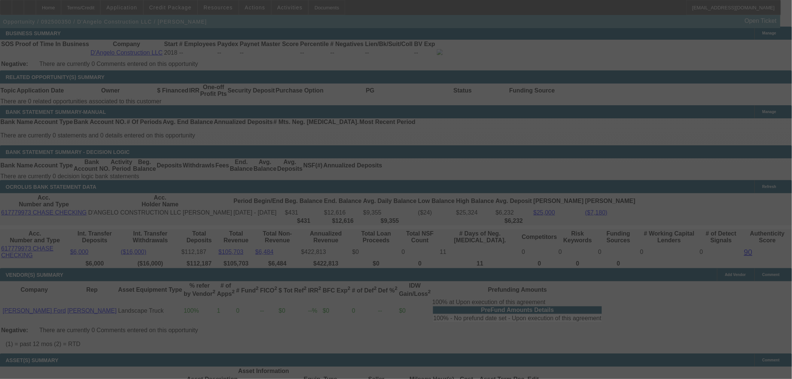
select select "0"
select select "2"
select select "0.1"
select select "4"
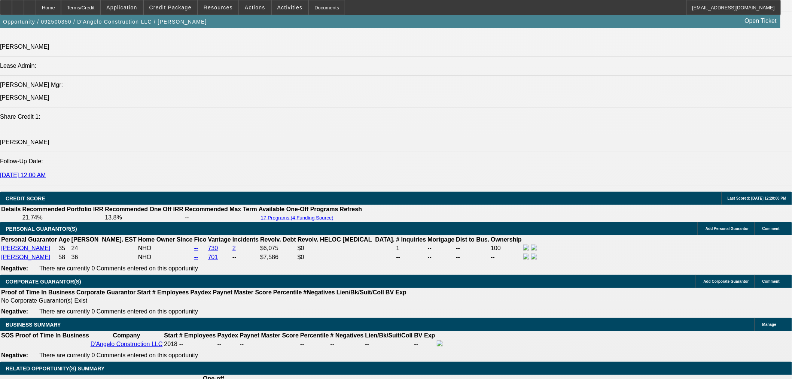
scroll to position [268, 0]
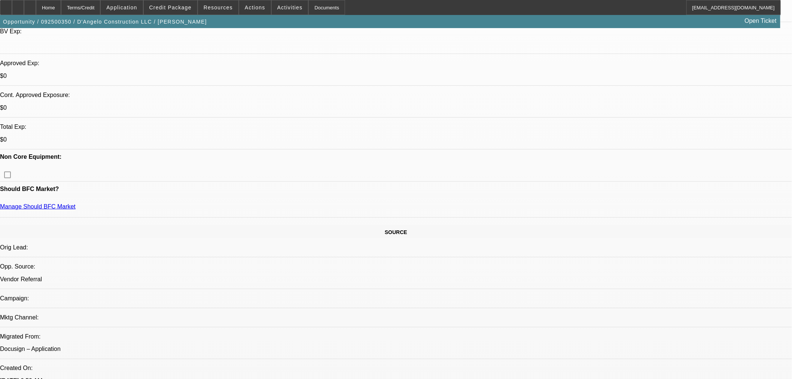
scroll to position [166, 0]
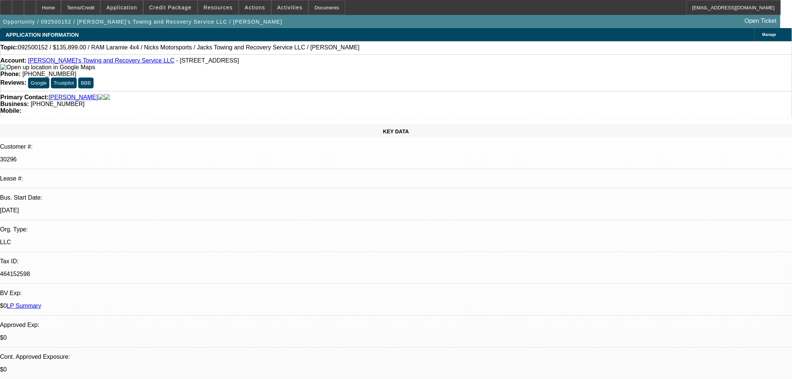
select select "0"
select select "3"
select select "0"
select select "6"
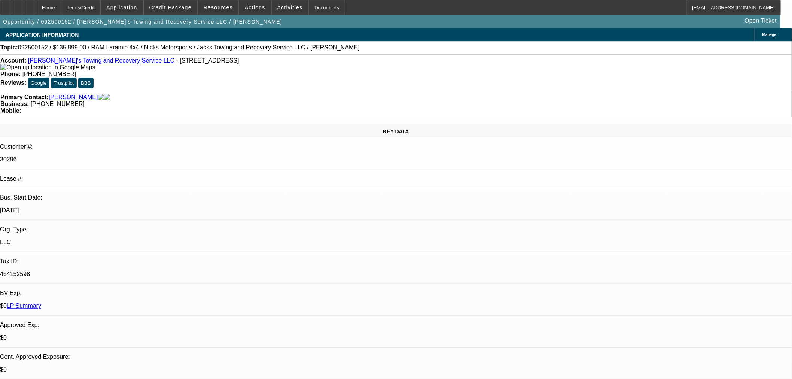
select select "0"
select select "3"
select select "0"
select select "6"
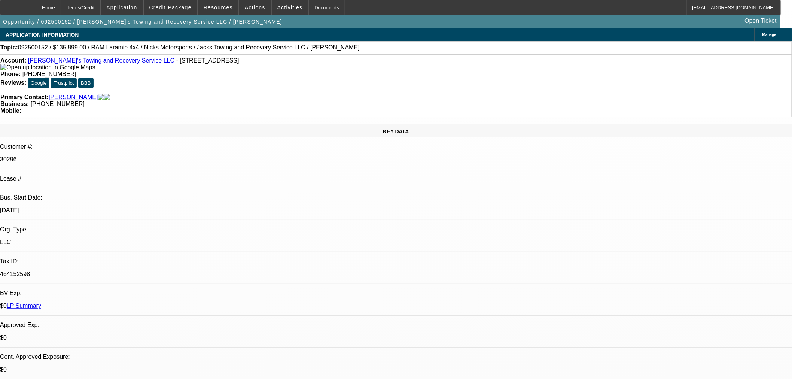
select select "0"
select select "3"
select select "0"
select select "6"
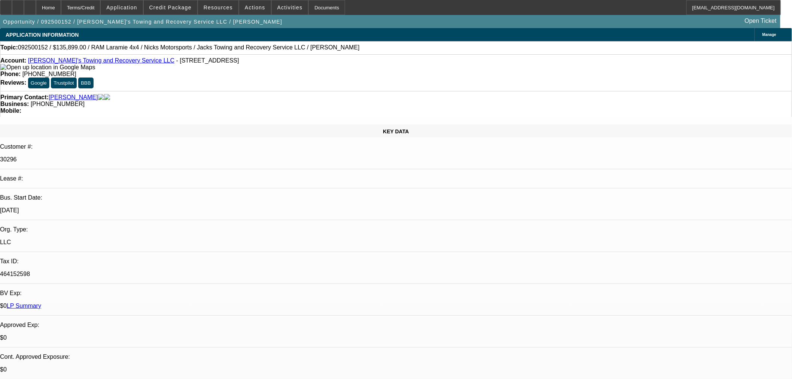
select select "0"
select select "3"
select select "0"
select select "6"
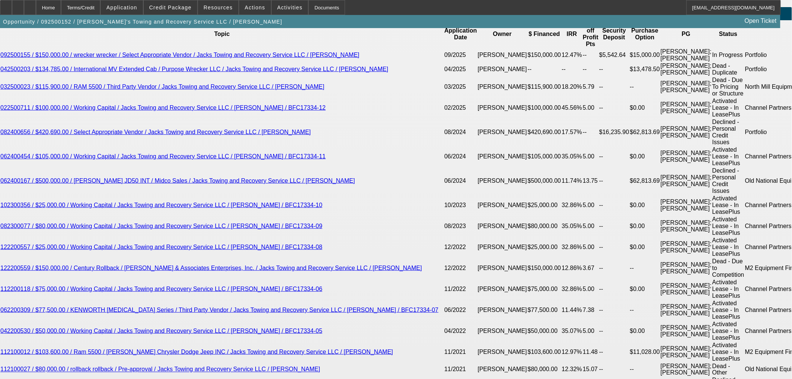
scroll to position [1413, 0]
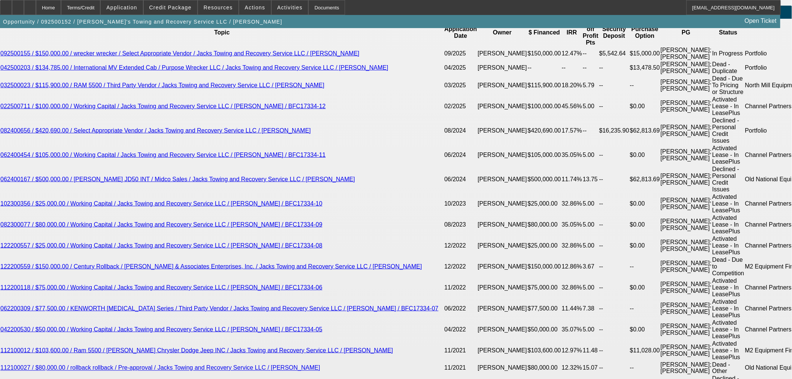
drag, startPoint x: 169, startPoint y: 137, endPoint x: 201, endPoint y: 136, distance: 31.1
type input "1"
type input "UNKNOWN"
type input "11"
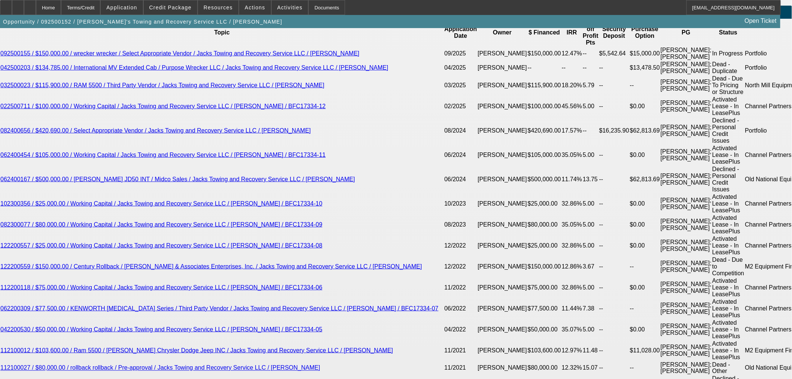
type input "$2,675.41"
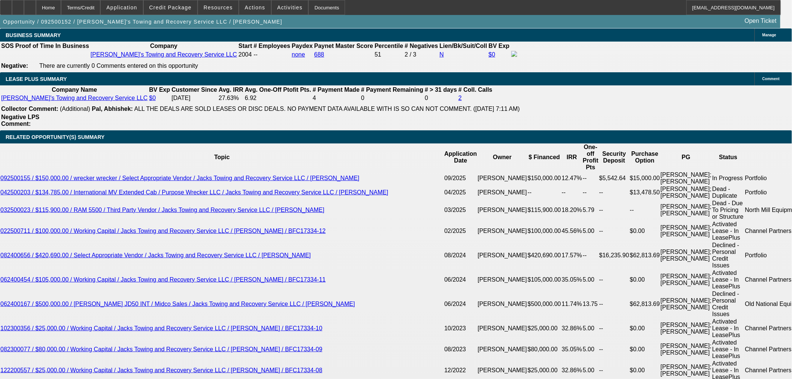
type input "11"
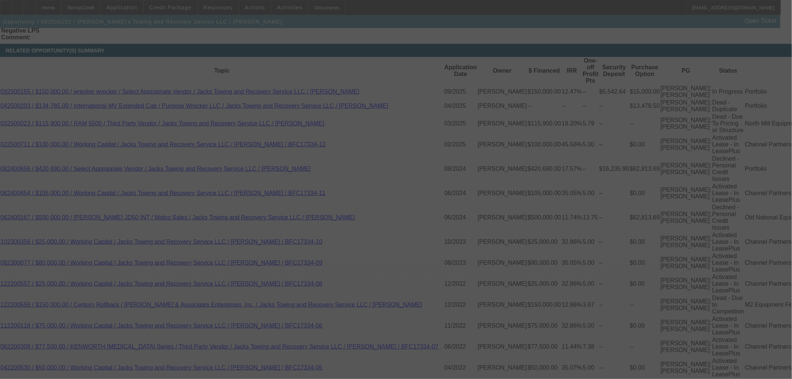
scroll to position [1372, 0]
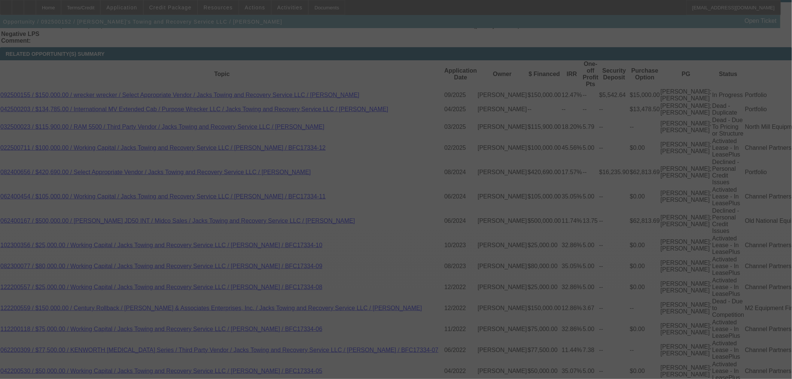
select select "0"
select select "3"
select select "0"
select select "6"
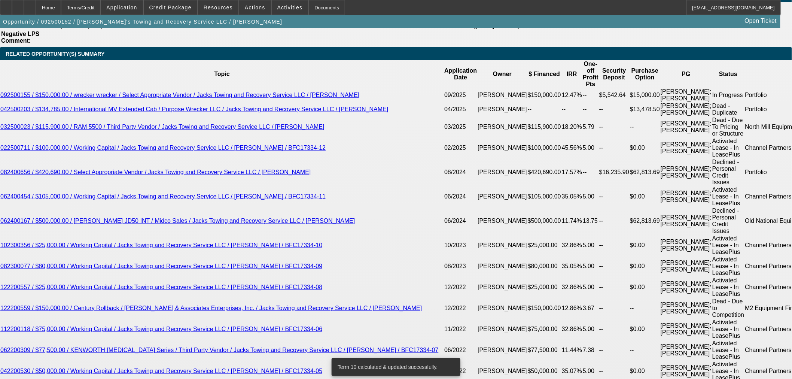
drag, startPoint x: 174, startPoint y: 178, endPoint x: 212, endPoint y: 177, distance: 38.2
type input "UNKNOWN"
type input "11"
type input "$2,103.39"
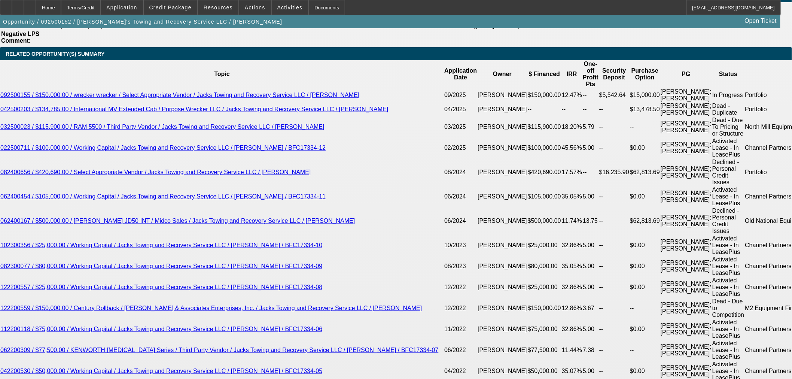
type input "11."
type input "$2,675.41"
type input "11.4"
type input "$2,700.02"
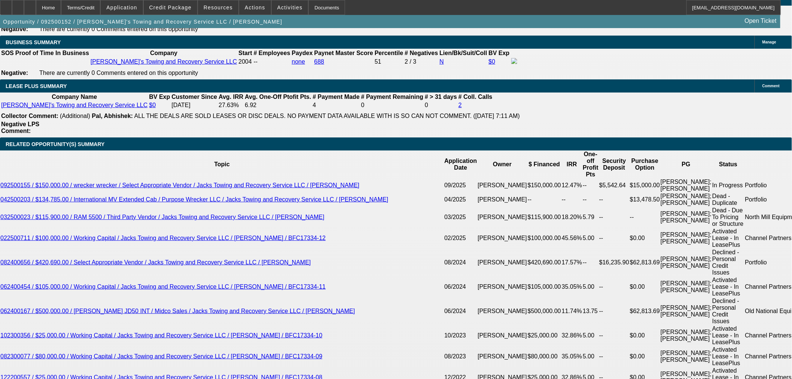
scroll to position [1205, 0]
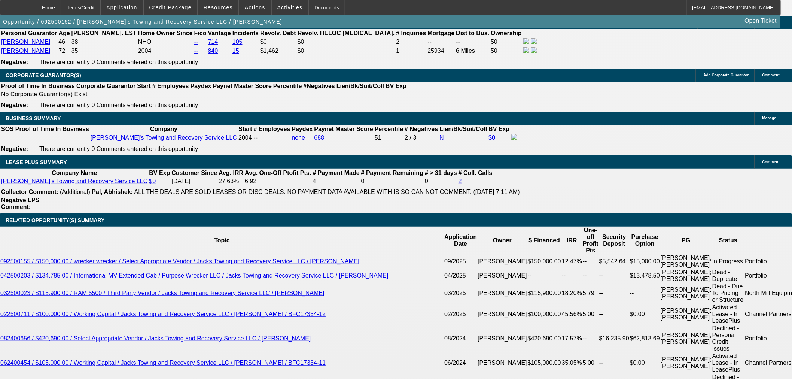
type input "11.4"
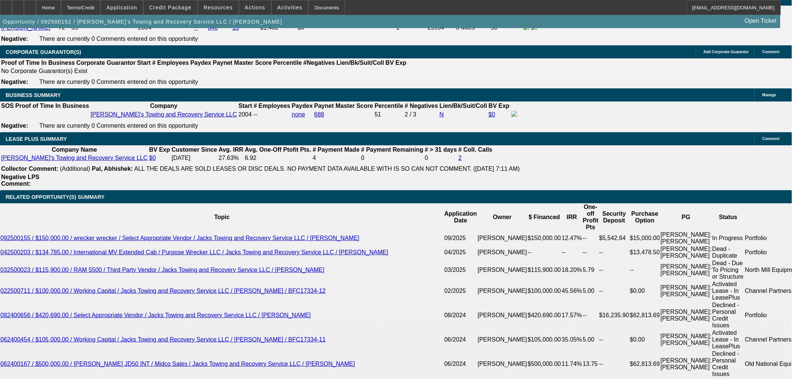
scroll to position [1247, 0]
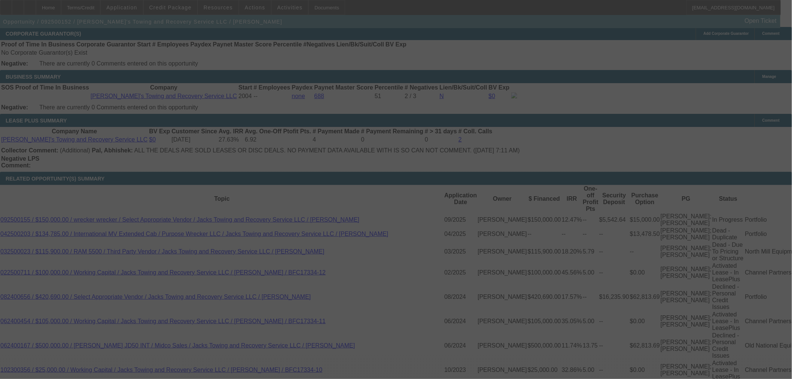
select select "0"
select select "3"
select select "0"
select select "6"
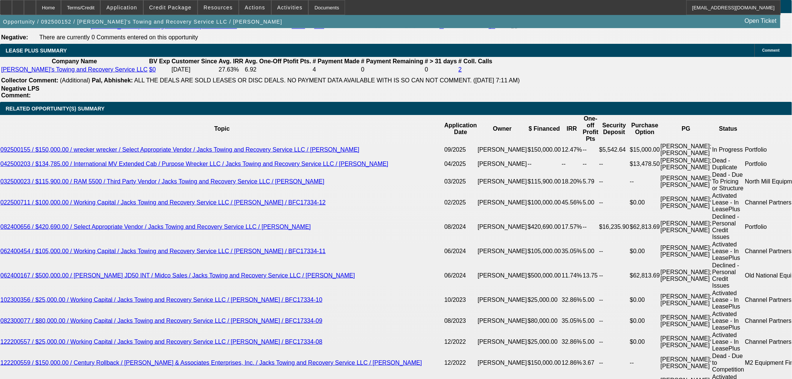
scroll to position [1372, 0]
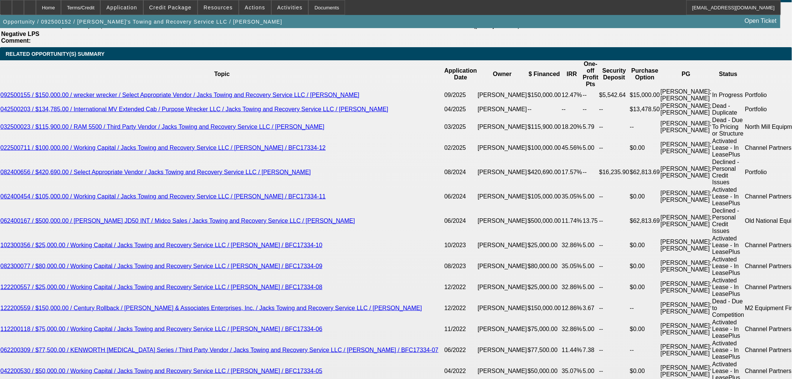
select select "0.1"
type input "$12,305.00"
type input "UNKNOWN"
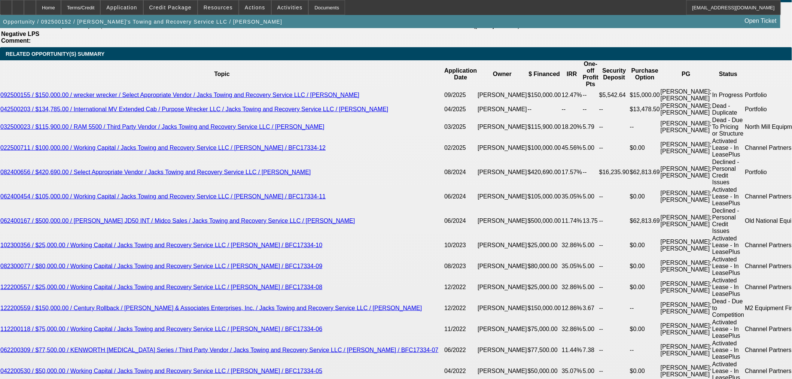
type input "$2,430.02"
select select "0"
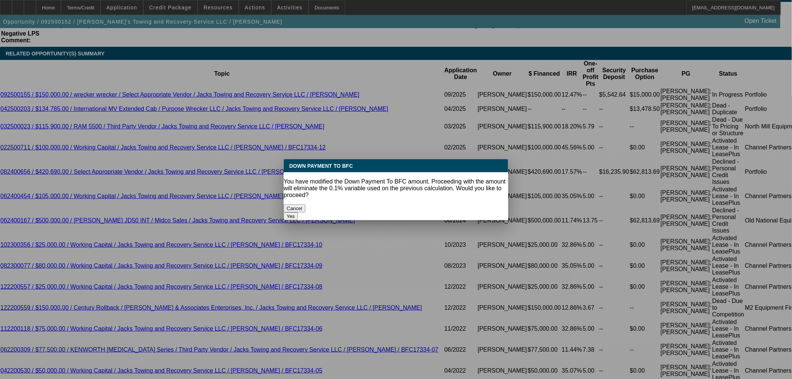
scroll to position [0, 0]
click at [298, 212] on button "Yes" at bounding box center [291, 216] width 14 height 8
type input "$0.00"
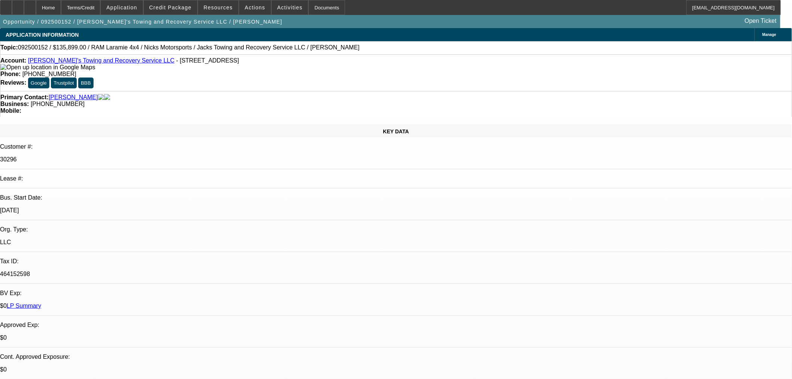
scroll to position [1372, 0]
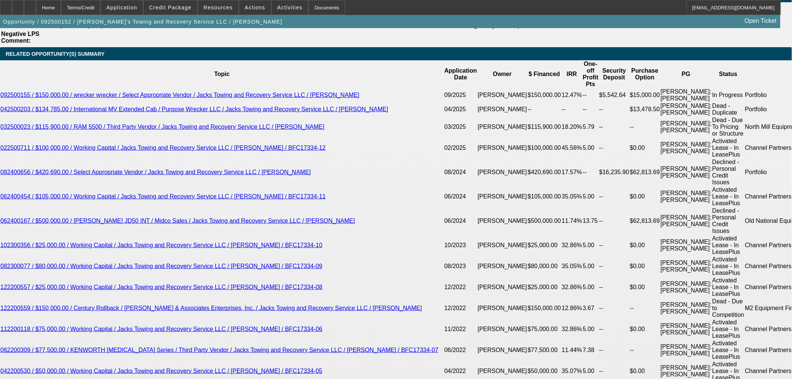
type input "$2,700.02"
